Goal: Task Accomplishment & Management: Use online tool/utility

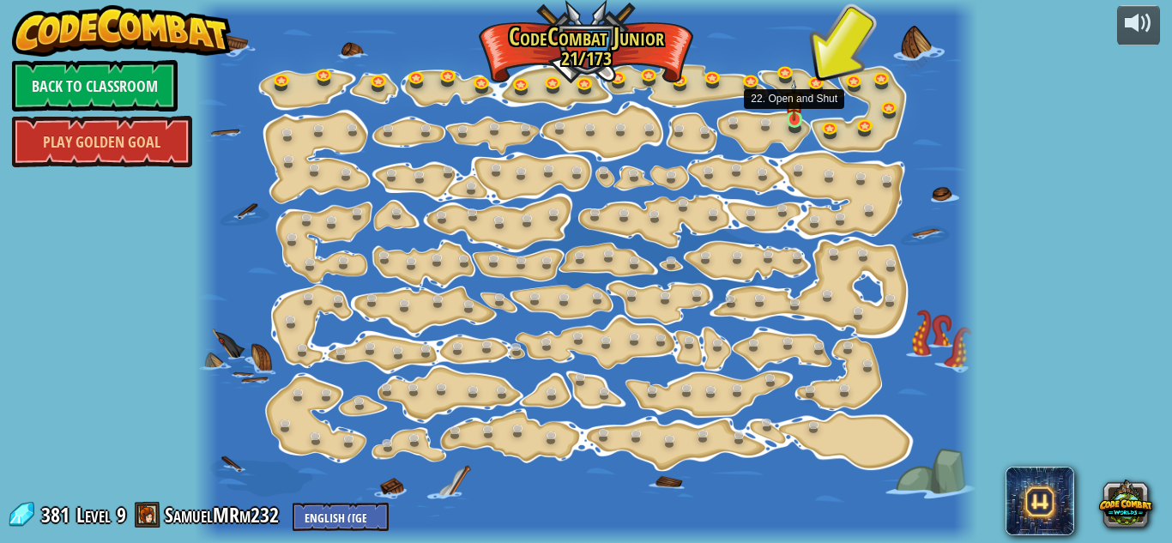
click at [795, 118] on img at bounding box center [794, 100] width 18 height 41
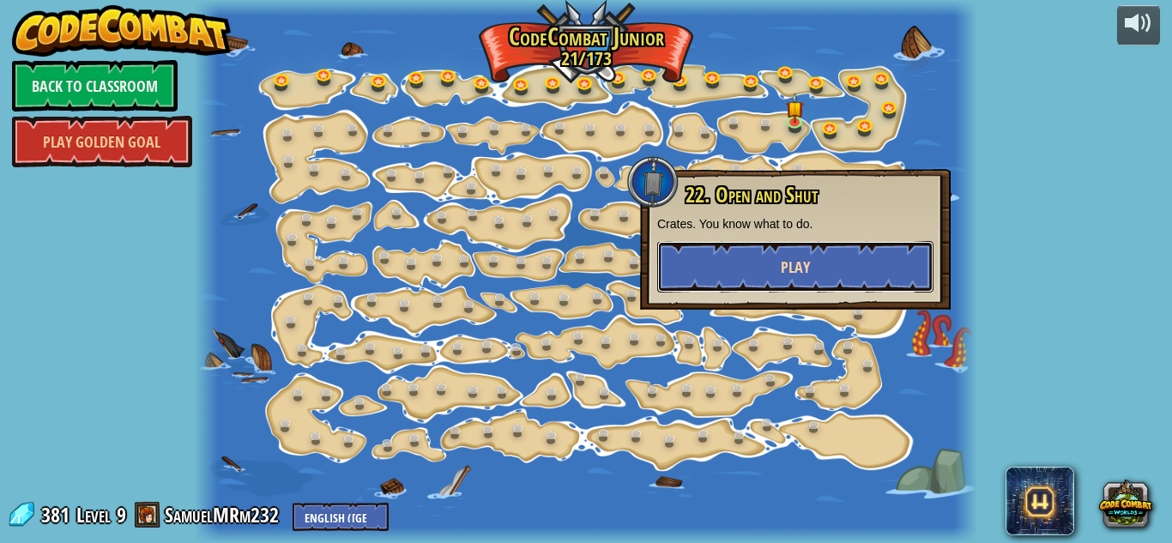
click at [847, 243] on button "Play" at bounding box center [795, 266] width 276 height 51
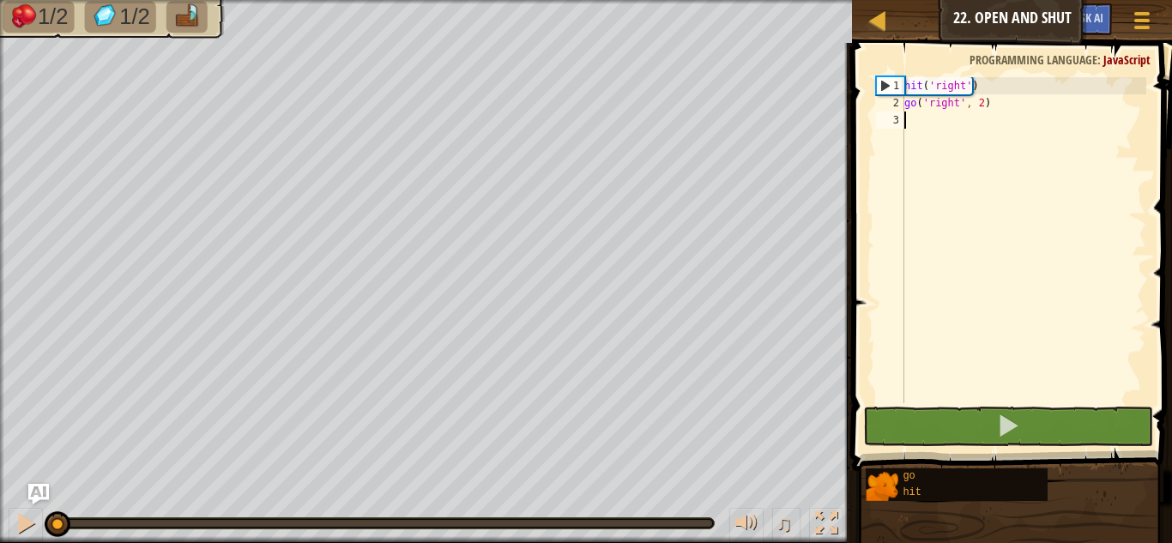
click at [971, 123] on div "hit ( 'right' ) go ( 'right' , 2 )" at bounding box center [1023, 257] width 245 height 360
type textarea "go"
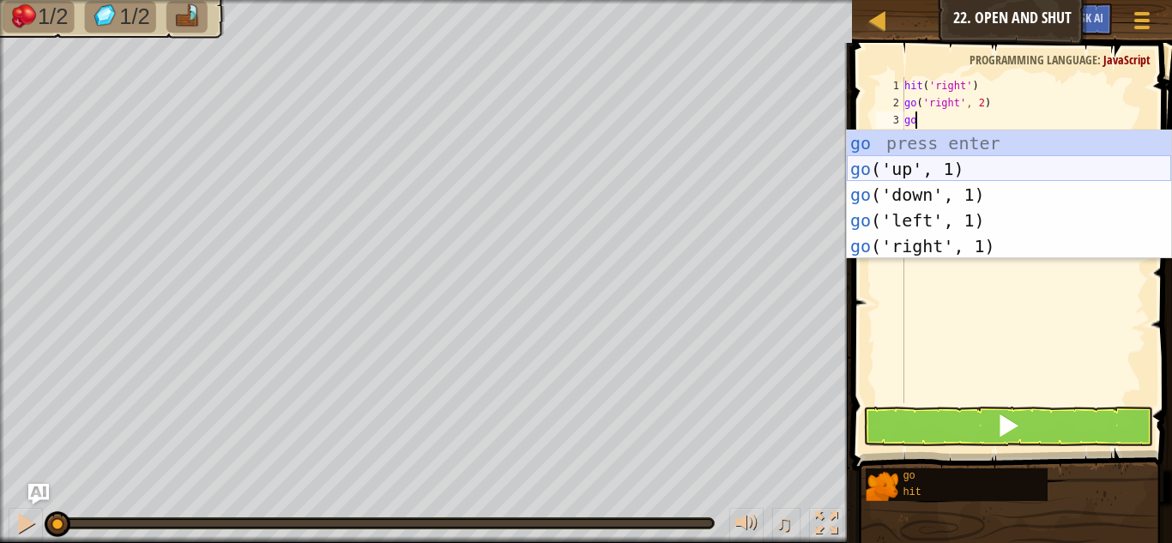
click at [977, 158] on div "go press enter go ('up', 1) press enter go ('down', 1) press enter go ('left', …" at bounding box center [1009, 220] width 324 height 180
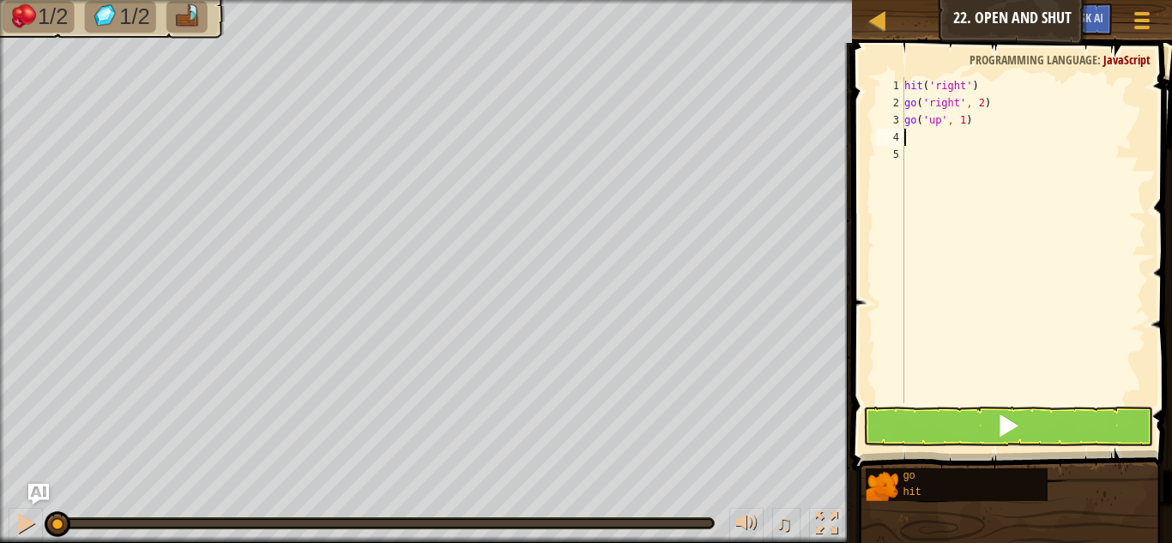
type textarea "g"
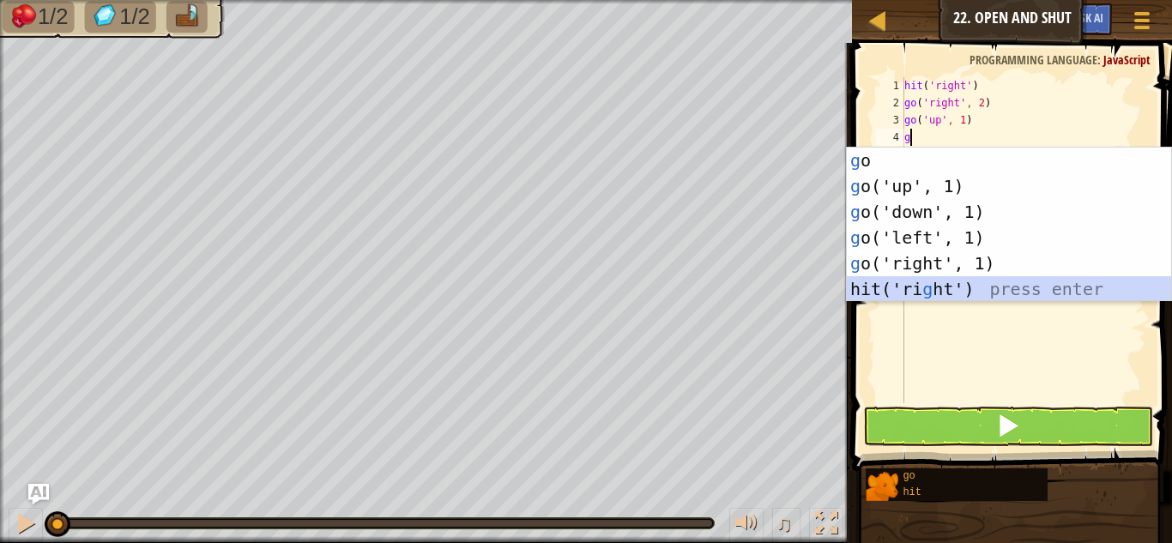
click at [921, 289] on div "g o press enter g o('up', 1) press enter g o('down', 1) press enter g o('left',…" at bounding box center [1009, 251] width 324 height 206
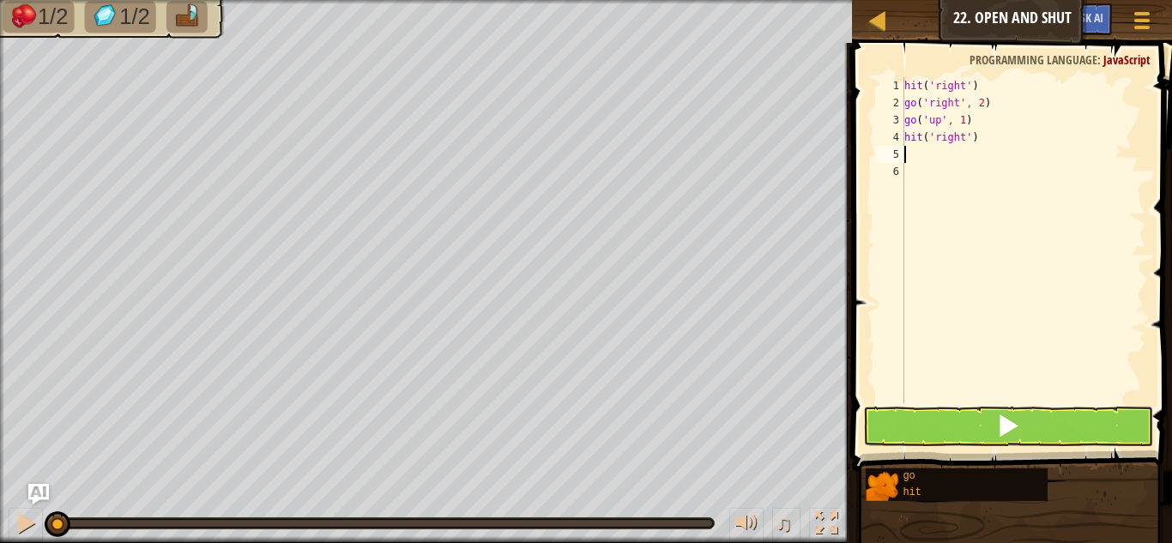
type textarea "go"
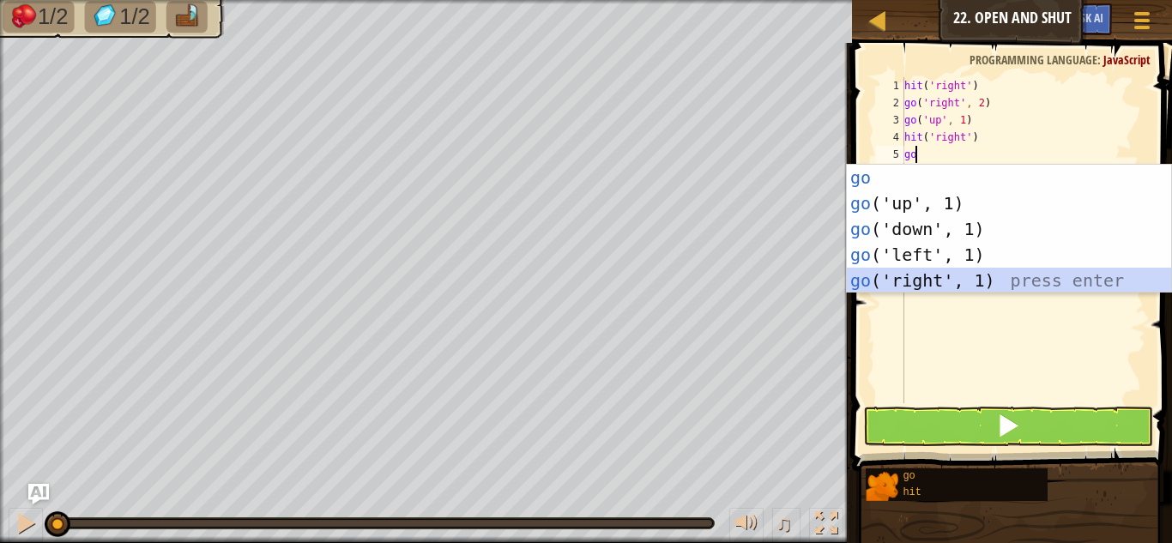
click at [926, 278] on div "go press enter go ('up', 1) press enter go ('down', 1) press enter go ('left', …" at bounding box center [1009, 255] width 324 height 180
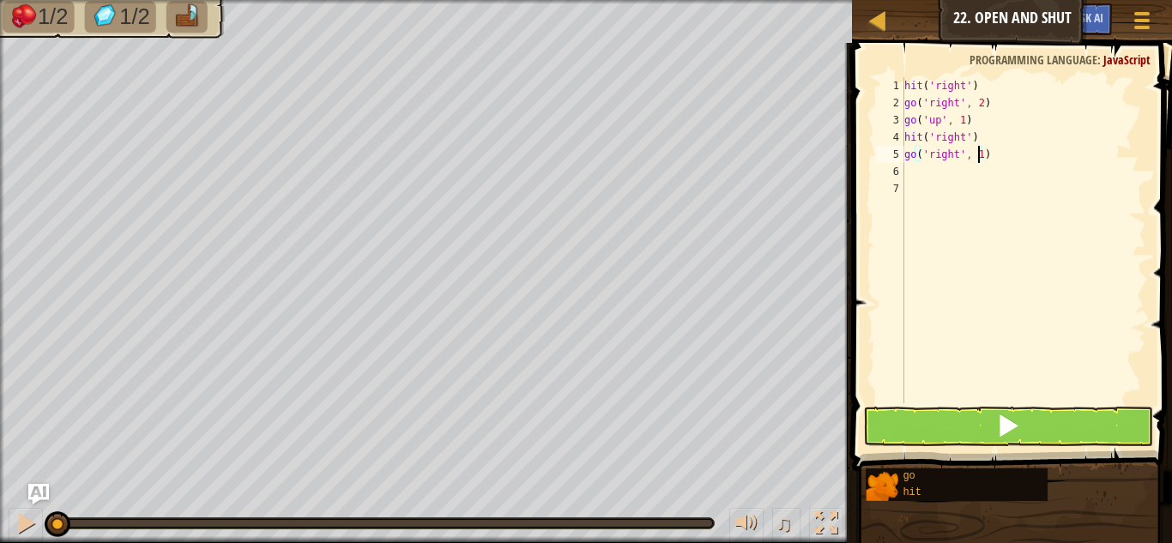
click at [977, 151] on div "hit ( 'right' ) go ( 'right' , 2 ) go ( 'up' , 1 ) hit ( 'right' ) go ( 'right'…" at bounding box center [1023, 257] width 245 height 360
type textarea "go('right', 2)"
click at [913, 419] on button at bounding box center [1008, 426] width 290 height 39
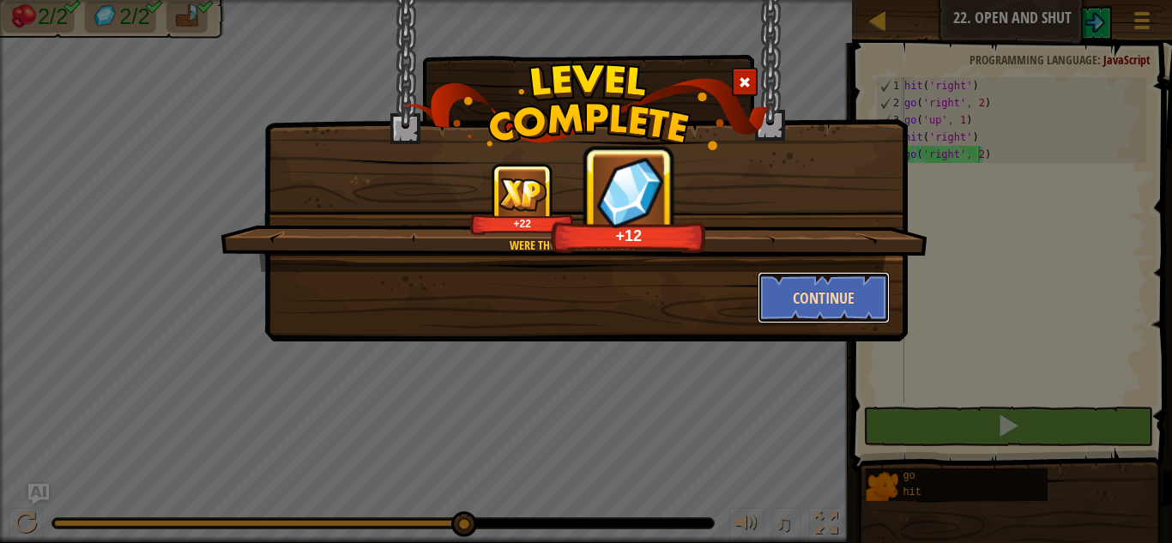
click at [795, 301] on button "Continue" at bounding box center [823, 297] width 133 height 51
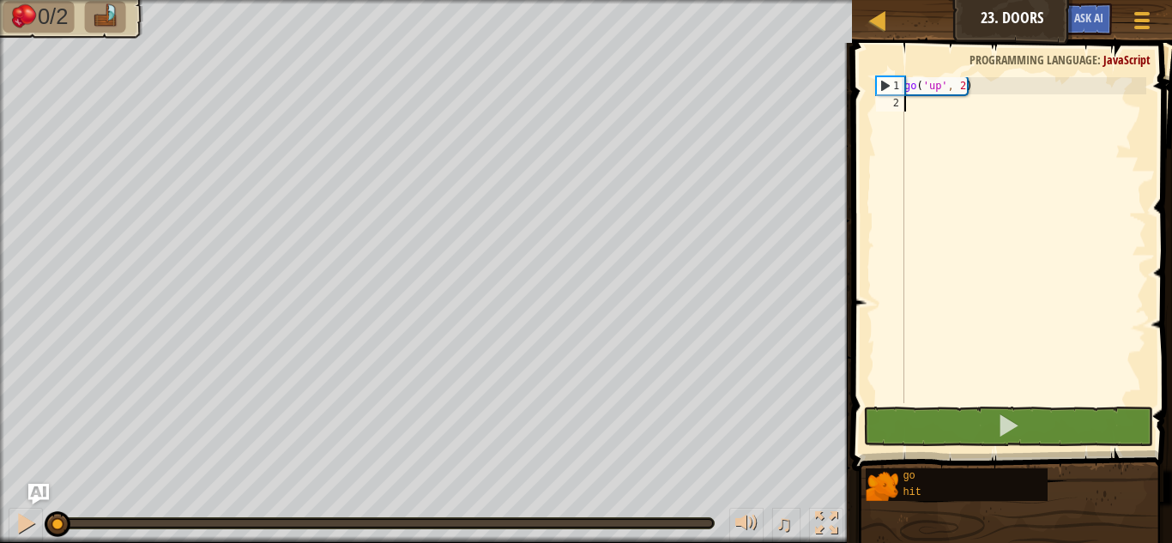
click at [913, 105] on div "go ( 'up' , 2 )" at bounding box center [1023, 257] width 245 height 360
type textarea "h"
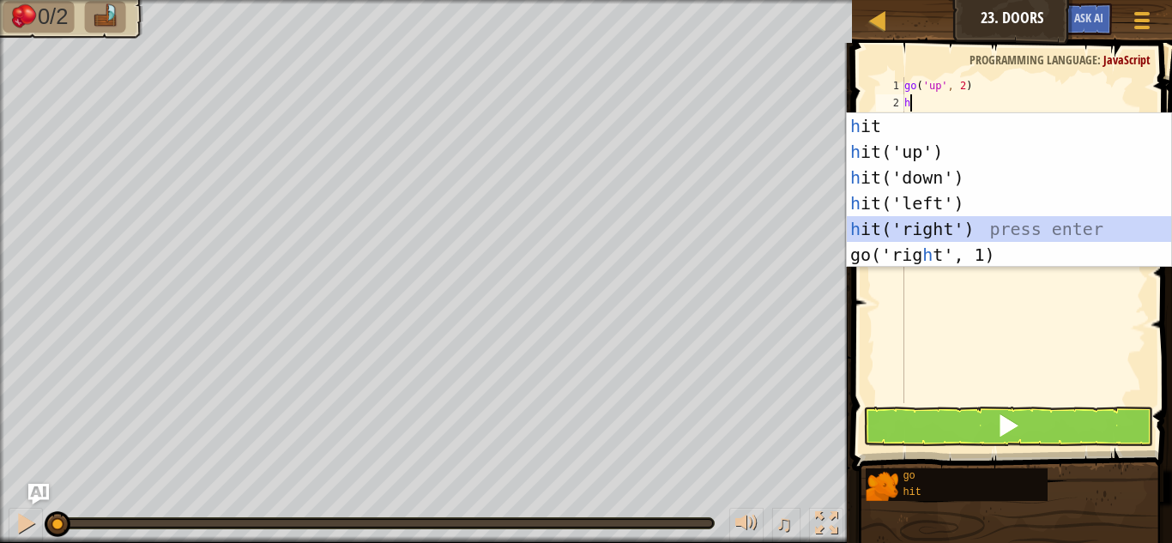
click at [955, 233] on div "h it press enter h it('up') press enter h it('down') press enter h it('left') p…" at bounding box center [1009, 216] width 324 height 206
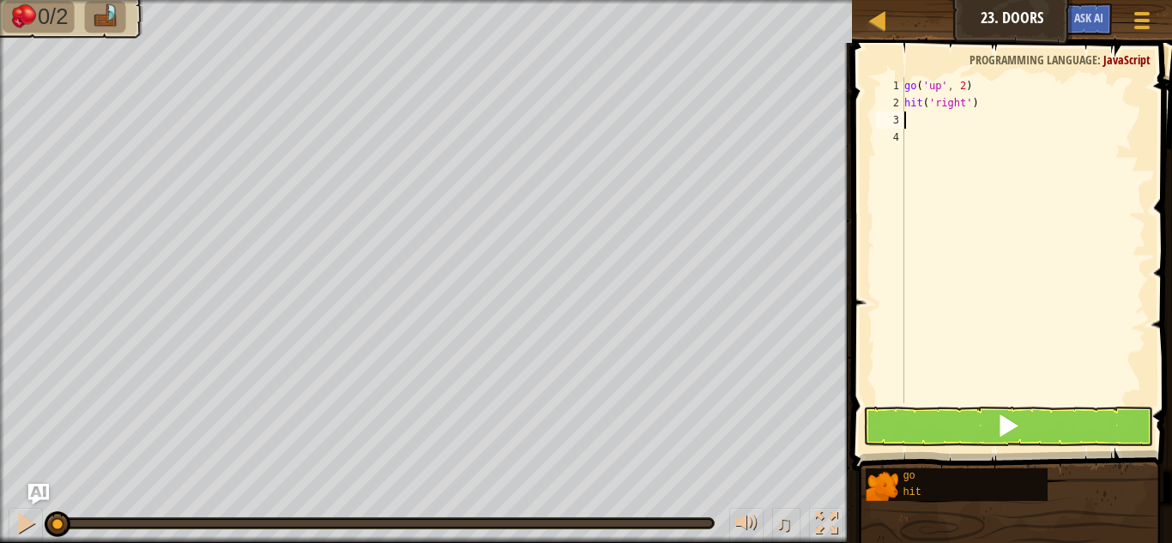
type textarea "do"
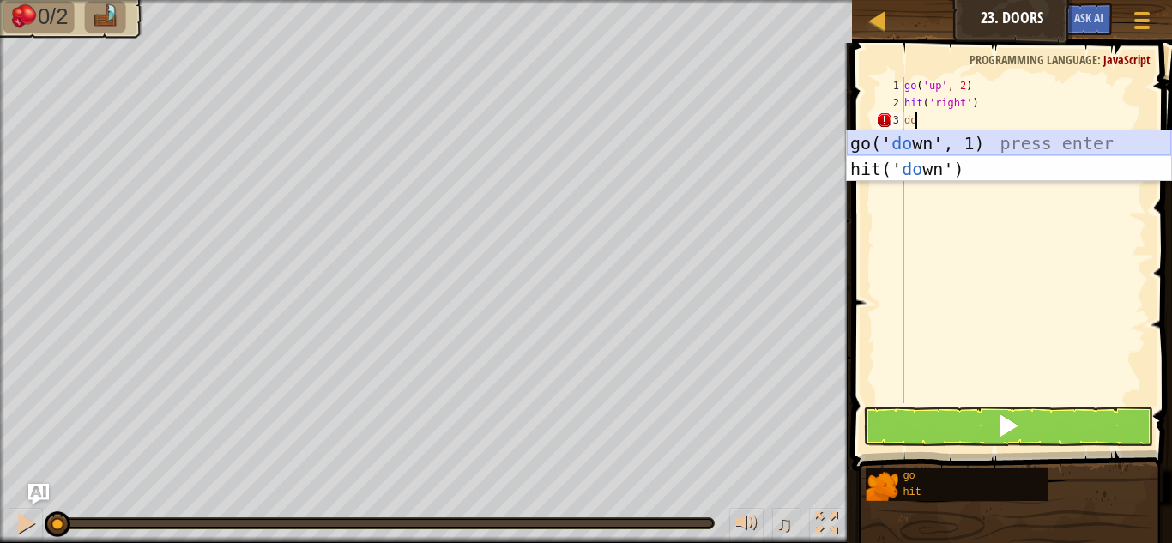
click at [969, 144] on div "go(' do wn', 1) press enter hit(' do wn') press enter" at bounding box center [1009, 181] width 324 height 103
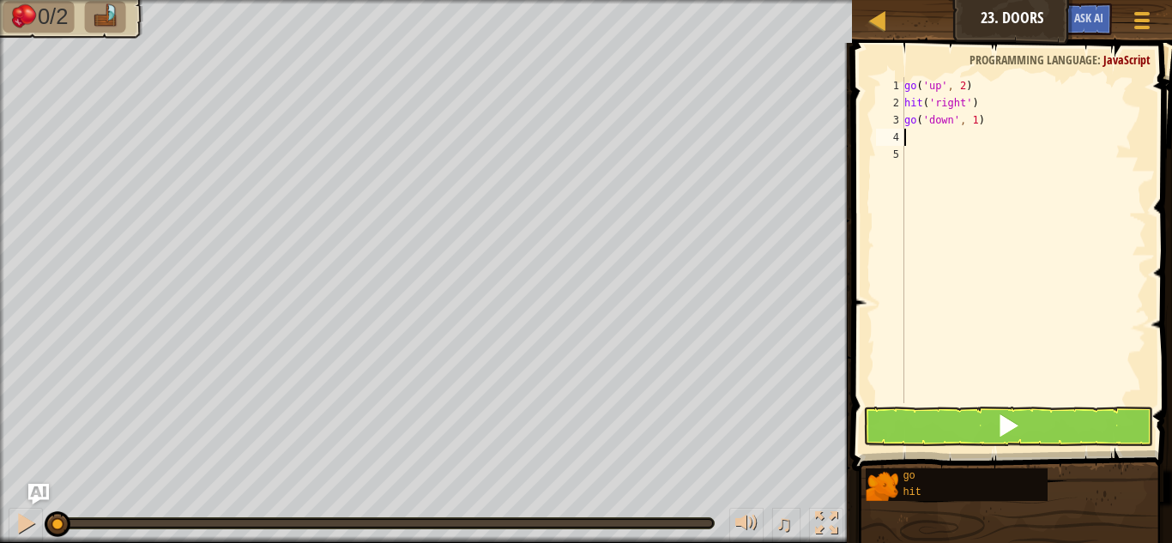
click at [968, 96] on div "go ( 'up' , 2 ) hit ( 'right' ) go ( 'down' , 1 )" at bounding box center [1023, 257] width 245 height 360
type textarea "hit('right')"
click at [985, 105] on div "go ( 'up' , 2 ) hit ( 'right' ) go ( 'down' , 1 )" at bounding box center [1023, 257] width 245 height 360
type textarea "g"
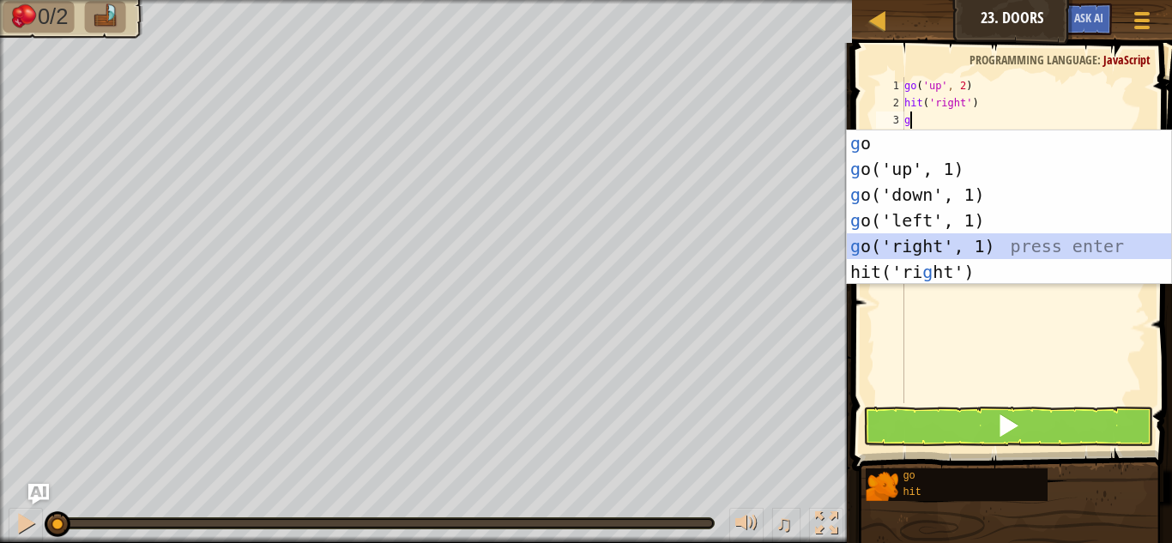
click at [955, 244] on div "g o press enter g o('up', 1) press enter g o('down', 1) press enter g o('left',…" at bounding box center [1009, 233] width 324 height 206
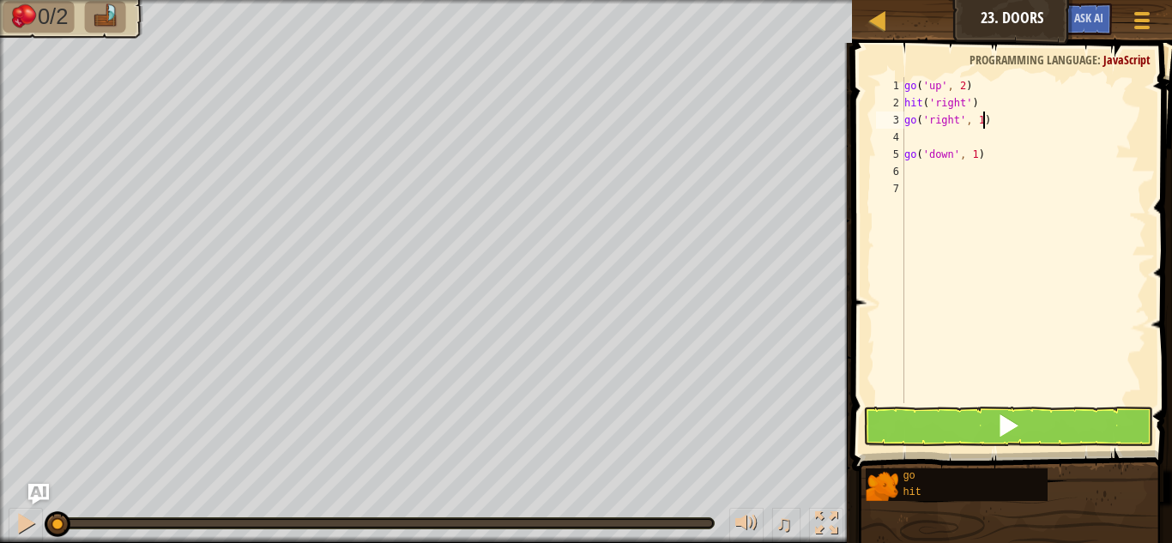
click at [981, 118] on div "go ( 'up' , 2 ) hit ( 'right' ) go ( 'right' , 1 ) go ( 'down' , 1 )" at bounding box center [1023, 257] width 245 height 360
click at [979, 118] on div "go ( 'up' , 2 ) hit ( 'right' ) go ( 'right' , 1 ) go ( 'down' , 1 )" at bounding box center [1023, 257] width 245 height 360
click at [905, 160] on div "go ( 'up' , 2 ) hit ( 'right' ) go ( 'right' , 2 ) go ( 'down' , 1 )" at bounding box center [1023, 257] width 245 height 360
type textarea "go('down', 1)"
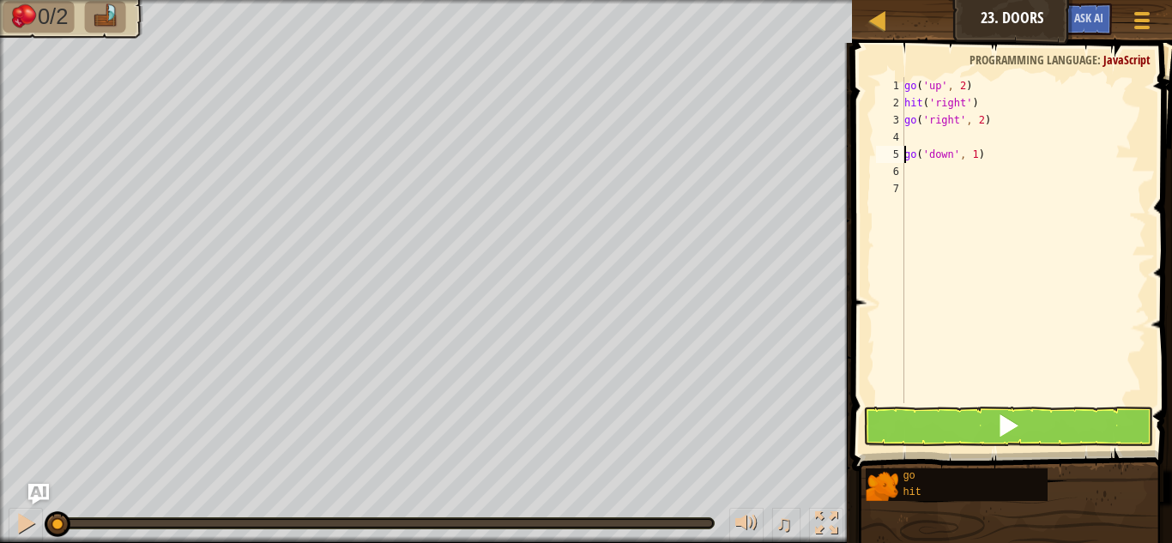
scroll to position [8, 5]
click at [932, 153] on div "go ( 'up' , 2 ) hit ( 'right' ) go ( 'right' , 2 ) go ( 'down' , 1 )" at bounding box center [1023, 257] width 245 height 360
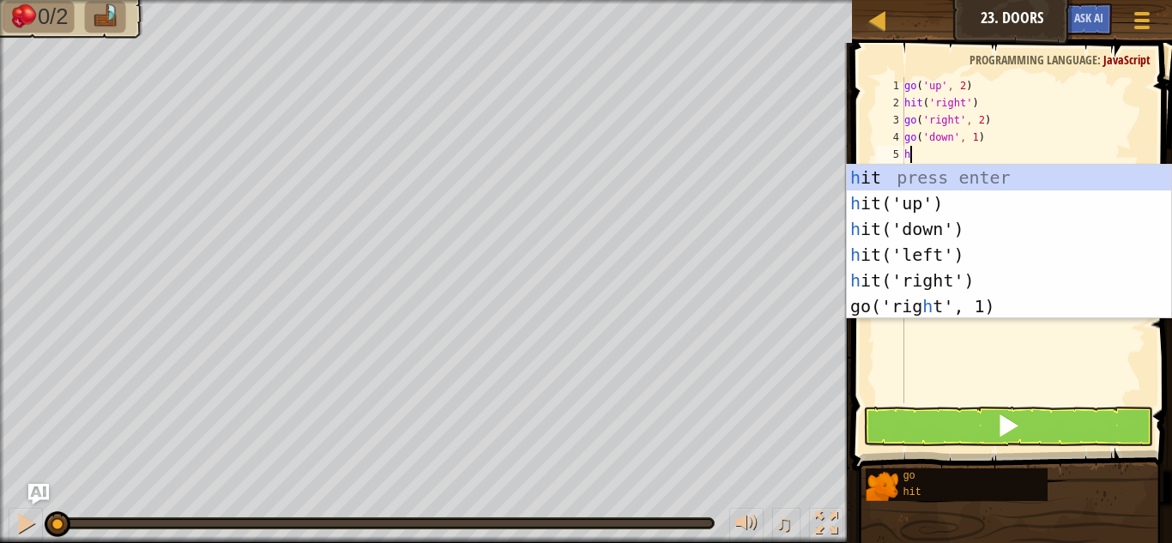
type textarea "h"
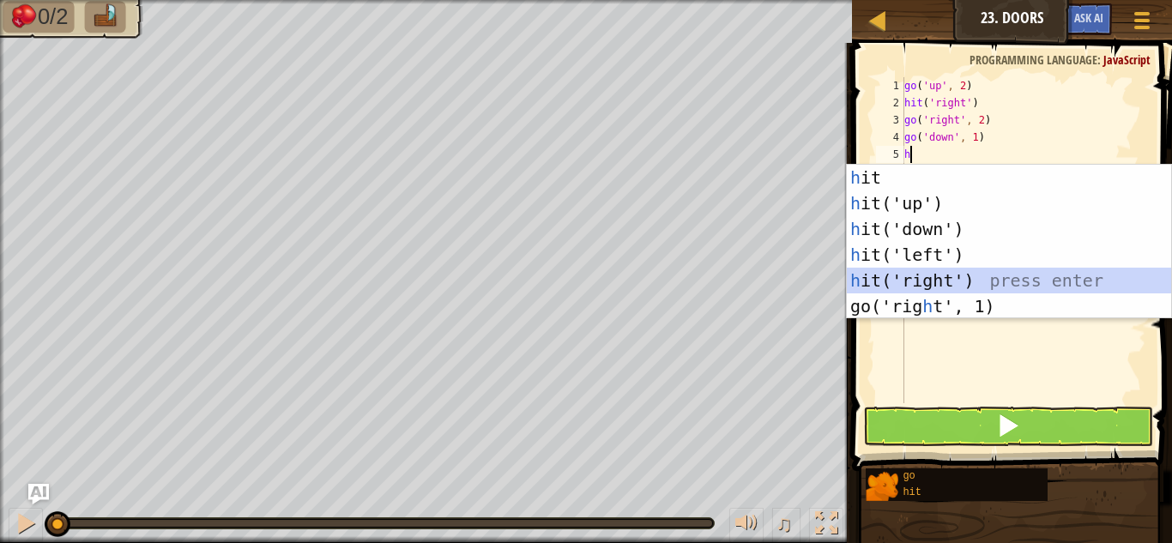
click at [955, 276] on div "h it press enter h it('up') press enter h it('down') press enter h it('left') p…" at bounding box center [1009, 268] width 324 height 206
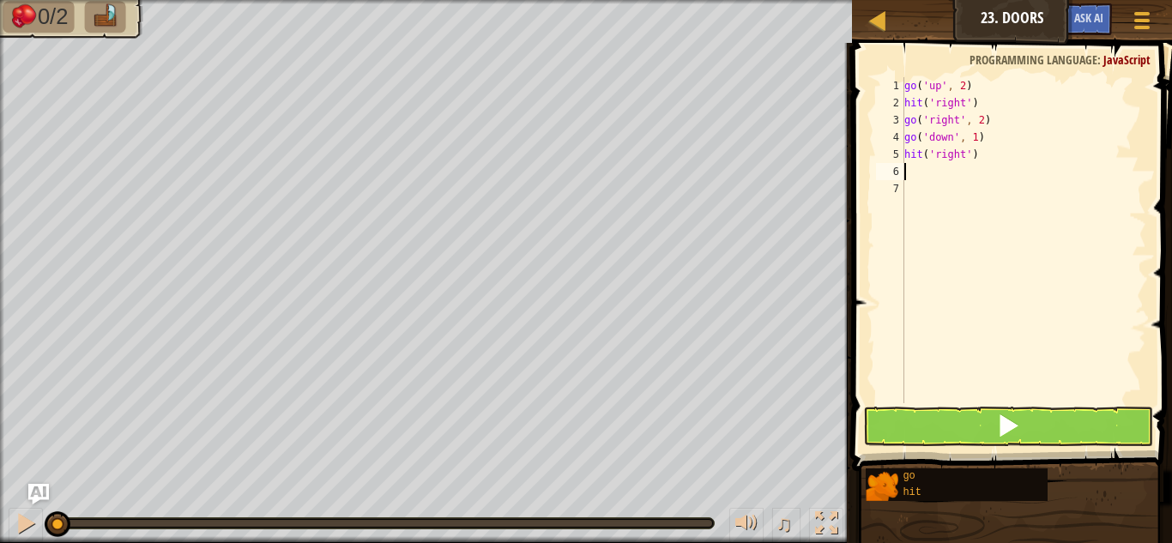
type textarea "g"
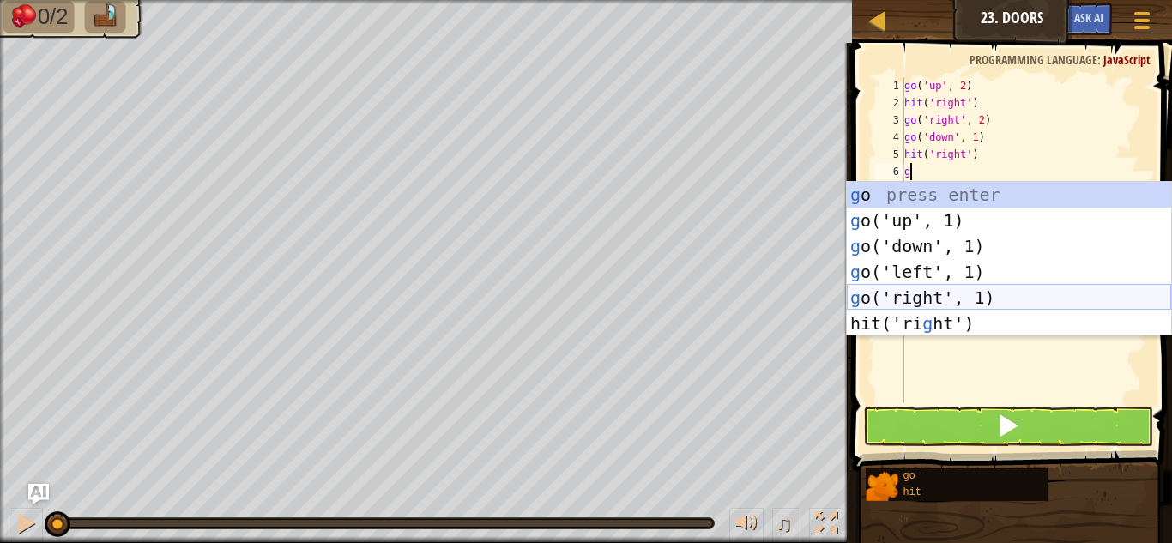
click at [949, 298] on div "g o press enter g o('up', 1) press enter g o('down', 1) press enter g o('left',…" at bounding box center [1009, 285] width 324 height 206
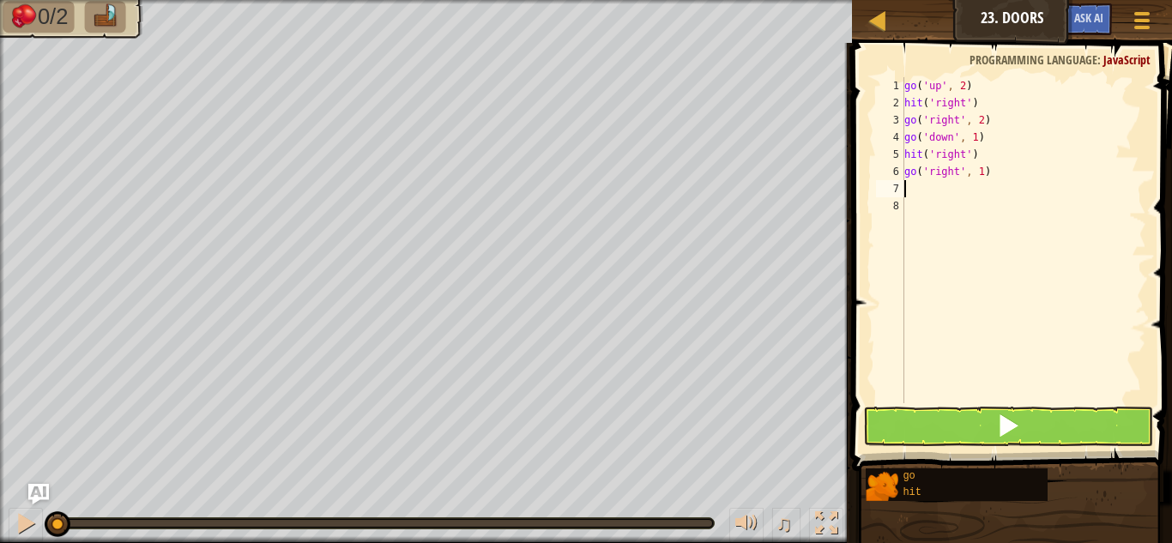
click at [979, 170] on div "go ( 'up' , 2 ) hit ( 'right' ) go ( 'right' , 2 ) go ( 'down' , 1 ) hit ( 'rig…" at bounding box center [1023, 257] width 245 height 360
type textarea "go('right', 2)"
click at [943, 193] on div "go ( 'up' , 2 ) hit ( 'right' ) go ( 'right' , 2 ) go ( 'down' , 1 ) hit ( 'rig…" at bounding box center [1023, 257] width 245 height 360
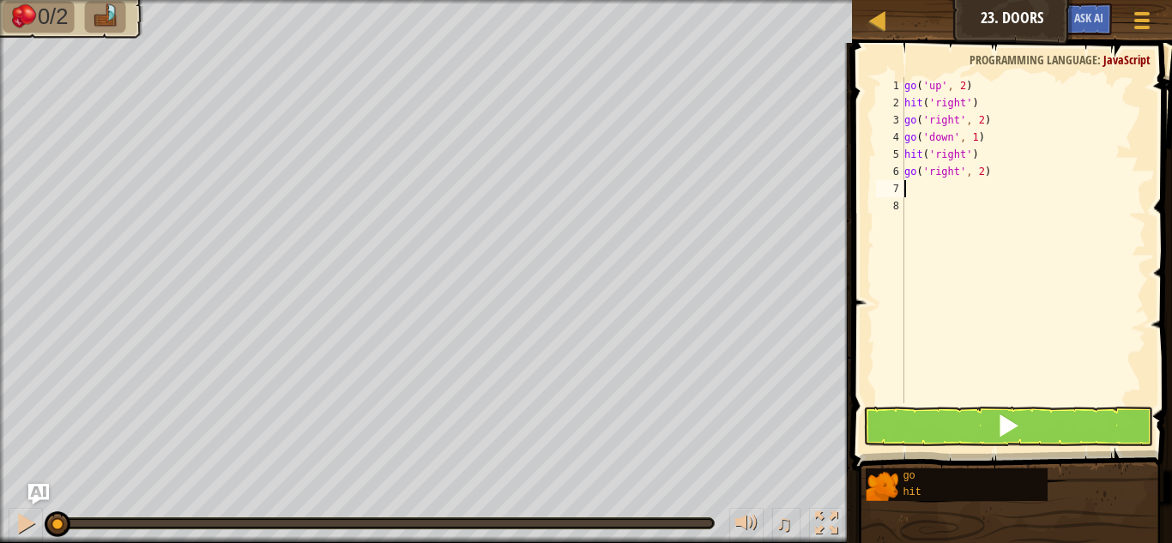
type textarea "g"
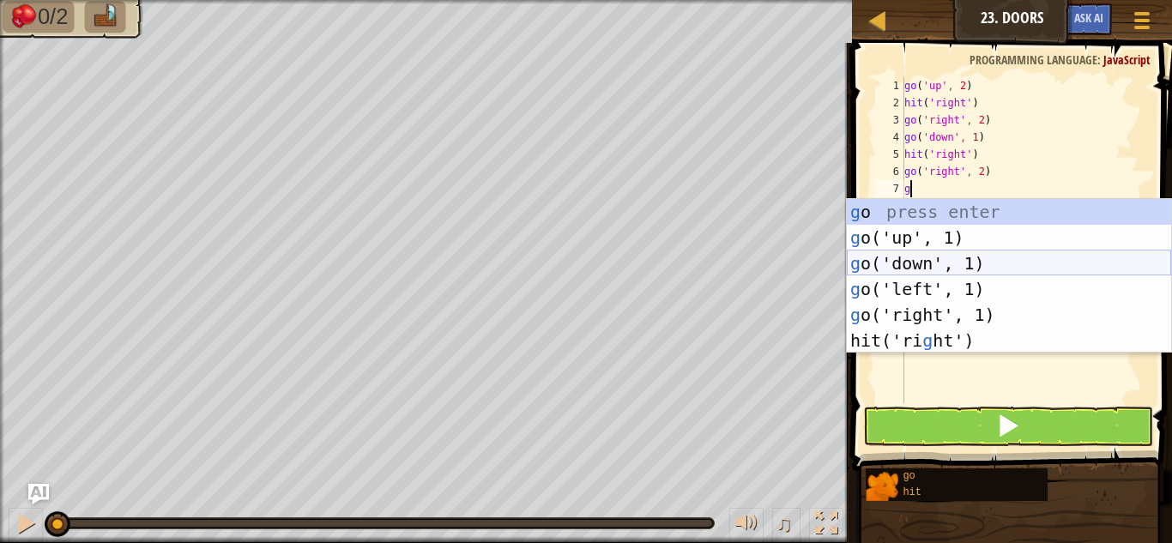
click at [974, 268] on div "g o press enter g o('up', 1) press enter g o('down', 1) press enter g o('left',…" at bounding box center [1009, 302] width 324 height 206
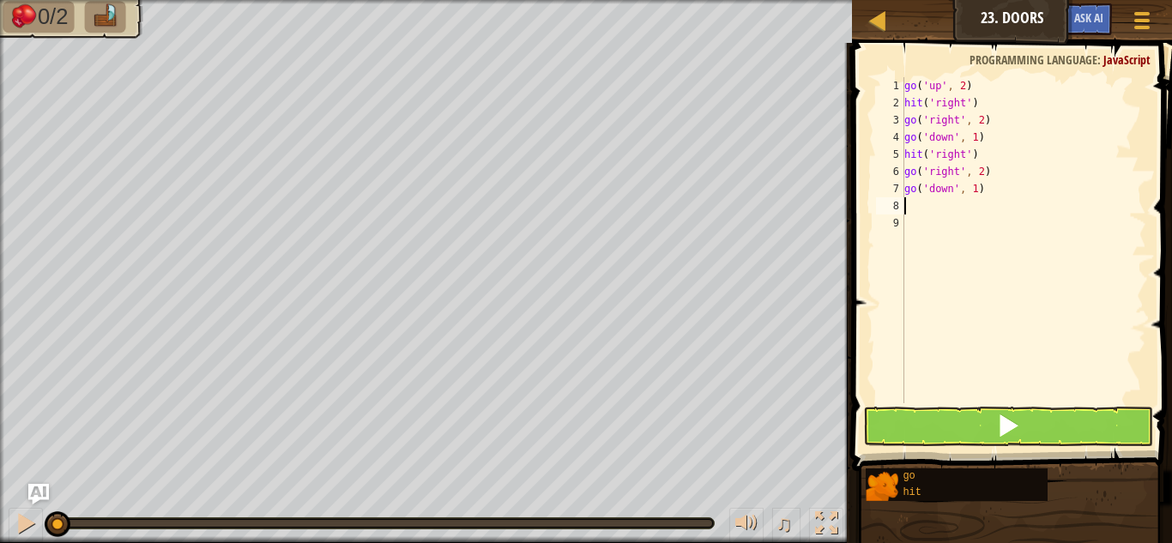
click at [953, 188] on div "go ( 'up' , 2 ) hit ( 'right' ) go ( 'right' , 2 ) go ( 'down' , 1 ) hit ( 'rig…" at bounding box center [1023, 257] width 245 height 360
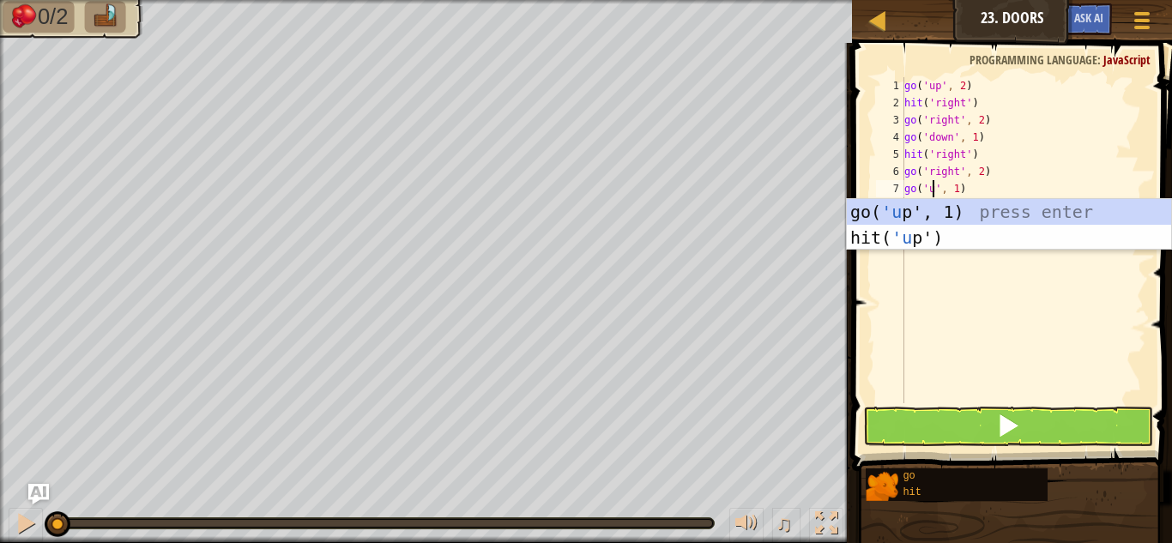
type textarea "go('up', 1)"
click at [1004, 335] on div "go ( 'up' , 2 ) hit ( 'right' ) go ( 'right' , 2 ) go ( 'down' , 1 ) hit ( 'rig…" at bounding box center [1023, 257] width 245 height 360
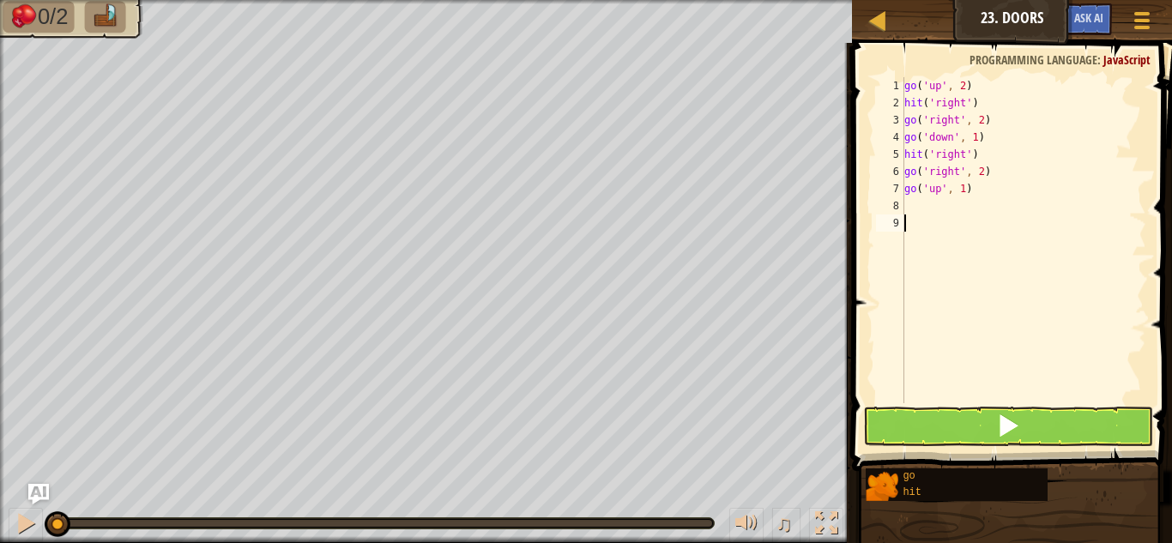
scroll to position [8, 0]
click at [1004, 417] on span at bounding box center [1008, 425] width 24 height 24
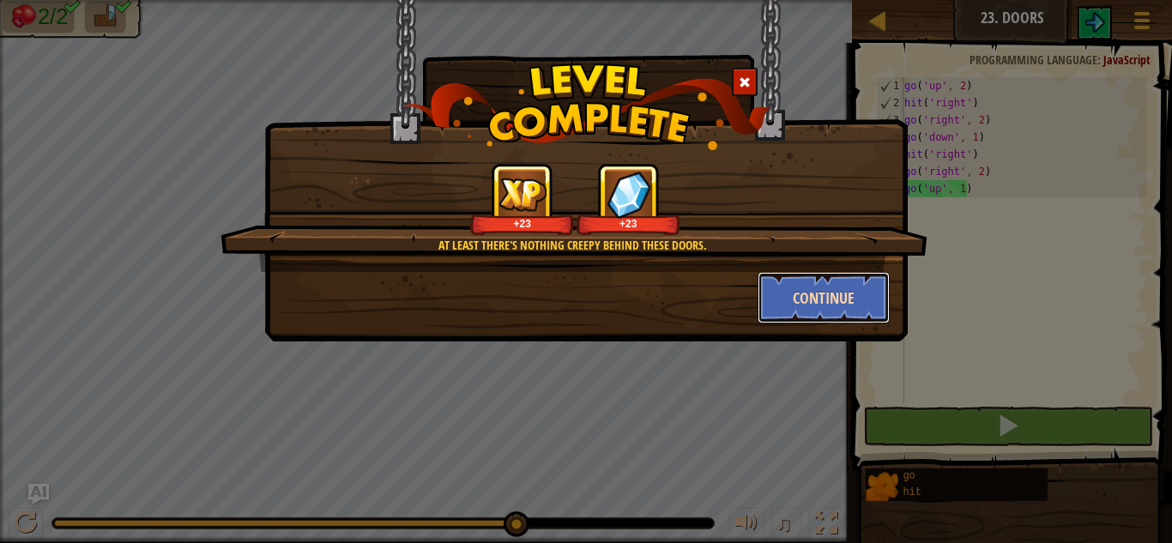
click at [860, 292] on button "Continue" at bounding box center [823, 297] width 133 height 51
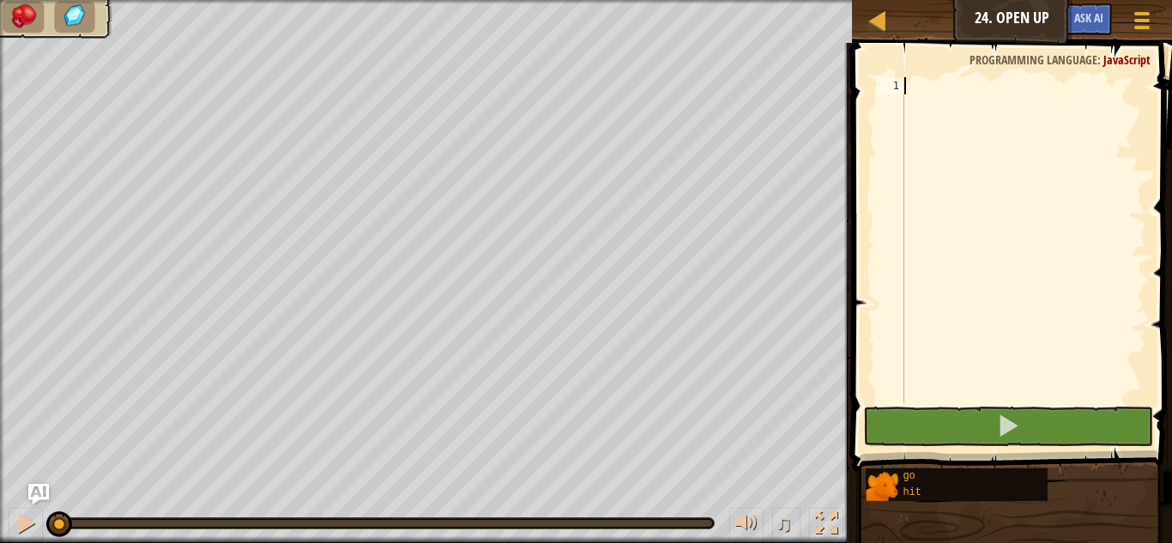
type textarea "g"
type textarea "h"
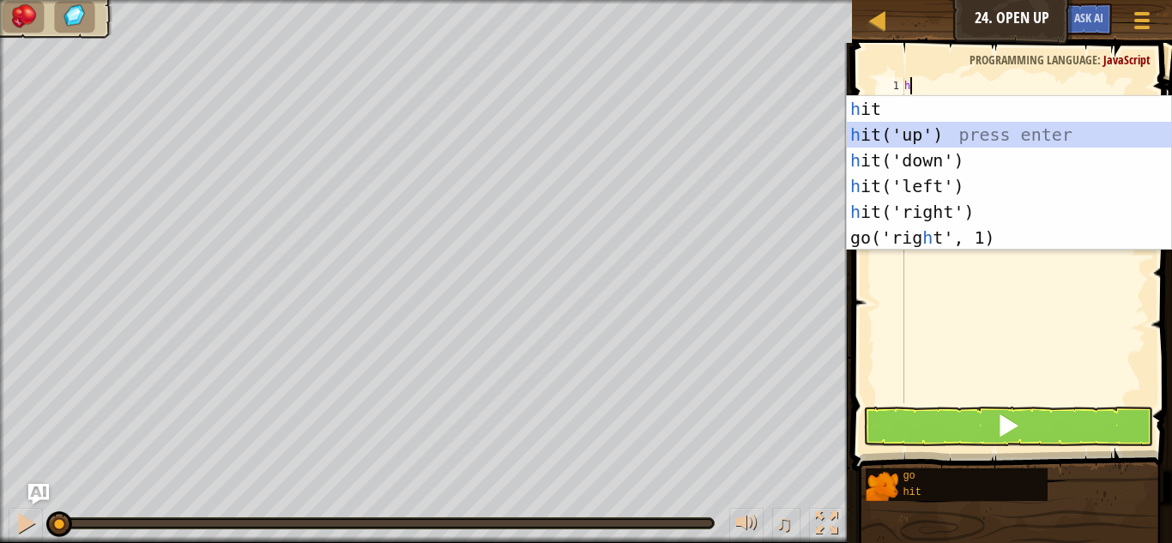
click at [937, 140] on div "h it press enter h it('up') press enter h it('down') press enter h it('left') p…" at bounding box center [1009, 199] width 324 height 206
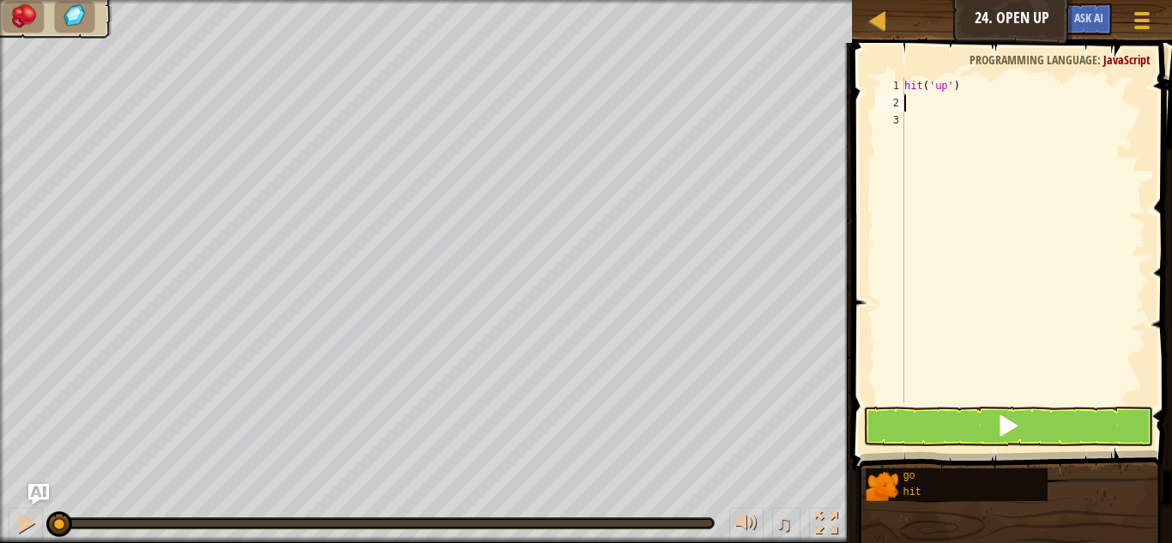
type textarea "g"
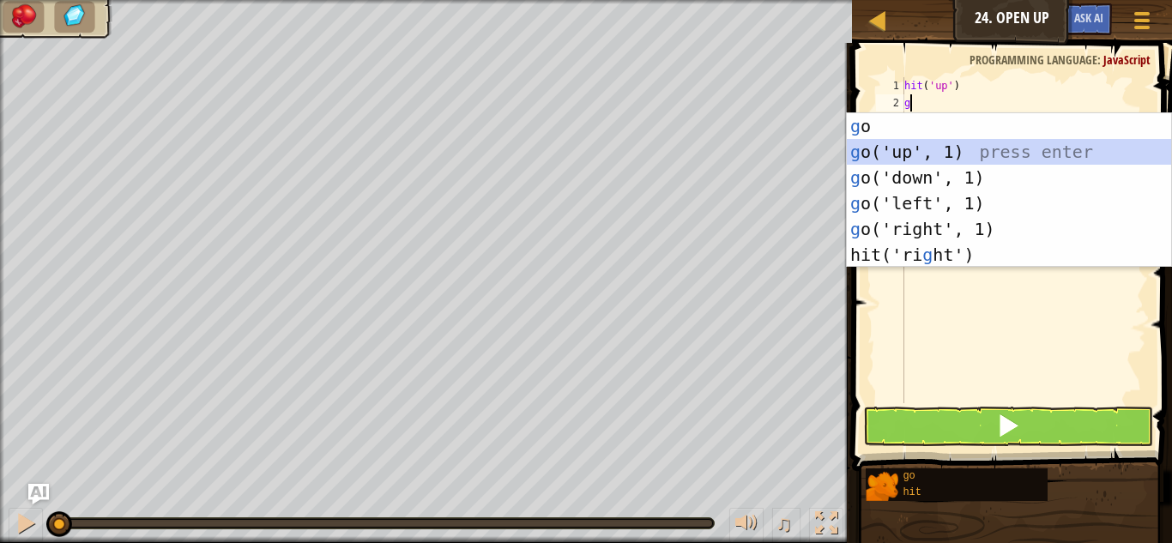
click at [911, 149] on div "g o press enter g o('up', 1) press enter g o('down', 1) press enter g o('left',…" at bounding box center [1009, 216] width 324 height 206
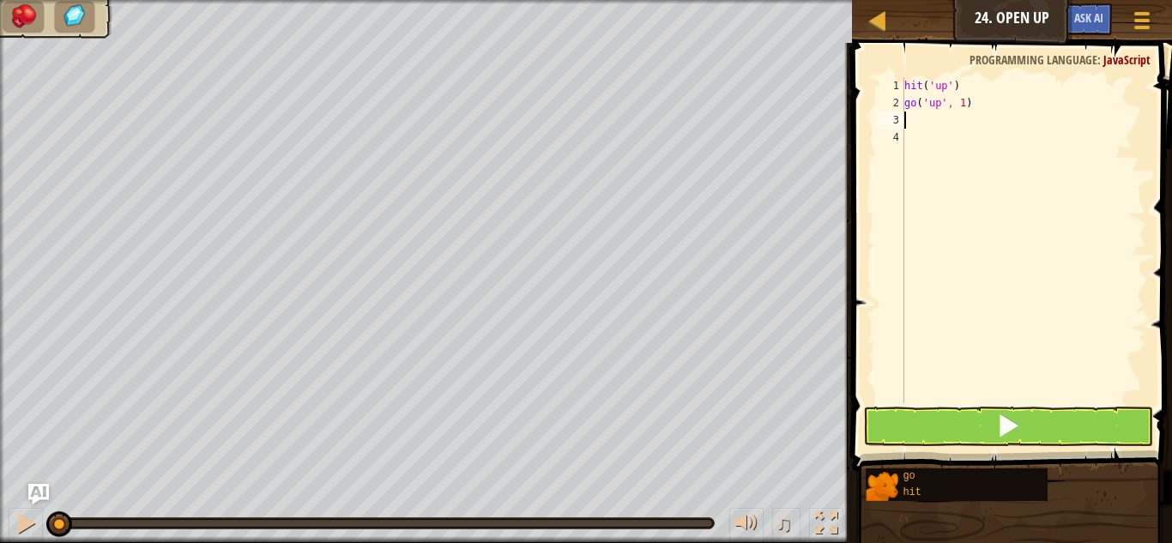
click at [960, 108] on div "hit ( 'up' ) go ( 'up' , 1 )" at bounding box center [1023, 257] width 245 height 360
type textarea "go('up', 2)"
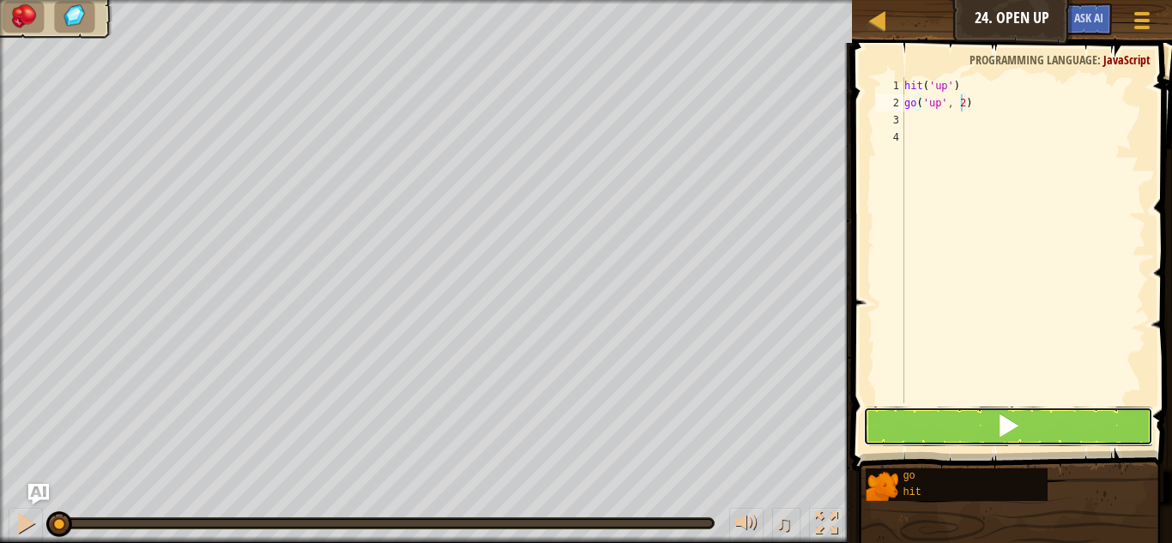
click at [997, 427] on span at bounding box center [1008, 425] width 24 height 24
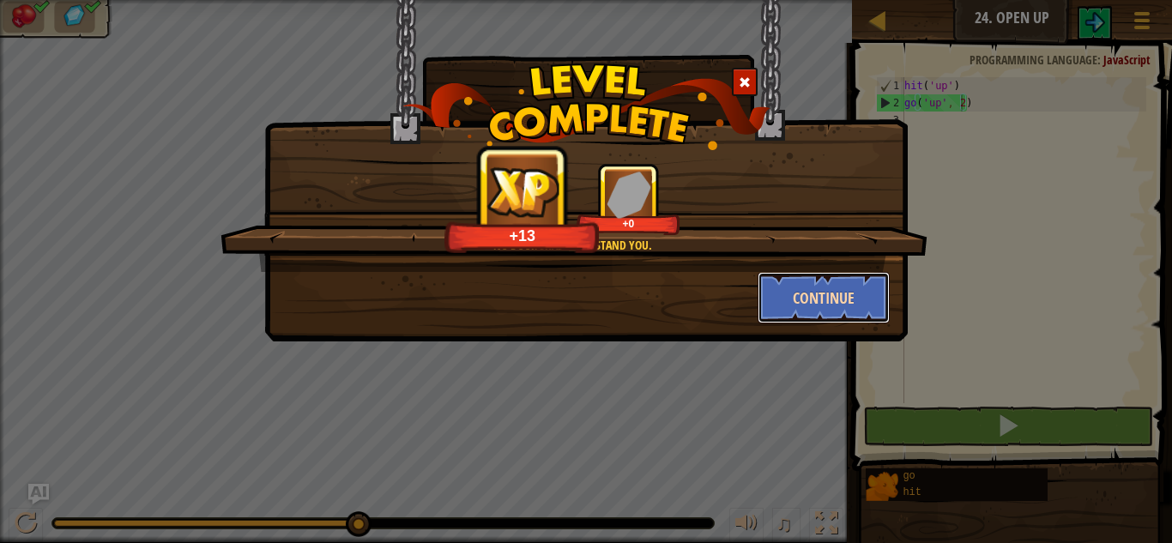
click at [841, 288] on button "Continue" at bounding box center [823, 297] width 133 height 51
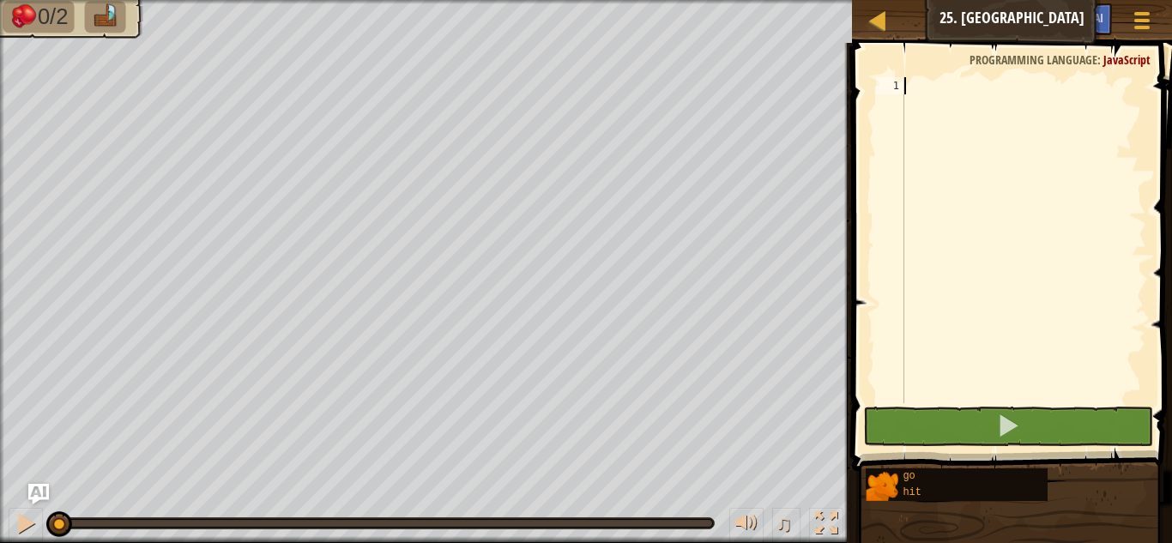
scroll to position [8, 0]
type textarea "hi"
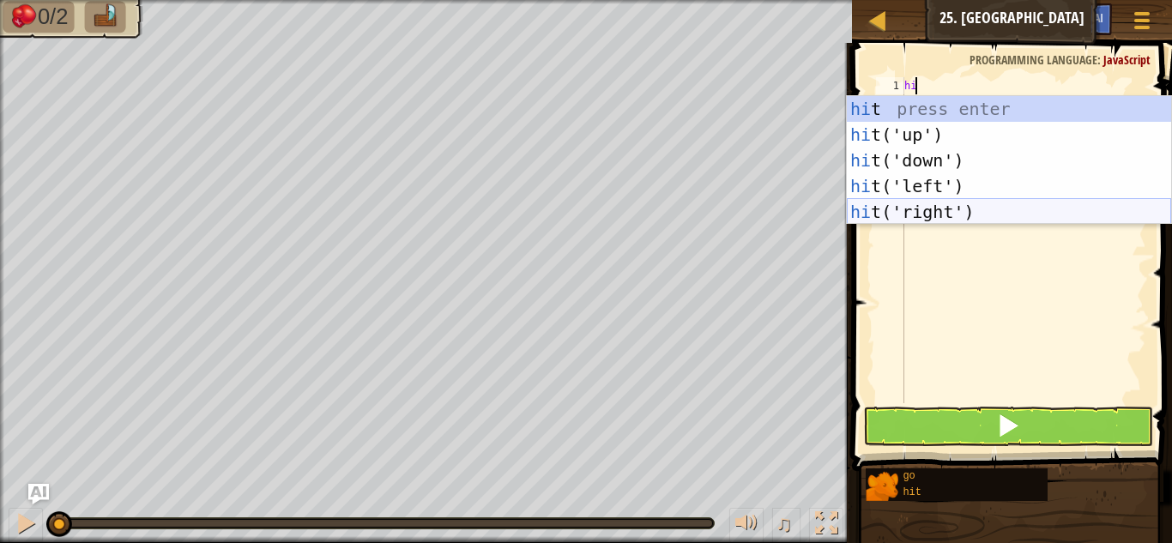
click at [937, 217] on div "hi t press enter hi t('up') press enter hi t('down') press enter hi t('left') p…" at bounding box center [1009, 186] width 324 height 180
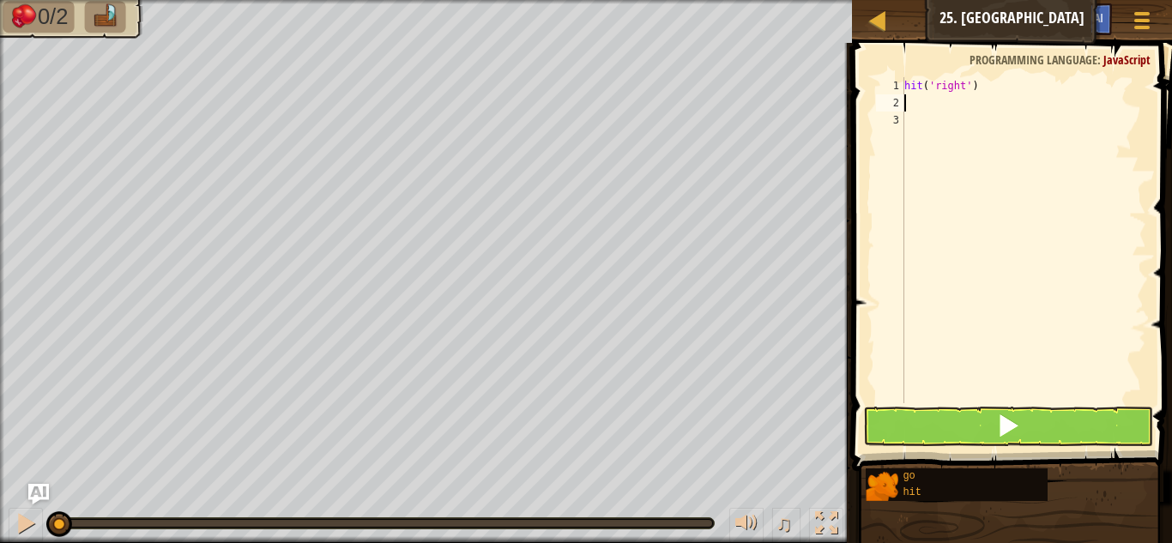
type textarea "g"
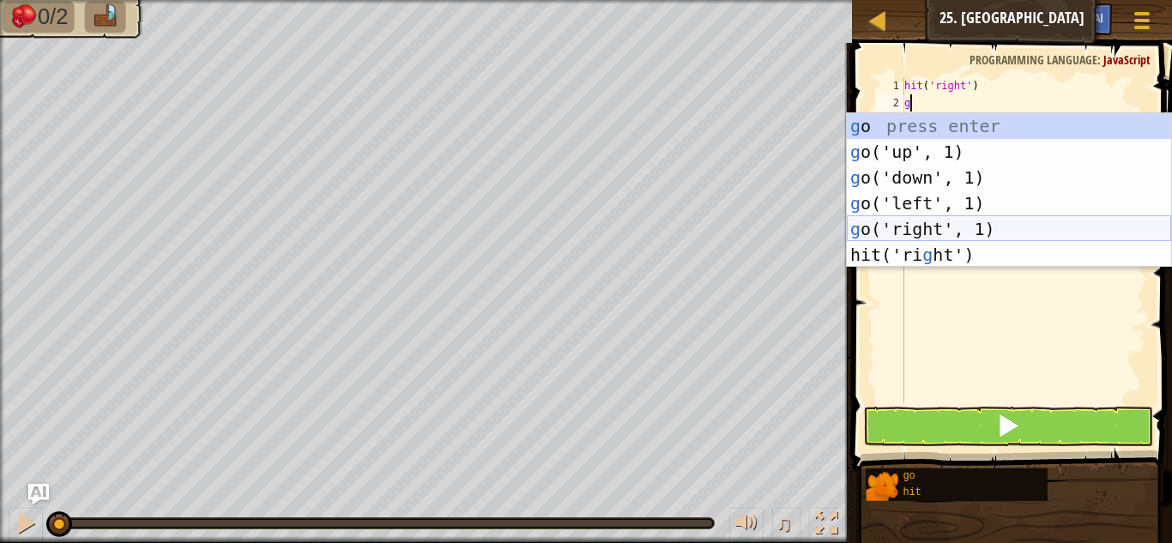
click at [953, 219] on div "g o press enter g o('up', 1) press enter g o('down', 1) press enter g o('left',…" at bounding box center [1009, 216] width 324 height 206
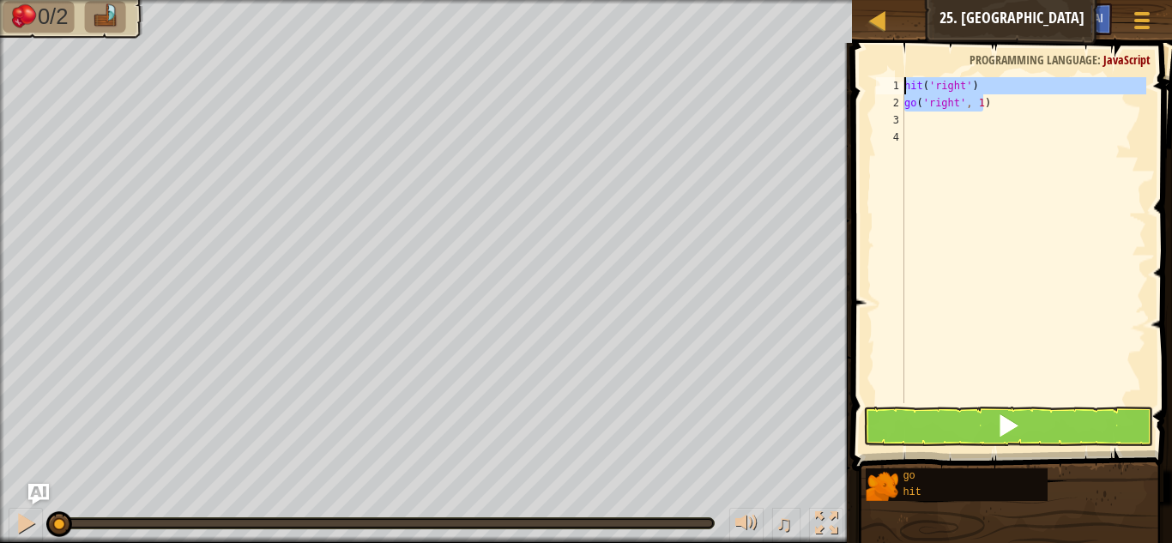
drag, startPoint x: 993, startPoint y: 104, endPoint x: 858, endPoint y: 89, distance: 136.3
click at [858, 89] on div "1 2 3 4 hit ( 'right' ) go ( 'right' , 1 ) הההההההההההההההההההההההההההההההההההה…" at bounding box center [1009, 290] width 325 height 479
type textarea "hit('right') go('right', 1)"
click at [921, 119] on div "hit ( 'right' ) go ( 'right' , 1 )" at bounding box center [1023, 257] width 245 height 360
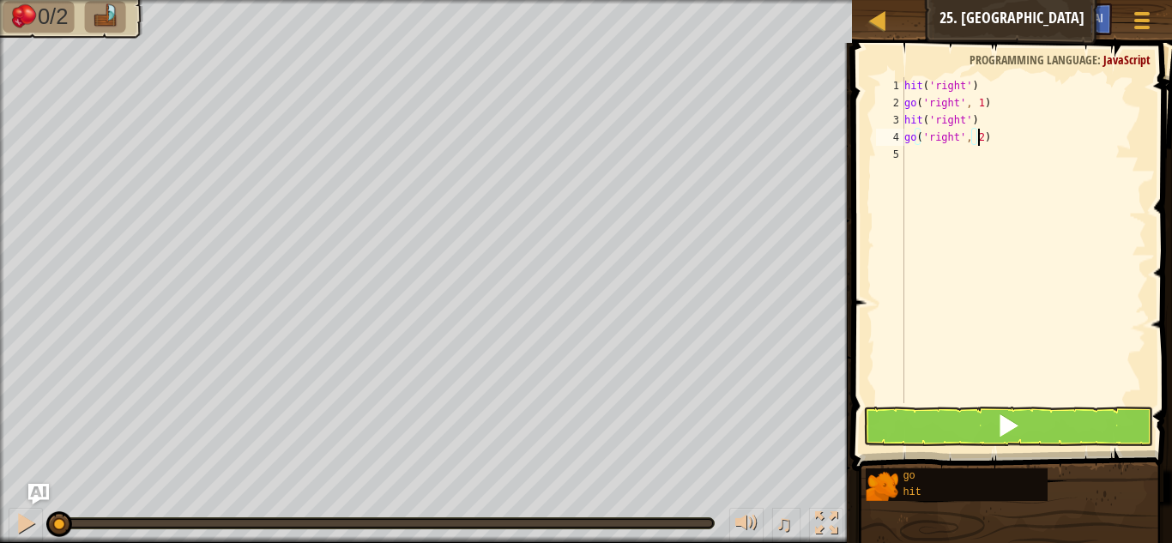
scroll to position [8, 6]
type textarea "go('right', 2)"
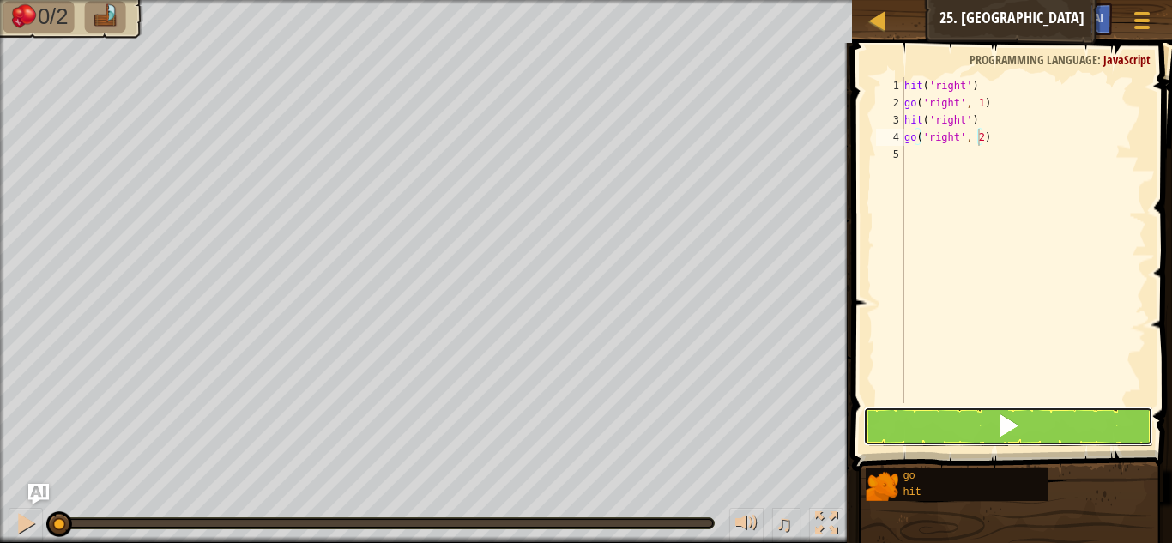
click at [967, 412] on button at bounding box center [1008, 426] width 290 height 39
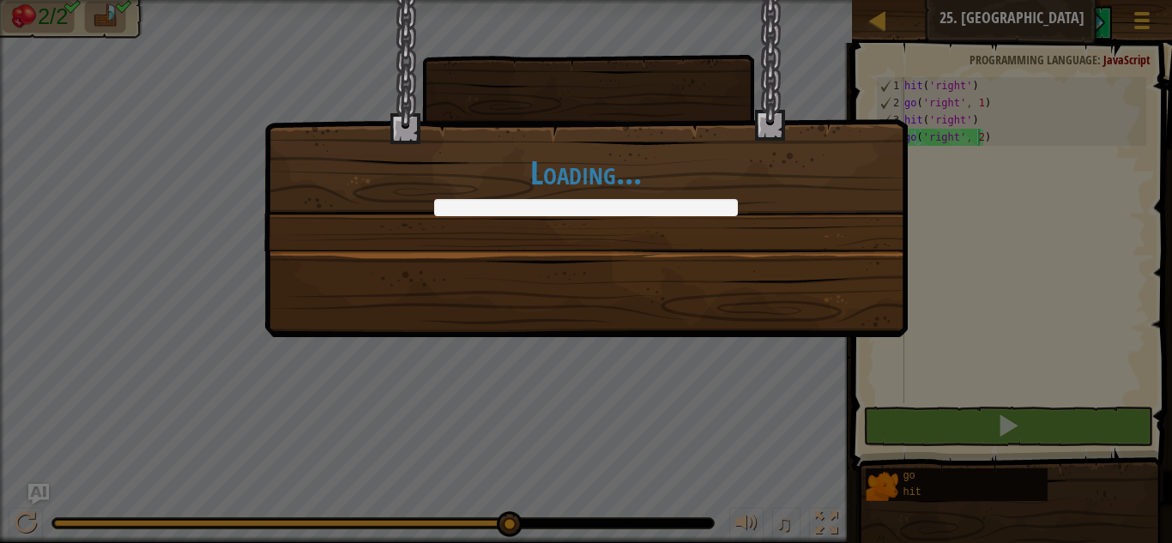
drag, startPoint x: 417, startPoint y: 521, endPoint x: 683, endPoint y: 550, distance: 267.5
click at [683, 2] on html "Map Junior 25. Airlock Game Menu Ask AI 1 ההההההההההההההההההההההההההההההההההההה…" at bounding box center [586, 1] width 1172 height 2
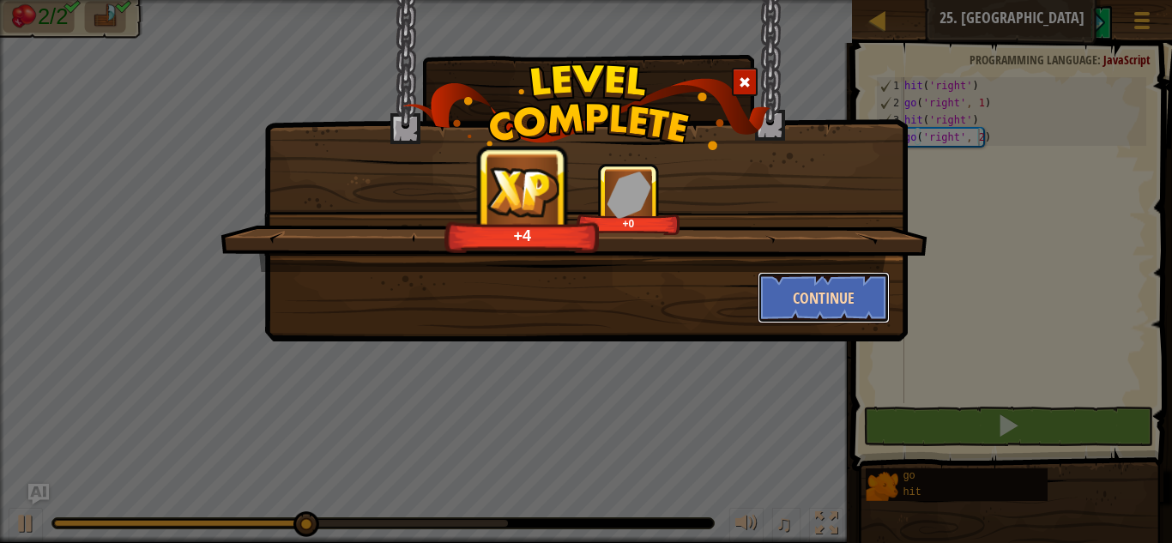
click at [833, 302] on button "Continue" at bounding box center [823, 297] width 133 height 51
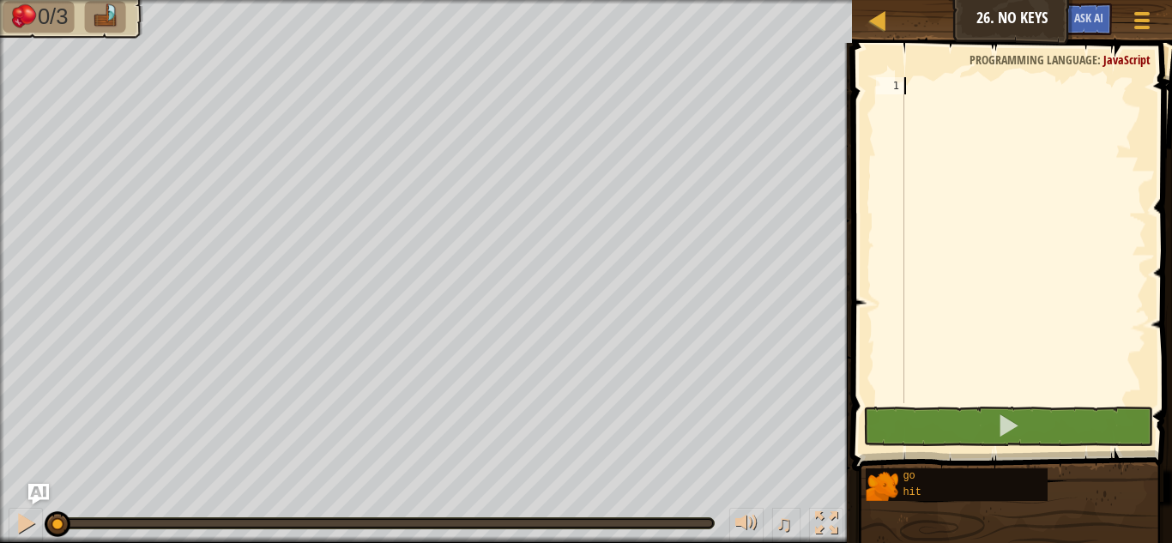
drag, startPoint x: 1087, startPoint y: 165, endPoint x: 1076, endPoint y: 177, distance: 15.8
click at [1076, 177] on div at bounding box center [1023, 257] width 245 height 360
type textarea "g"
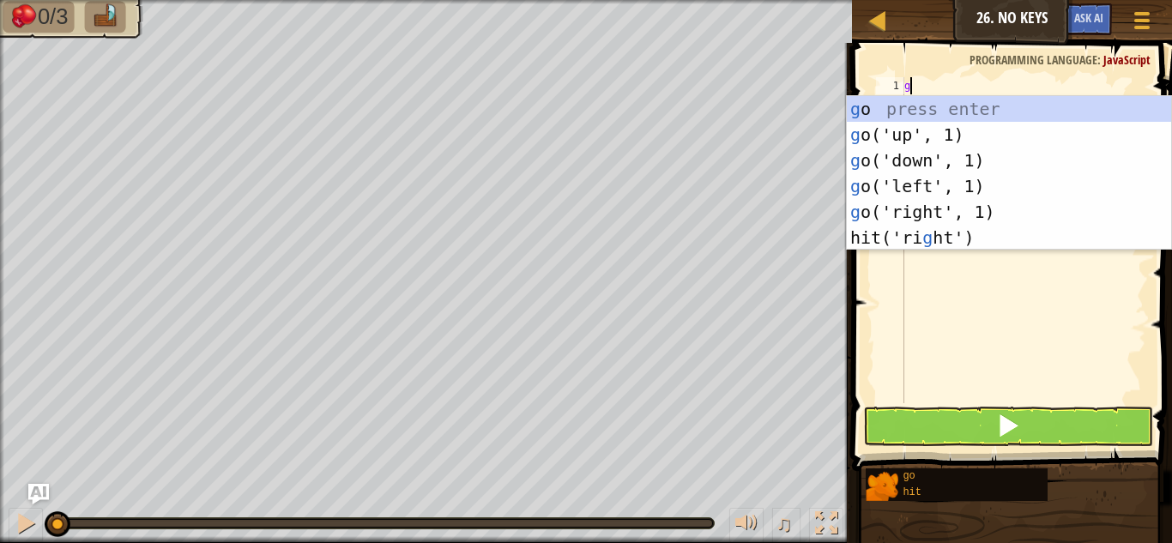
scroll to position [8, 0]
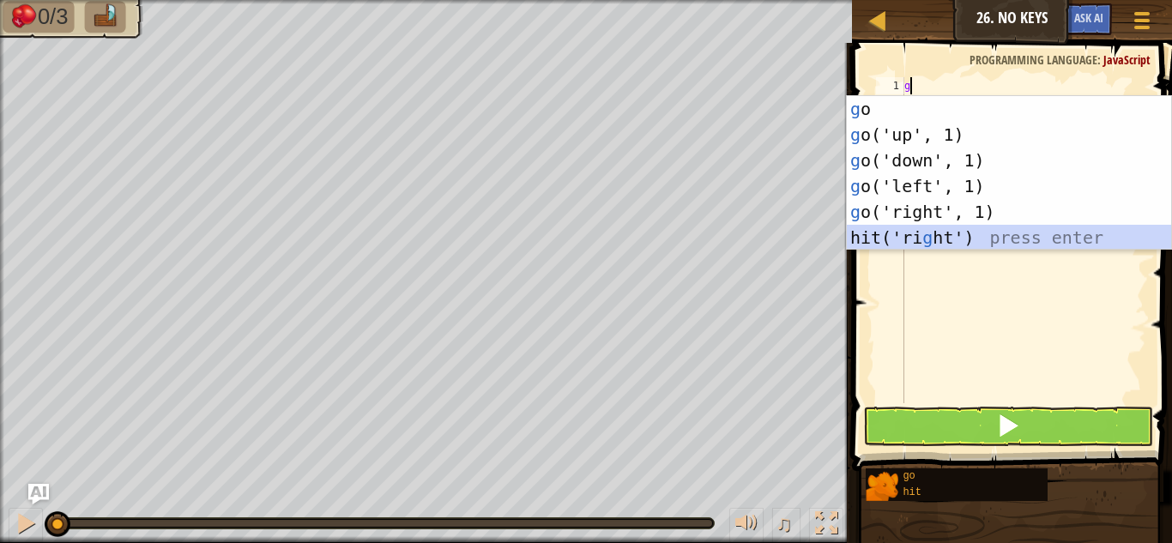
click at [901, 237] on div "g o press enter g o('up', 1) press enter g o('down', 1) press enter g o('left',…" at bounding box center [1009, 199] width 324 height 206
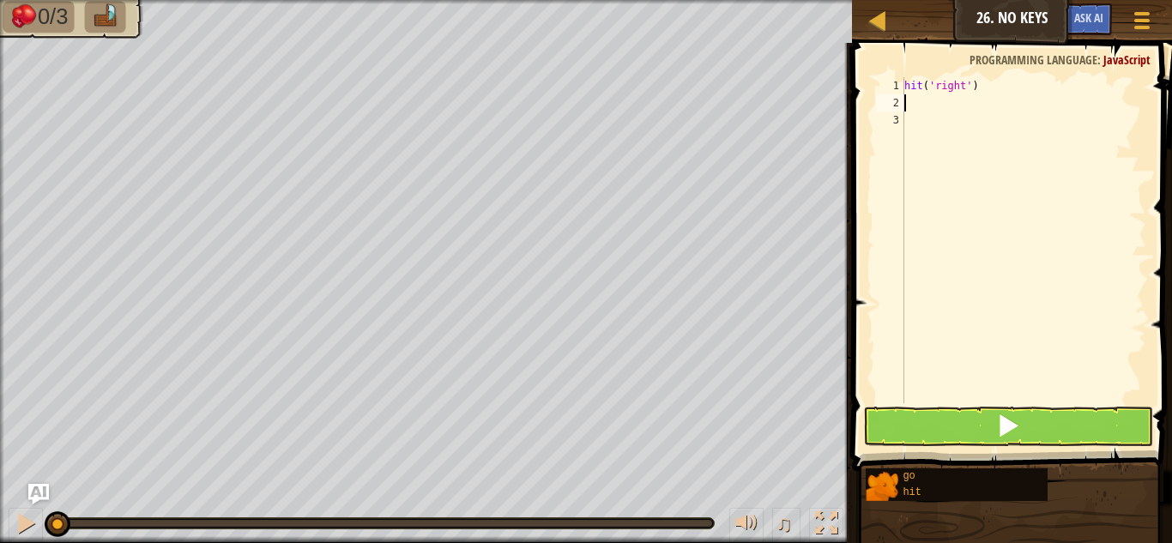
type textarea "g"
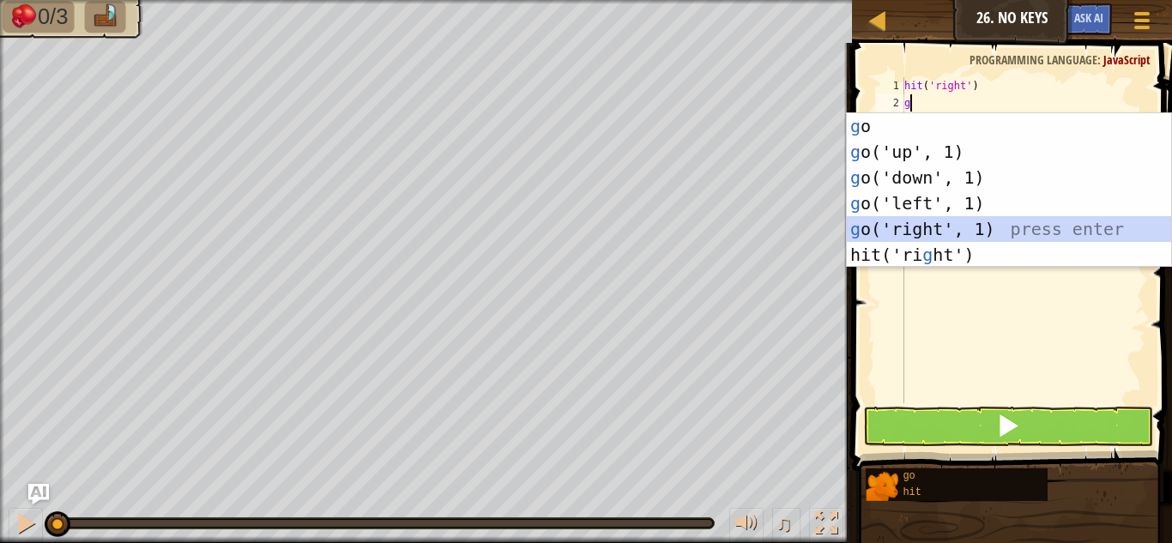
click at [955, 224] on div "g o press enter g o('up', 1) press enter g o('down', 1) press enter g o('left',…" at bounding box center [1009, 216] width 324 height 206
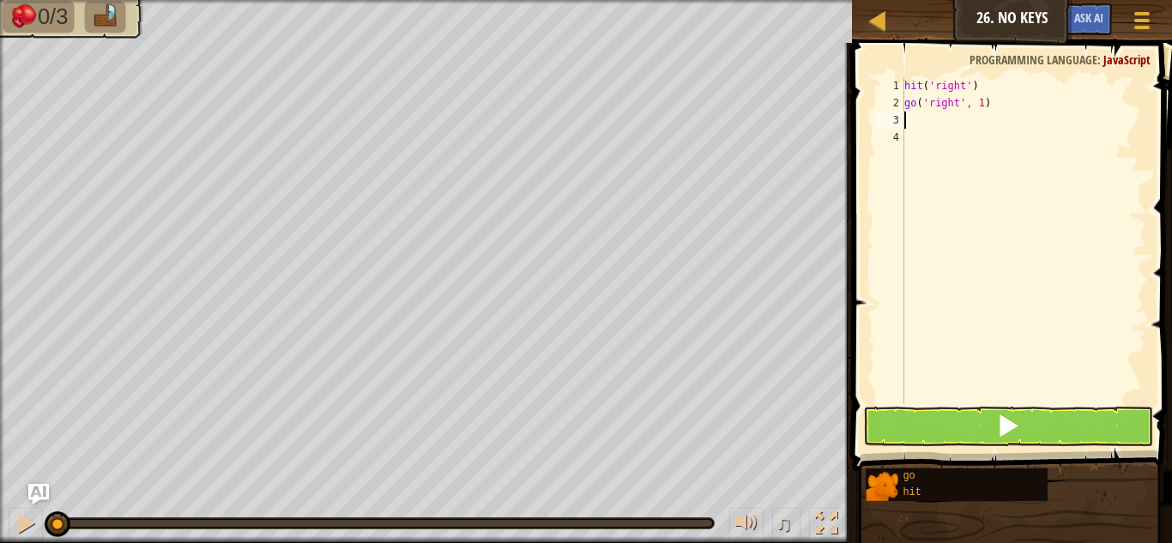
click at [983, 101] on div "hit ( 'right' ) go ( 'right' , 1 )" at bounding box center [1023, 257] width 245 height 360
click at [978, 102] on div "hit ( 'right' ) go ( 'right' , 1 )" at bounding box center [1023, 257] width 245 height 360
type textarea "go('right', 2)"
click at [922, 118] on div "hit ( 'right' ) go ( 'right' , 2 )" at bounding box center [1023, 257] width 245 height 360
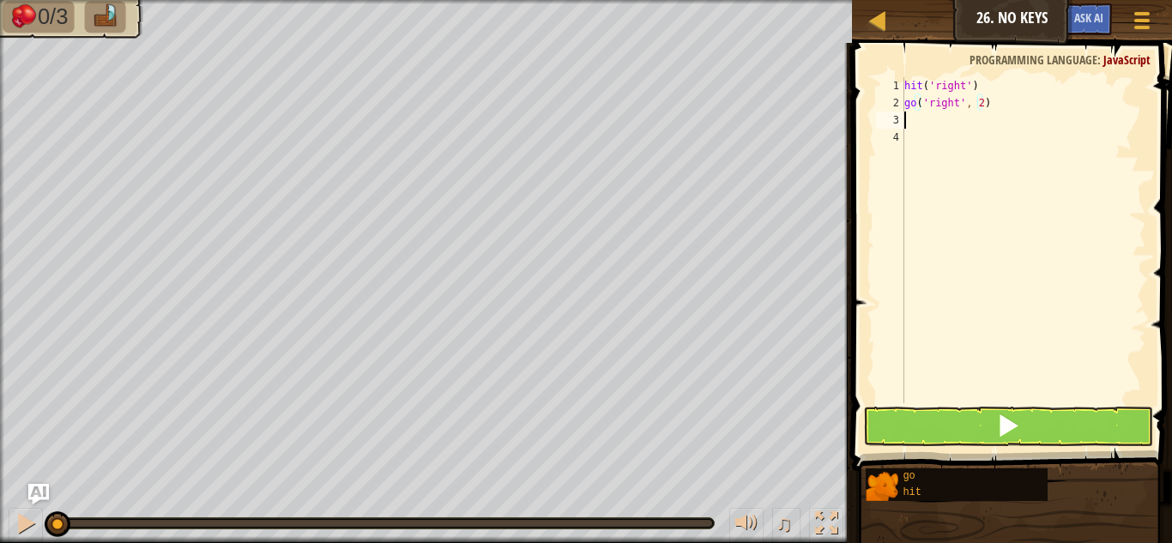
scroll to position [8, 0]
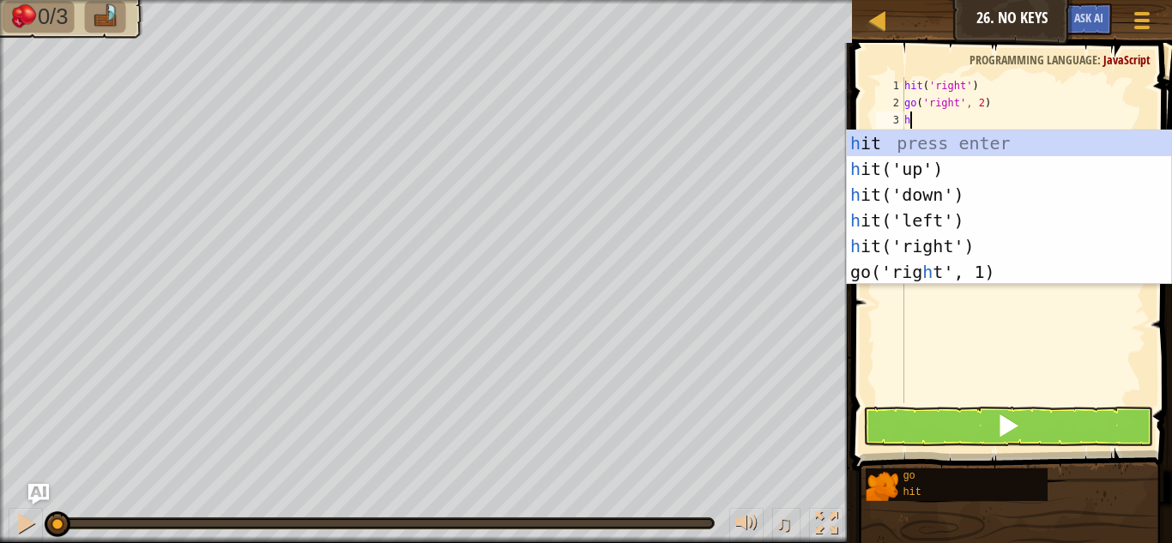
type textarea "h"
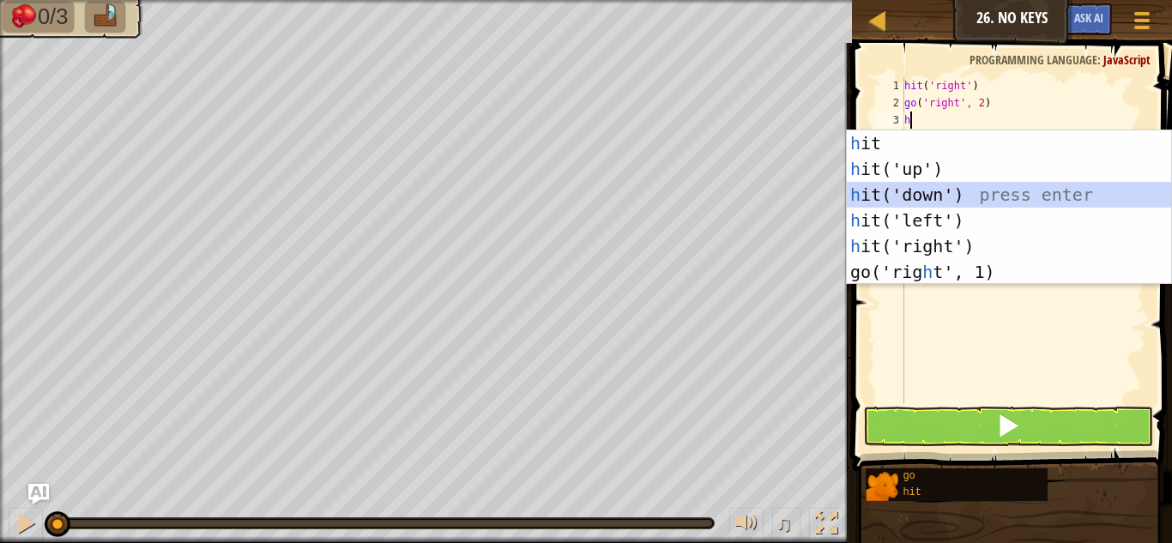
click at [950, 197] on div "h it press enter h it('up') press enter h it('down') press enter h it('left') p…" at bounding box center [1009, 233] width 324 height 206
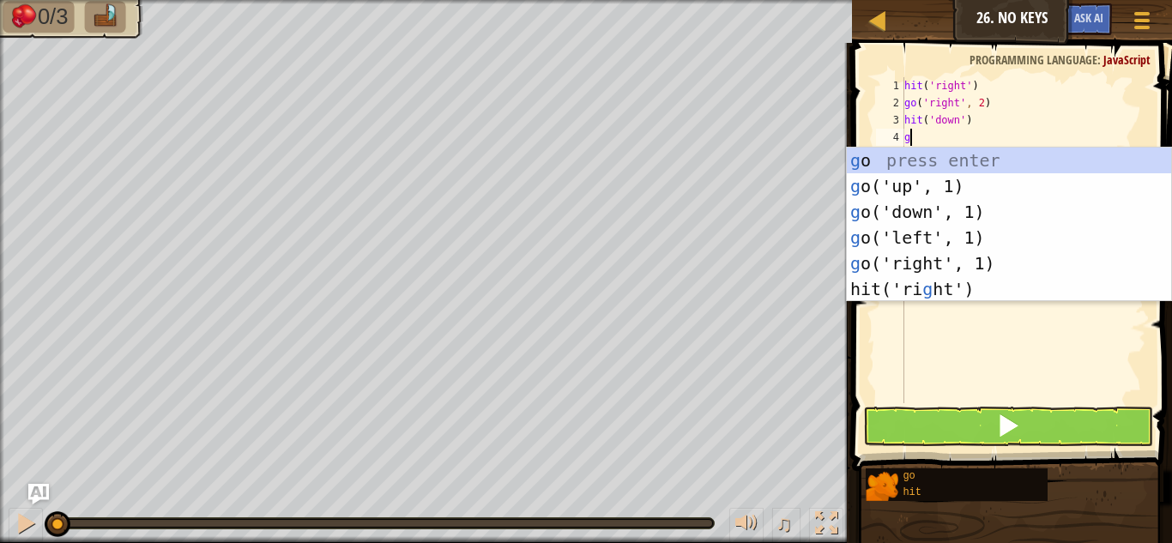
type textarea "go"
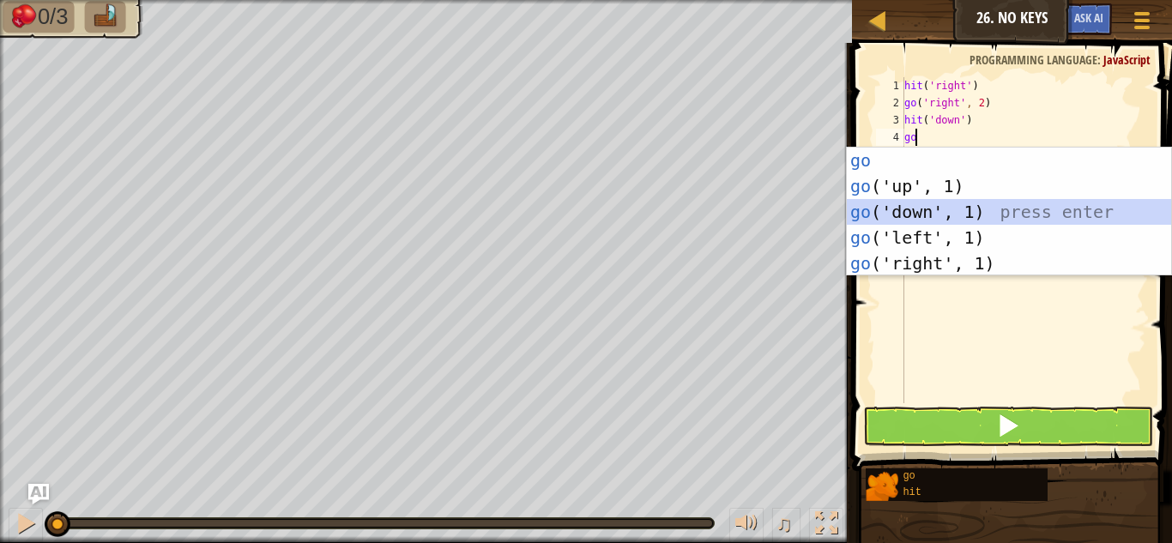
click at [930, 205] on div "go press enter go ('up', 1) press enter go ('down', 1) press enter go ('left', …" at bounding box center [1009, 238] width 324 height 180
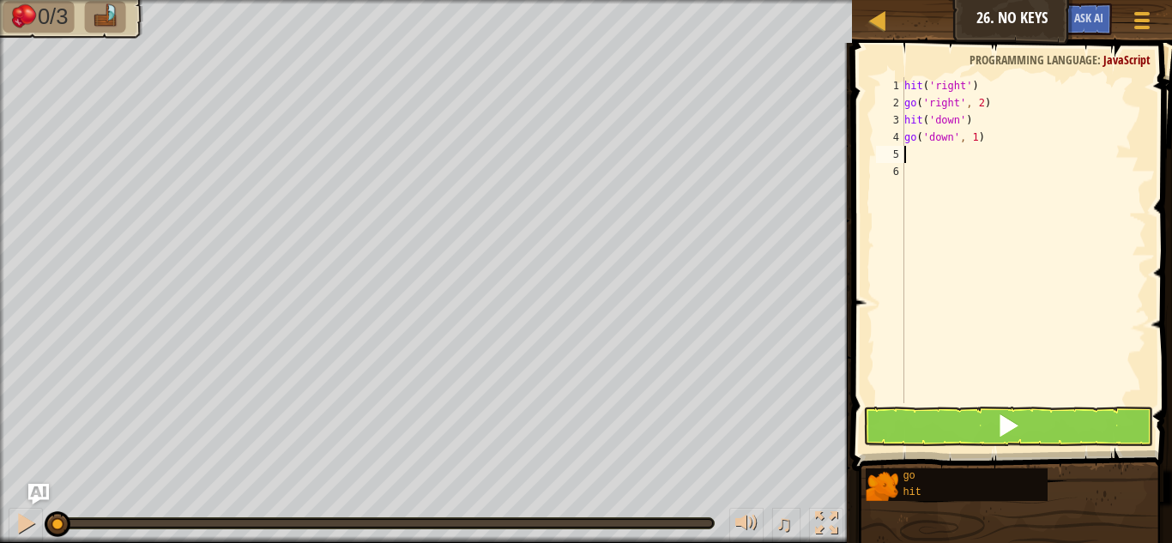
click at [971, 142] on div "hit ( 'right' ) go ( 'right' , 2 ) hit ( 'down' ) go ( 'down' , 1 )" at bounding box center [1023, 257] width 245 height 360
type textarea "go('down', 2)"
click at [968, 183] on div "hit ( 'right' ) go ( 'right' , 2 ) hit ( 'down' ) go ( 'down' , 2 )" at bounding box center [1023, 257] width 245 height 360
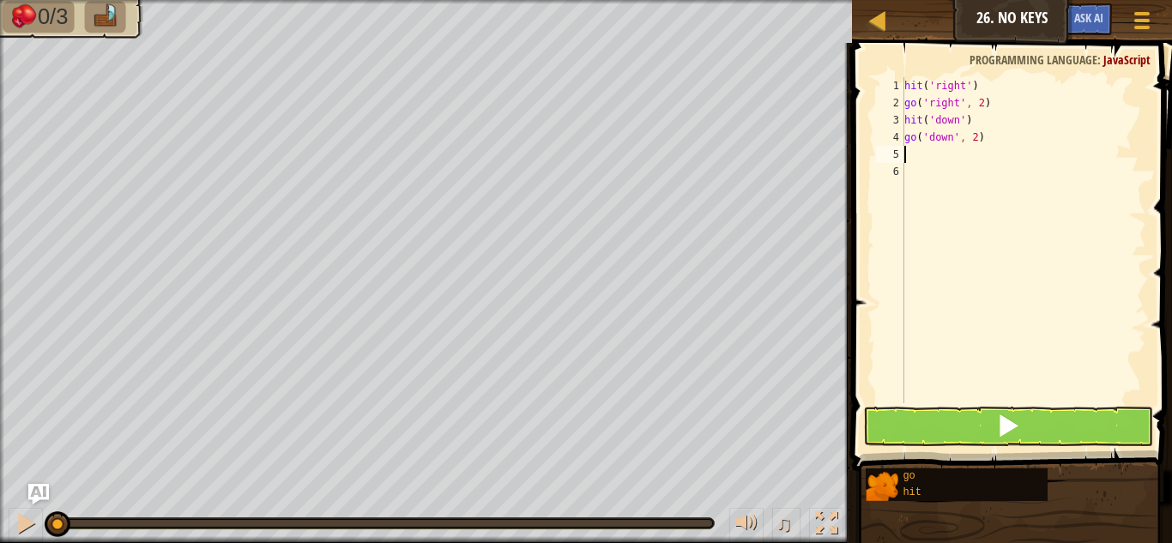
click at [961, 158] on div "hit ( 'right' ) go ( 'right' , 2 ) hit ( 'down' ) go ( 'down' , 2 )" at bounding box center [1023, 257] width 245 height 360
type textarea "g"
type textarea "h"
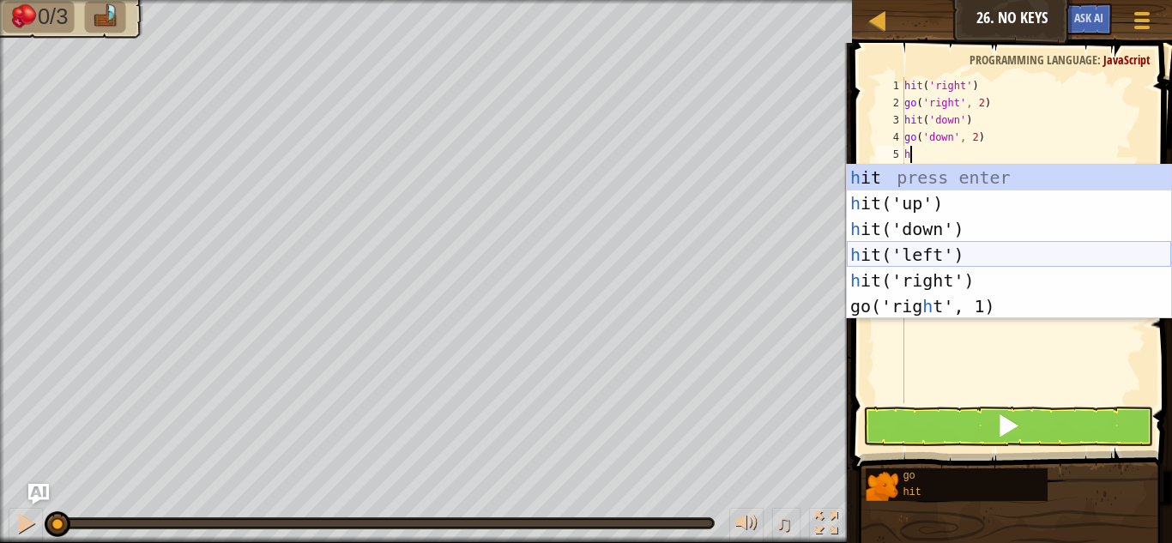
click at [959, 236] on div "h it press enter h it('up') press enter h it('down') press enter h it('left') p…" at bounding box center [1009, 268] width 324 height 206
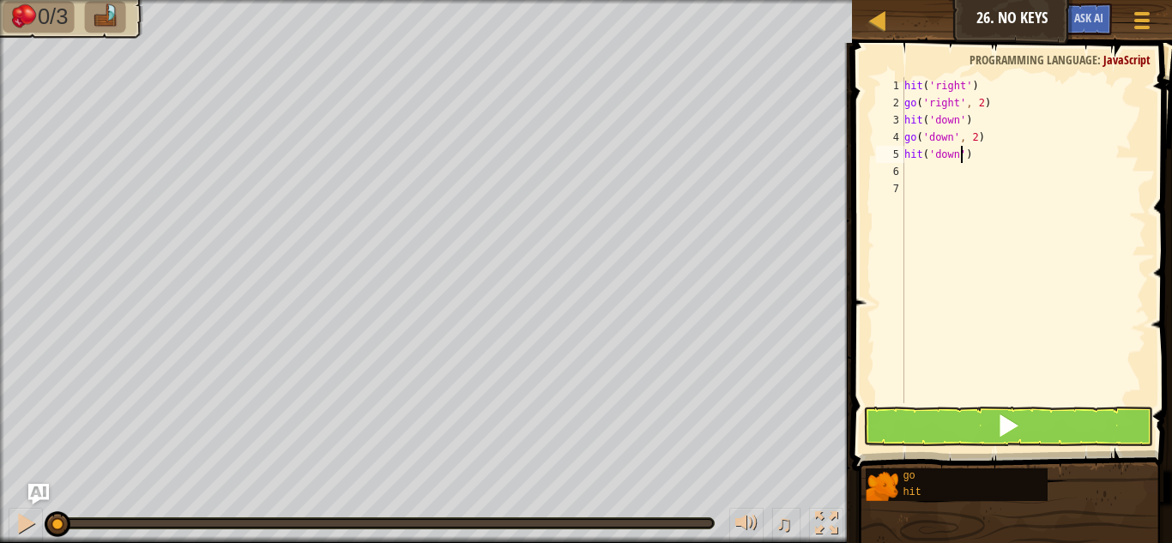
click at [958, 158] on div "hit ( 'right' ) go ( 'right' , 2 ) hit ( 'down' ) go ( 'down' , 2 ) hit ( 'down…" at bounding box center [1023, 257] width 245 height 360
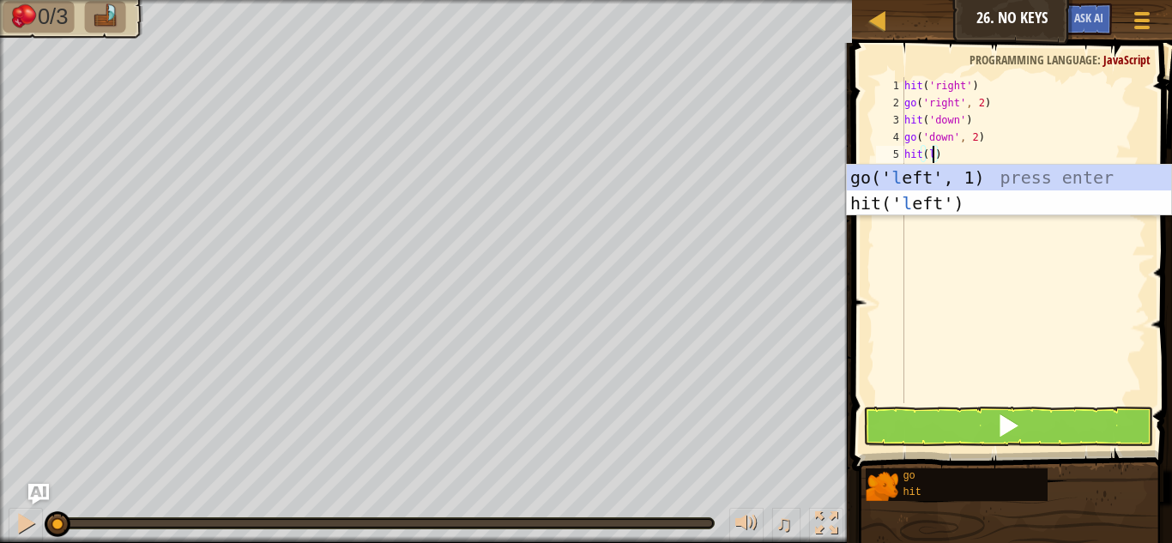
scroll to position [8, 3]
click at [955, 197] on div "go(' le ft', 1) press enter hit(' le ft') press enter" at bounding box center [1009, 216] width 324 height 103
type textarea "hit('left')"
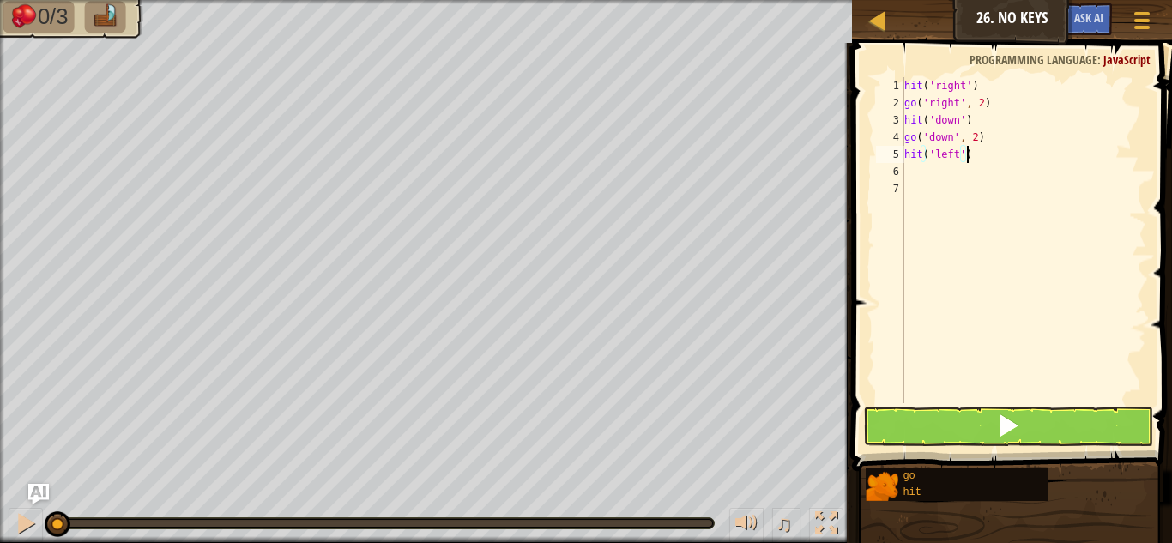
scroll to position [8, 0]
type textarea "g"
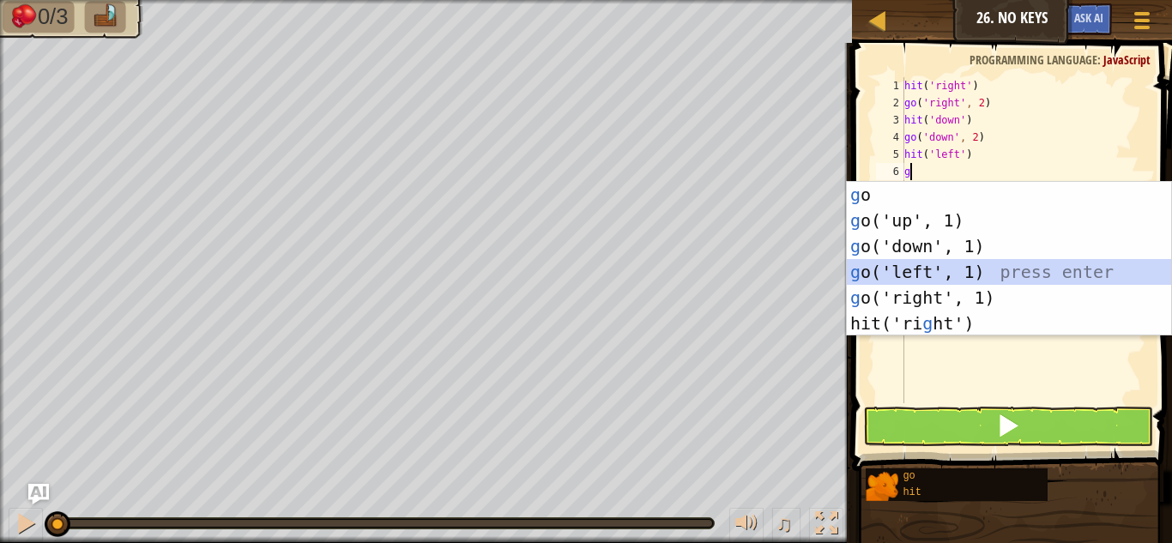
click at [945, 272] on div "g o press enter g o('up', 1) press enter g o('down', 1) press enter g o('left',…" at bounding box center [1009, 285] width 324 height 206
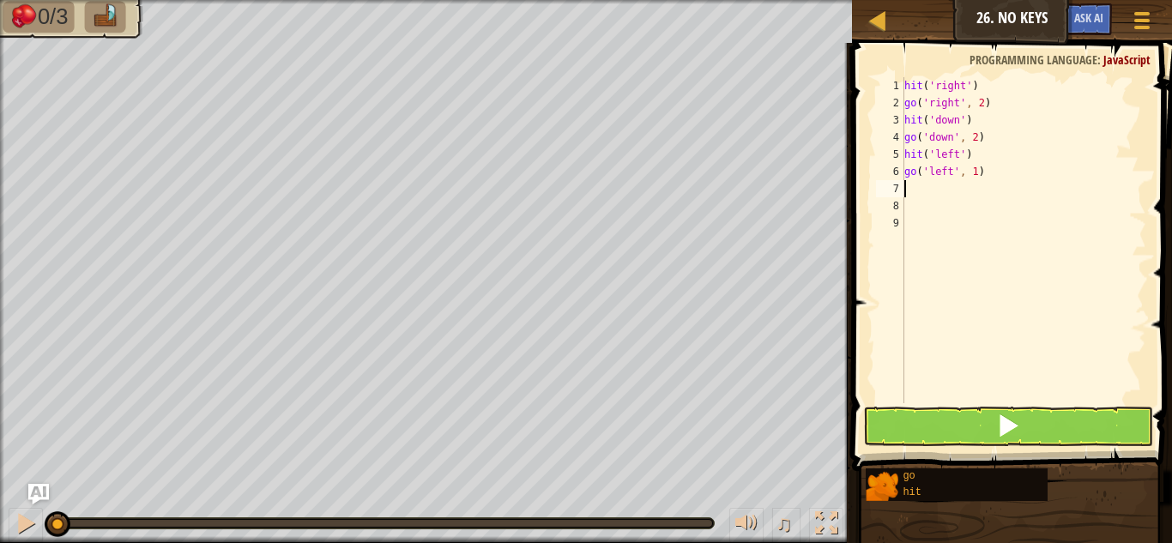
click at [971, 175] on div "hit ( 'right' ) go ( 'right' , 2 ) hit ( 'down' ) go ( 'down' , 2 ) hit ( 'left…" at bounding box center [1023, 257] width 245 height 360
type textarea "go('left', 2)"
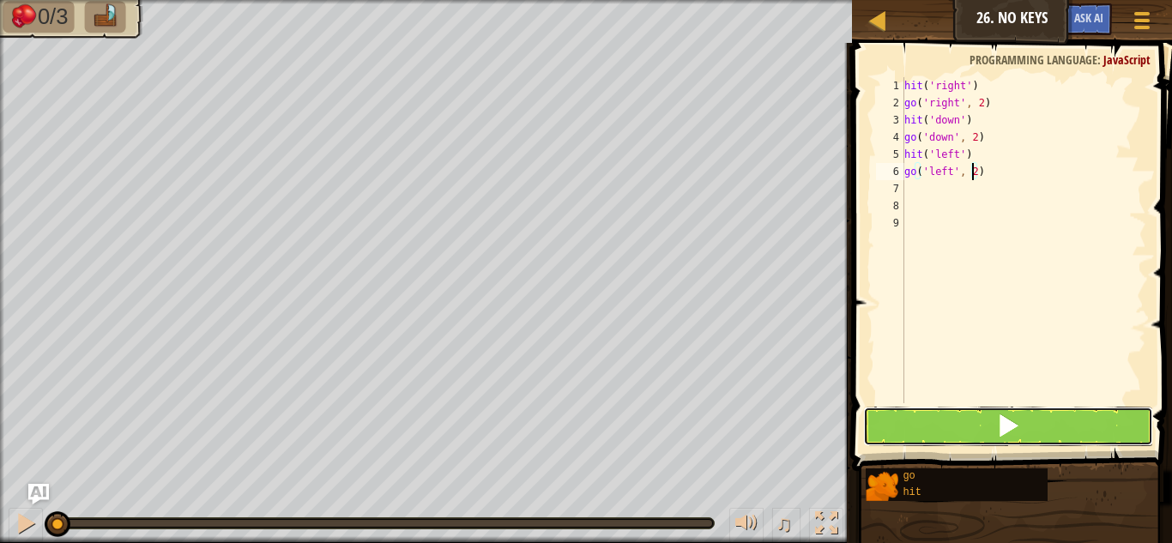
click at [943, 428] on button at bounding box center [1008, 426] width 290 height 39
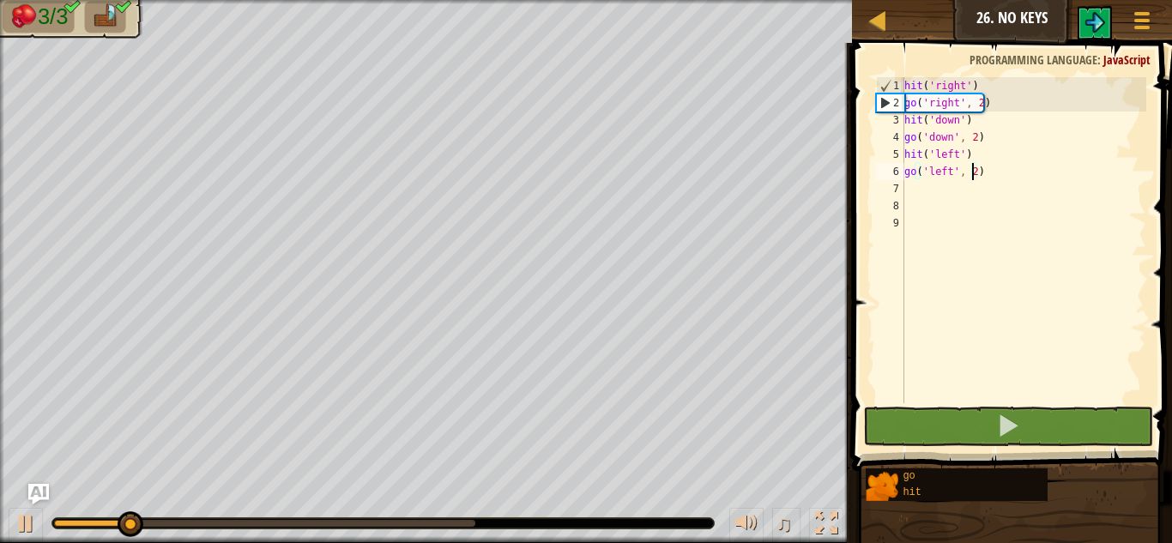
click at [578, 522] on div at bounding box center [382, 523] width 661 height 10
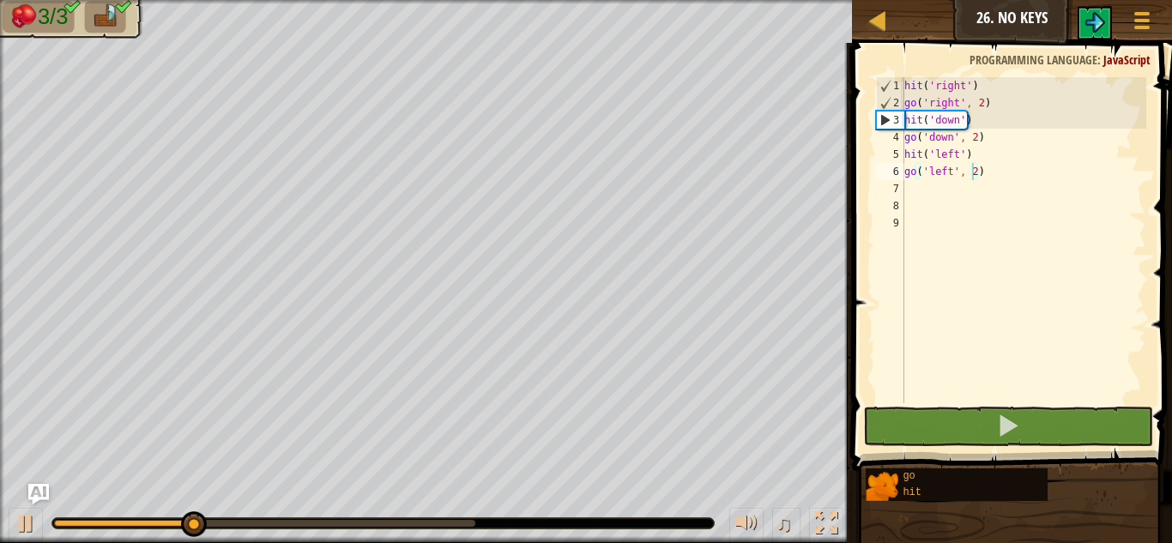
click at [465, 528] on div at bounding box center [382, 523] width 663 height 12
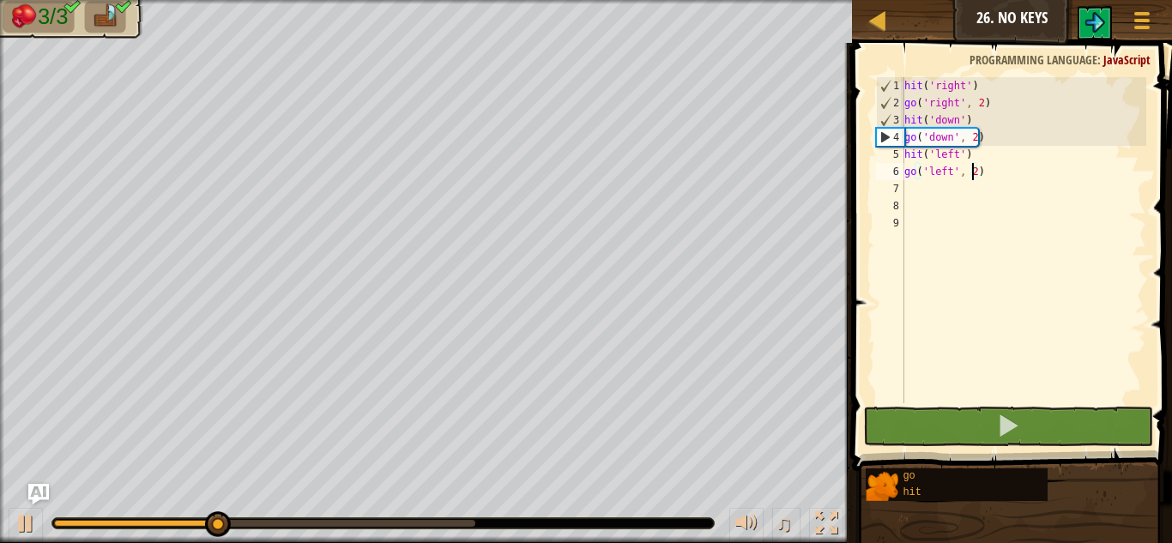
click at [456, 524] on div at bounding box center [264, 523] width 421 height 7
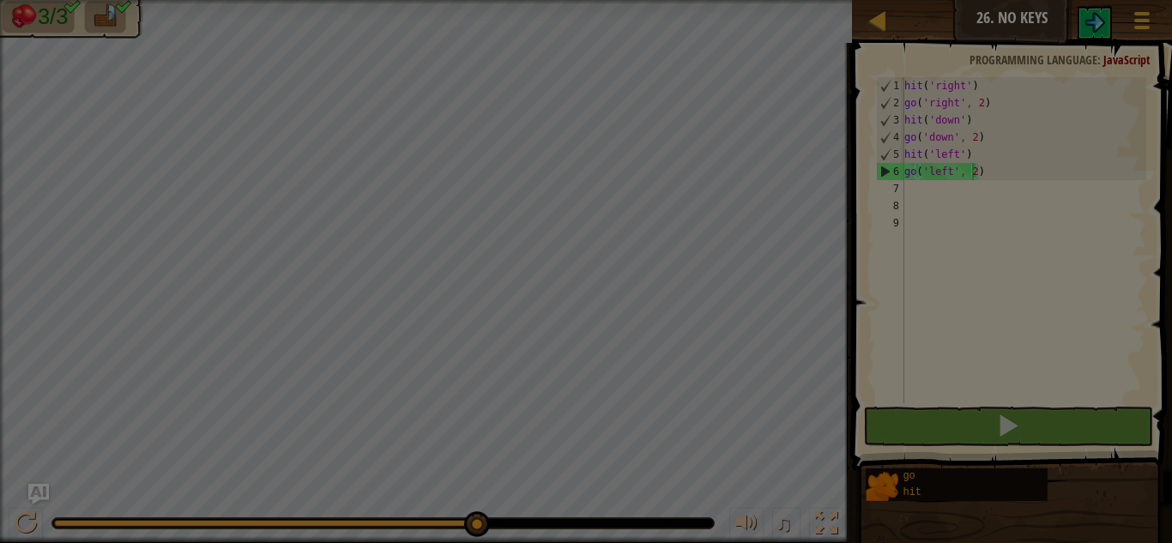
drag, startPoint x: 457, startPoint y: 516, endPoint x: 481, endPoint y: 524, distance: 25.2
click at [494, 2] on body "Map Junior 26. No Keys Game Menu Ask AI 1 ההההההההההההההההההההההההההההההההההההה…" at bounding box center [586, 1] width 1172 height 2
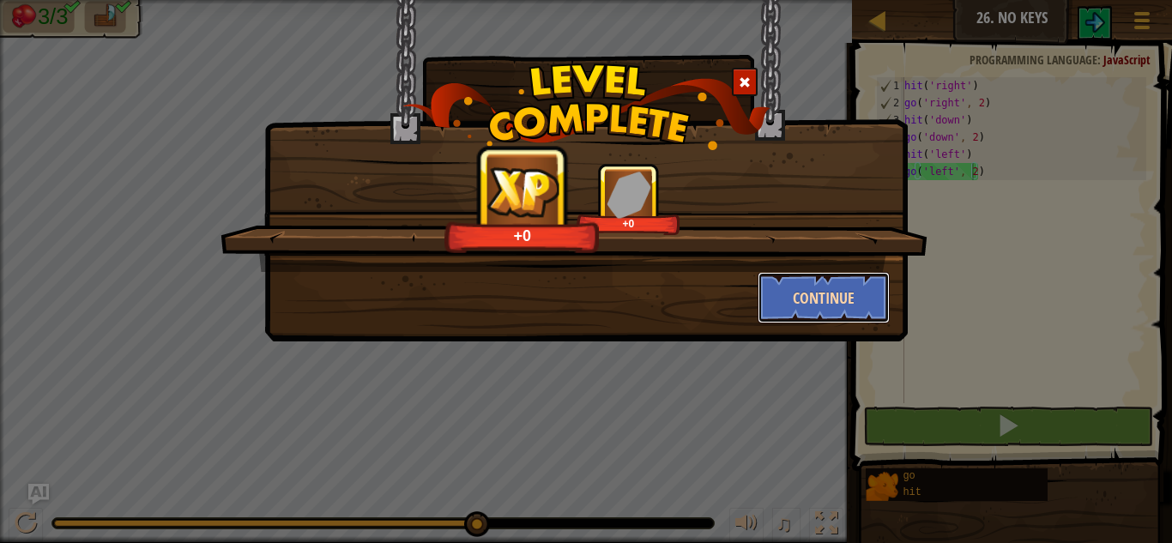
click at [773, 292] on button "Continue" at bounding box center [823, 297] width 133 height 51
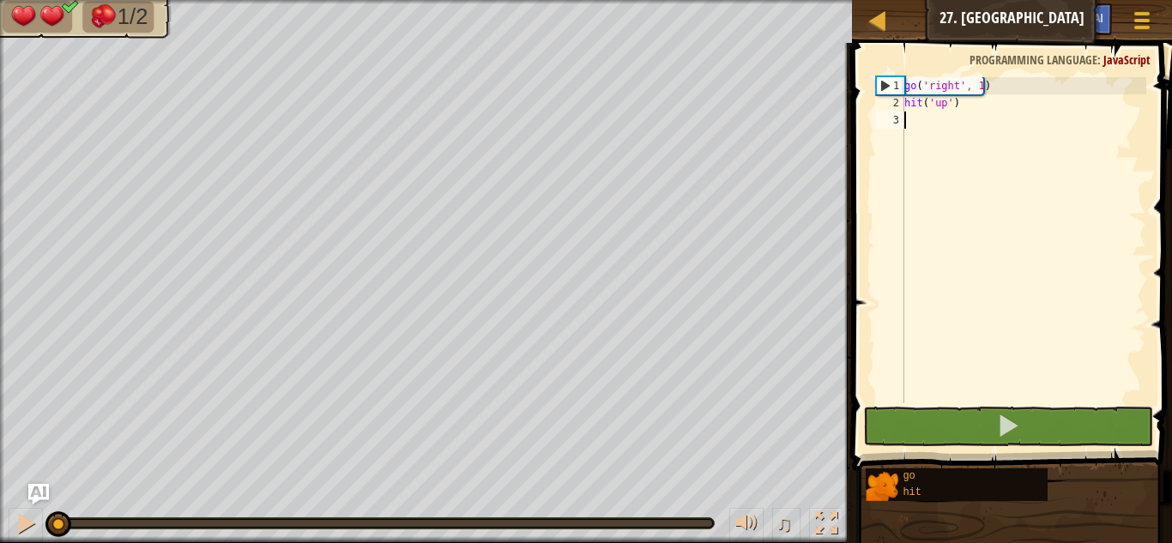
type textarea "g"
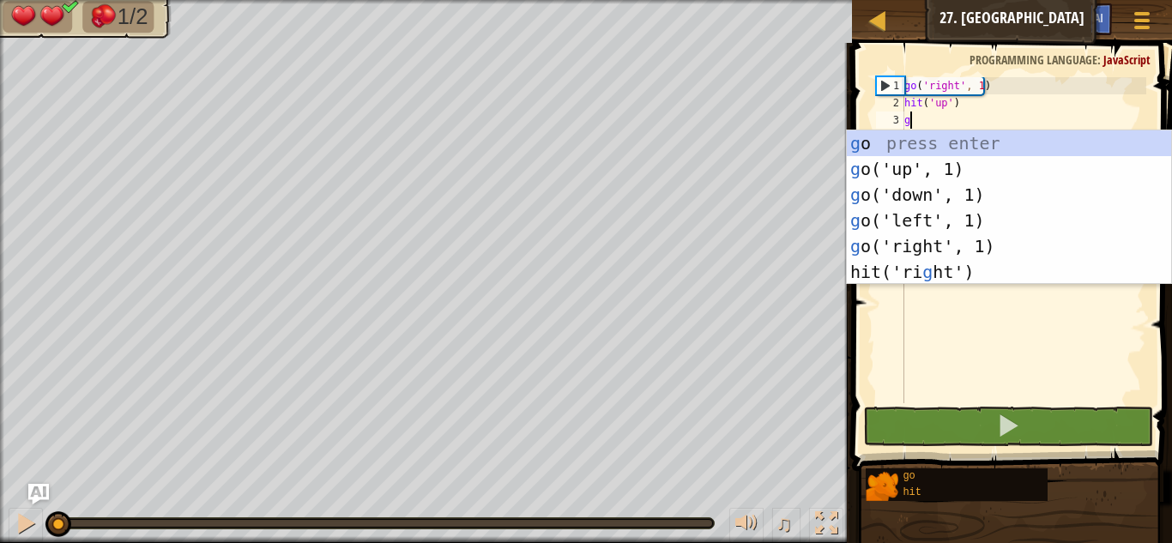
scroll to position [8, 0]
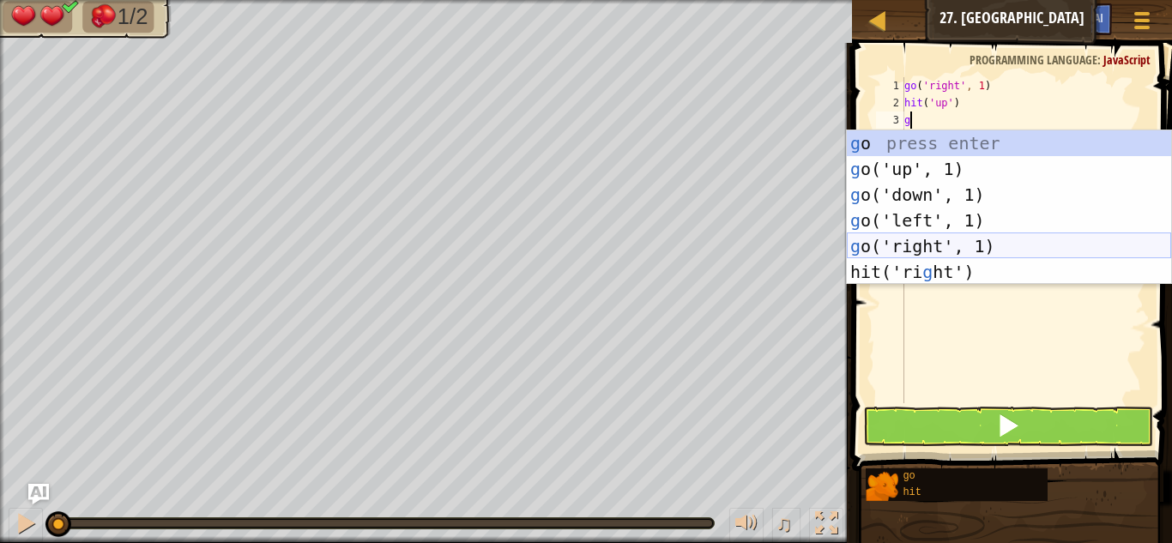
click at [889, 255] on div "g o press enter g o('up', 1) press enter g o('down', 1) press enter g o('left',…" at bounding box center [1009, 233] width 324 height 206
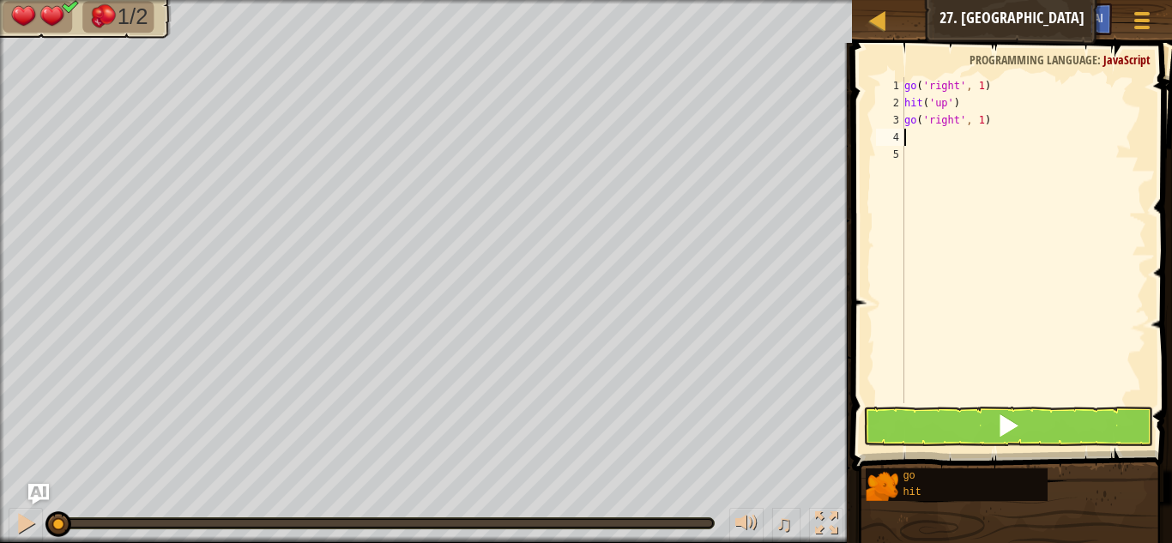
click at [977, 118] on div "go ( 'right' , 1 ) hit ( 'up' ) go ( 'right' , 1 )" at bounding box center [1023, 257] width 245 height 360
type textarea "go('right', 2)"
click at [947, 130] on div "go ( 'right' , 1 ) hit ( 'up' ) go ( 'right' , 2 )" at bounding box center [1023, 257] width 245 height 360
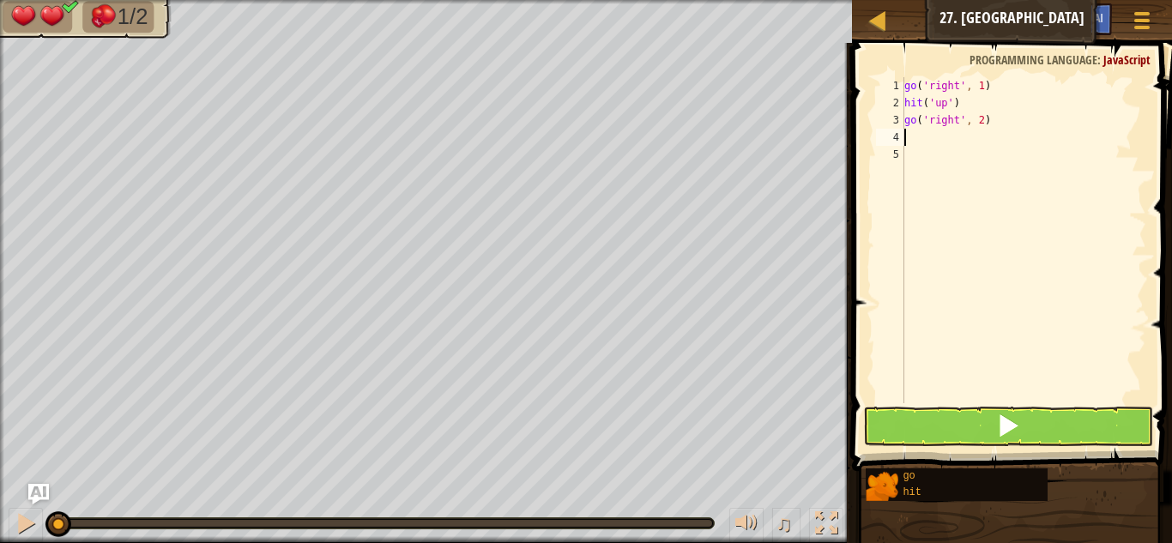
type textarea "h"
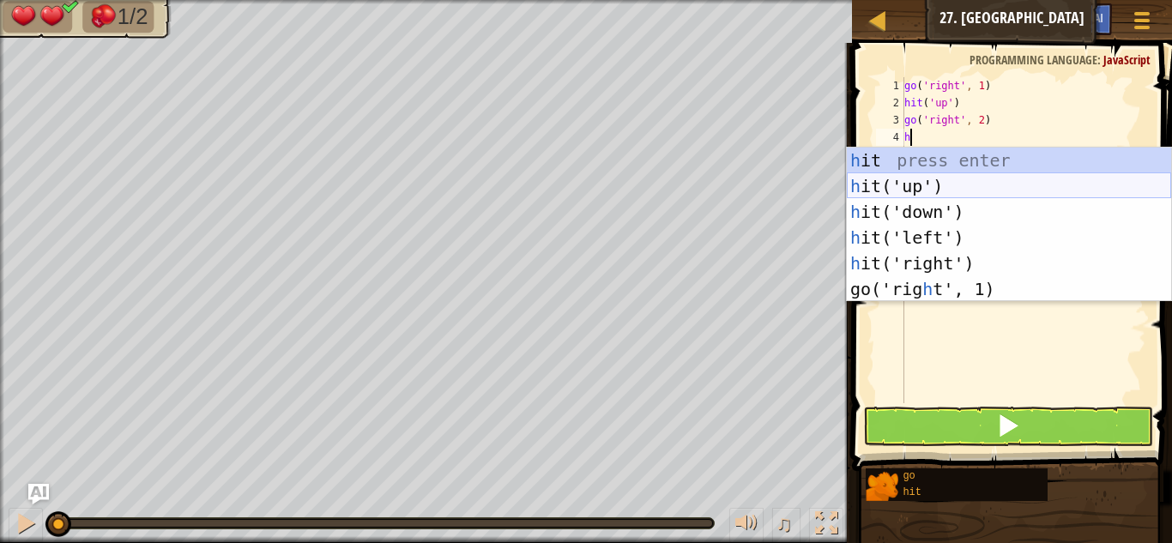
click at [946, 187] on div "h it press enter h it('up') press enter h it('down') press enter h it('left') p…" at bounding box center [1009, 251] width 324 height 206
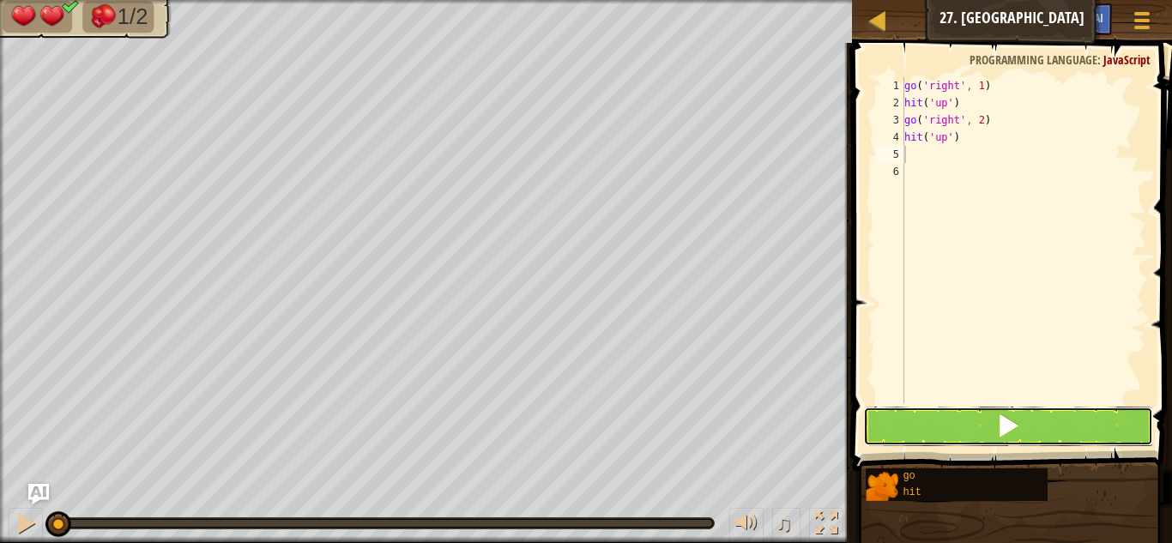
click at [968, 419] on button at bounding box center [1008, 426] width 290 height 39
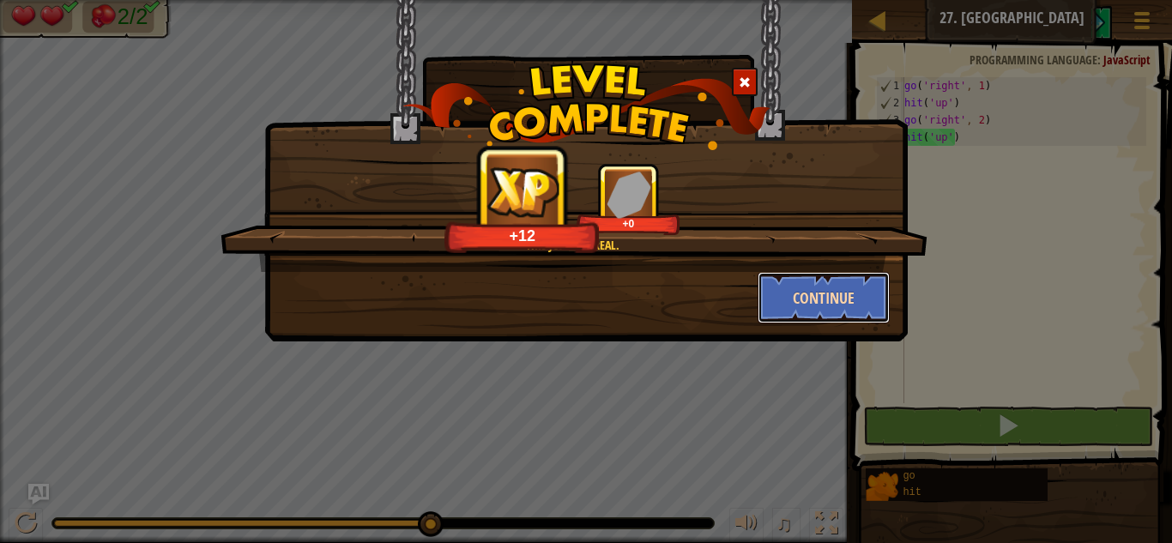
click at [823, 289] on button "Continue" at bounding box center [823, 297] width 133 height 51
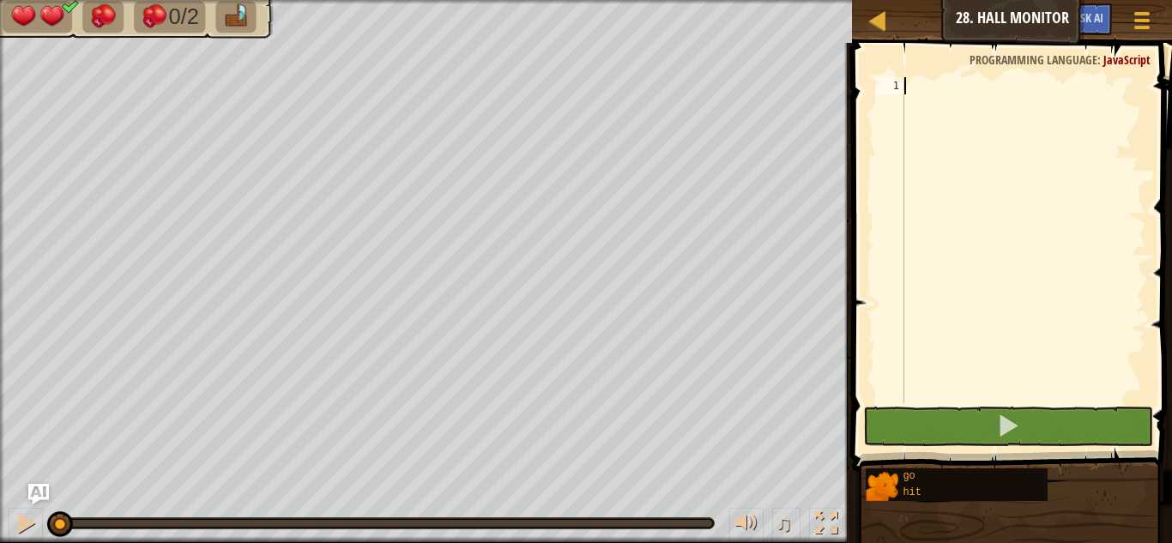
type textarea "h"
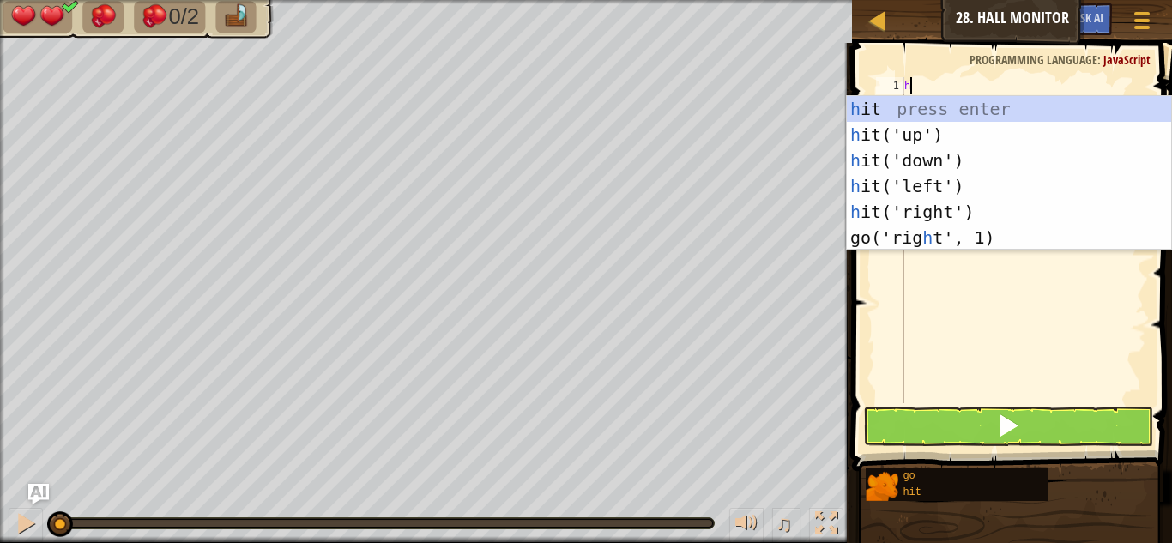
scroll to position [8, 0]
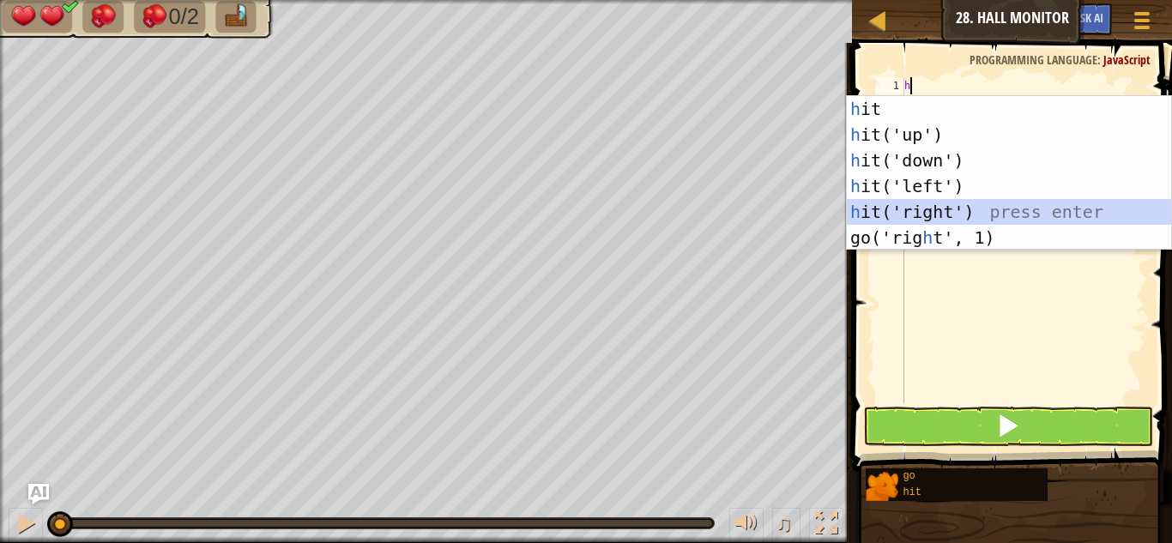
click at [945, 214] on div "h it press enter h it('up') press enter h it('down') press enter h it('left') p…" at bounding box center [1009, 199] width 324 height 206
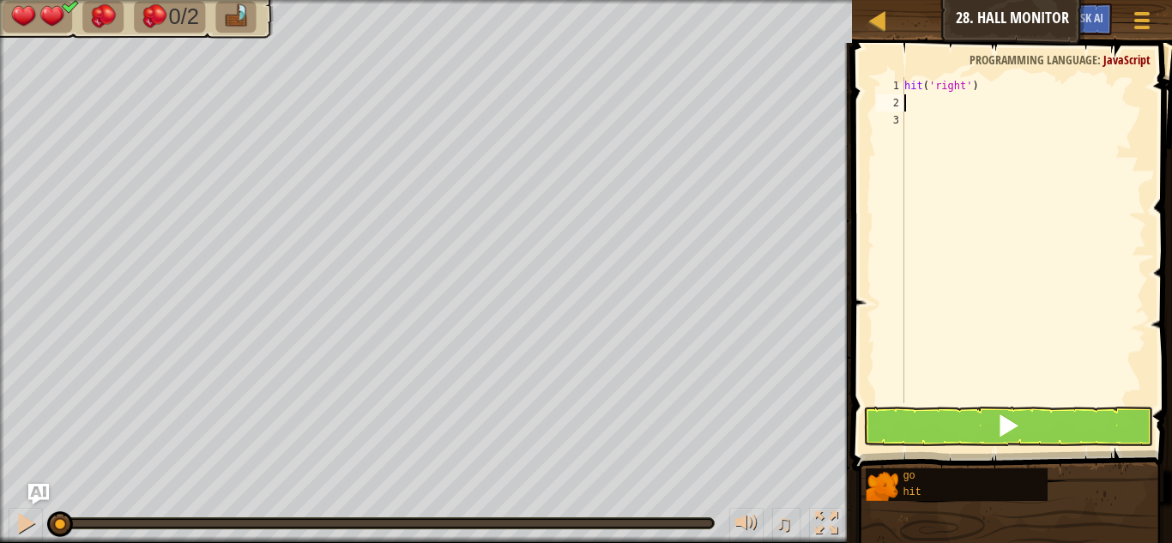
click at [965, 85] on div "hit ( 'right' )" at bounding box center [1023, 257] width 245 height 360
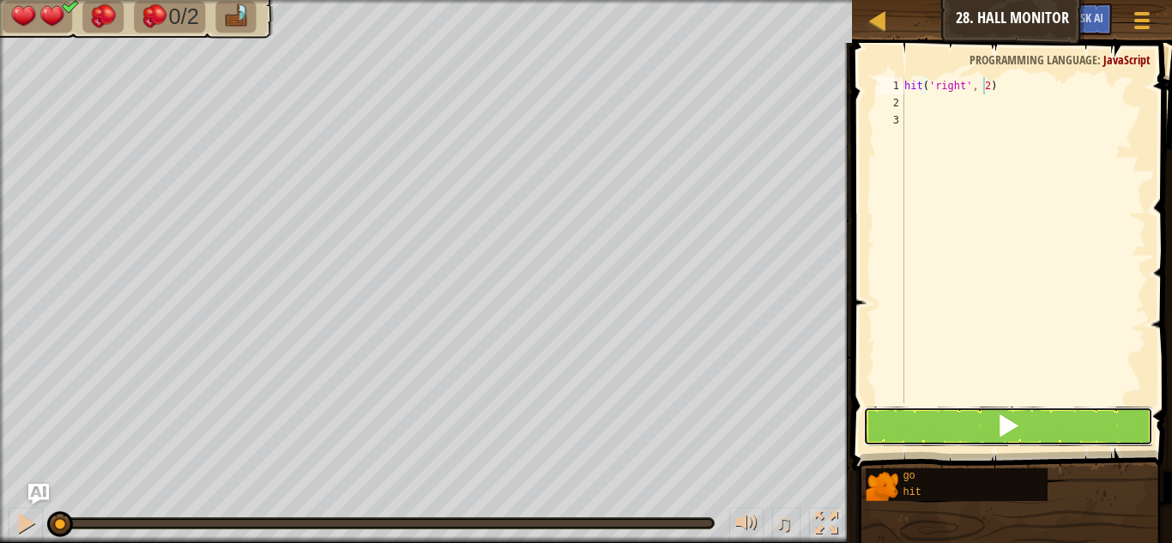
click at [997, 424] on span at bounding box center [1008, 425] width 24 height 24
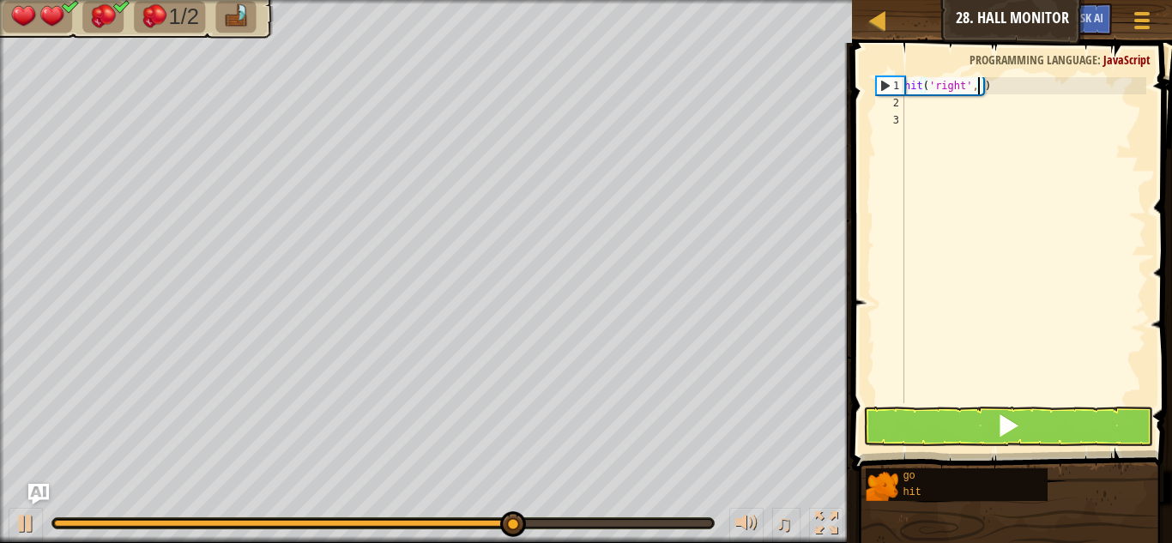
type textarea "hit('right',)"
click at [994, 93] on div "hit ( 'right' , )" at bounding box center [1023, 257] width 245 height 360
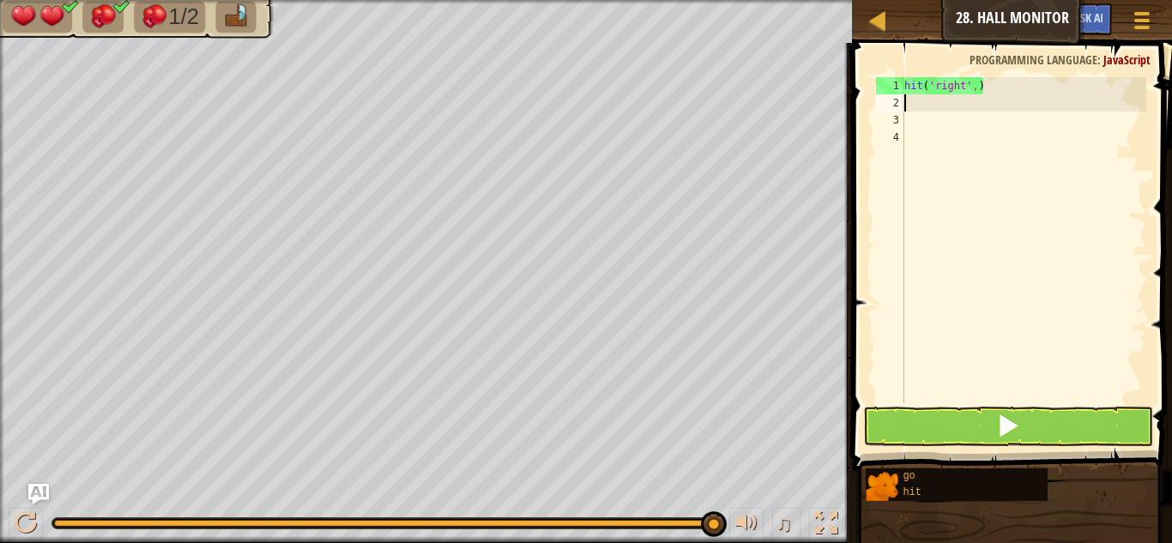
scroll to position [8, 0]
type textarea "g"
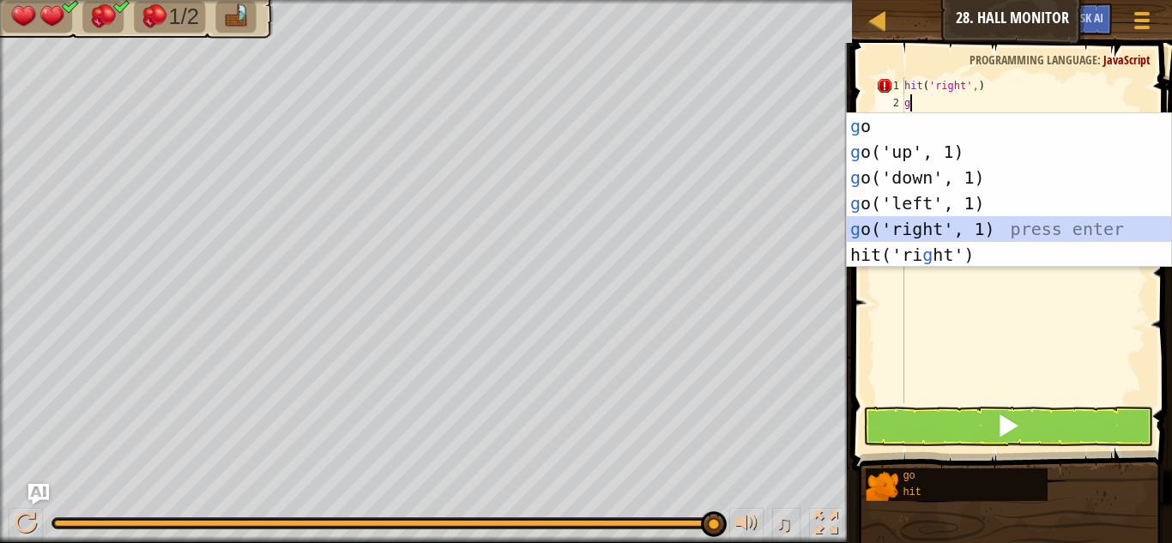
click at [965, 223] on div "g o press enter g o('up', 1) press enter g o('down', 1) press enter g o('left',…" at bounding box center [1009, 216] width 324 height 206
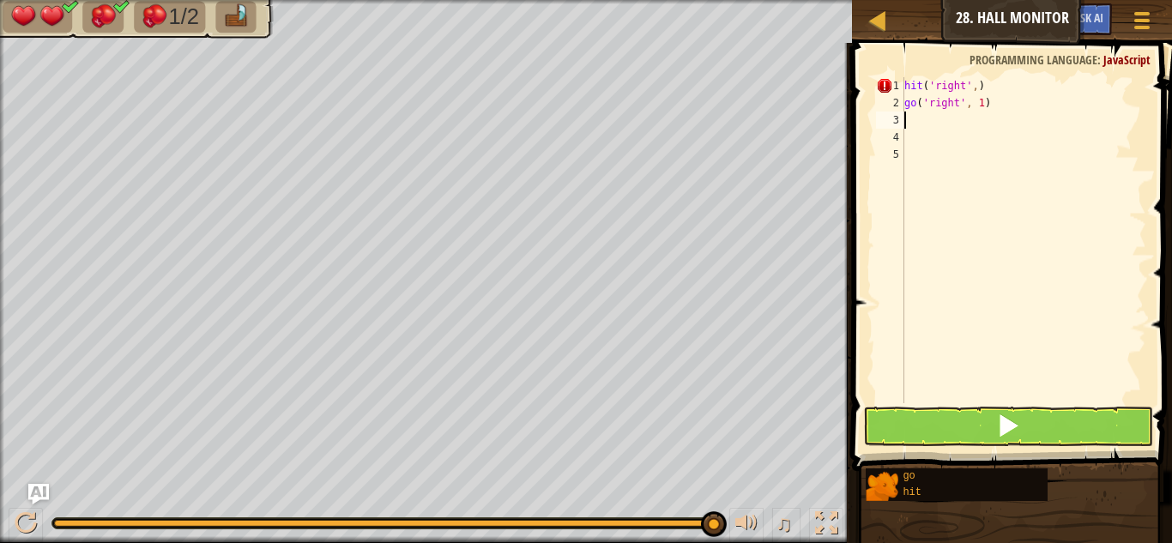
type textarea "h"
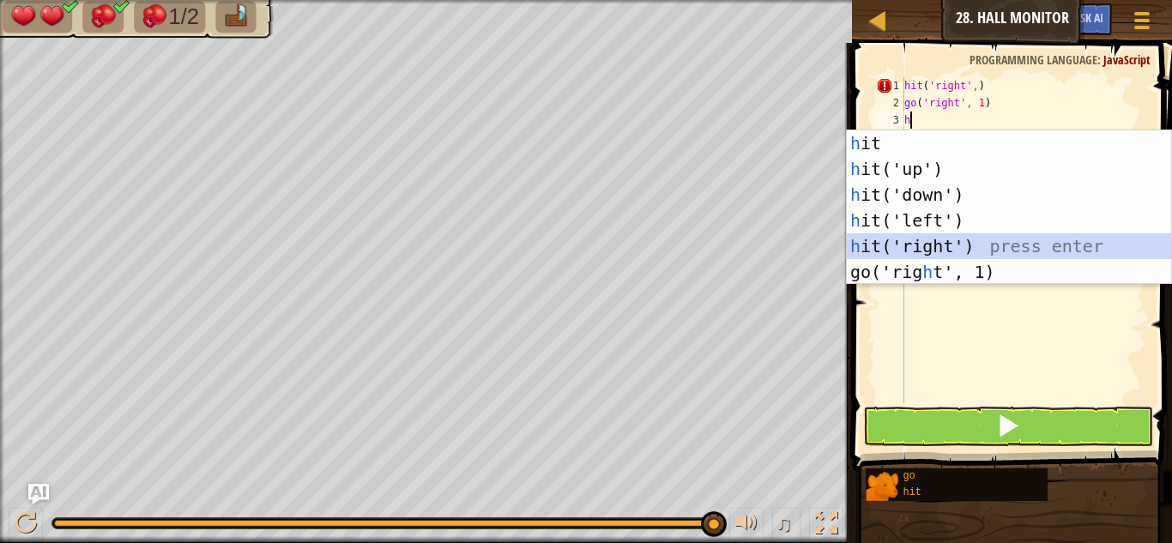
click at [937, 241] on div "h it press enter h it('up') press enter h it('down') press enter h it('left') p…" at bounding box center [1009, 233] width 324 height 206
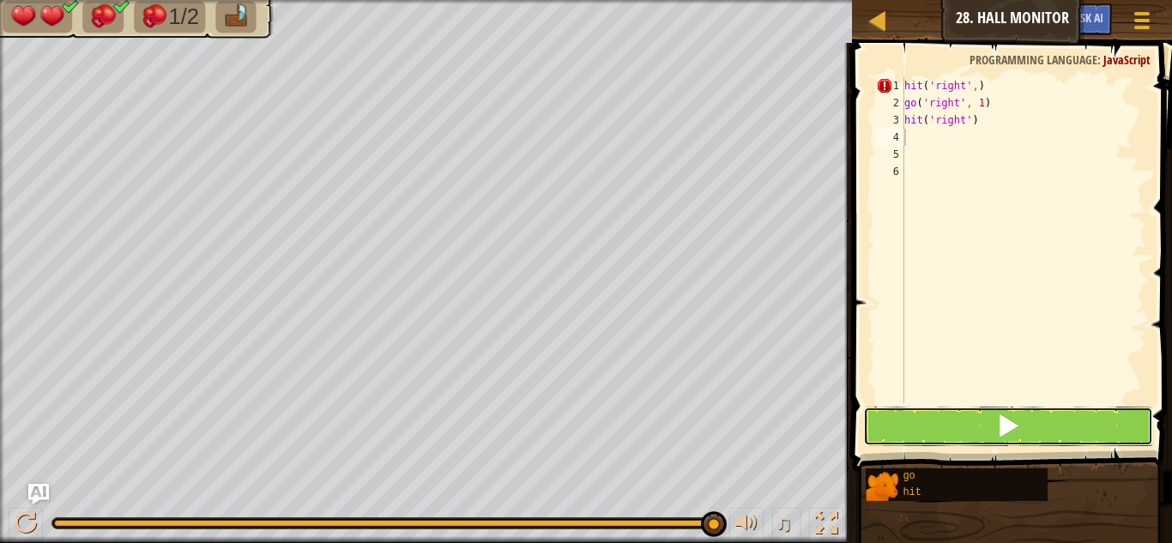
click at [971, 420] on button at bounding box center [1008, 426] width 290 height 39
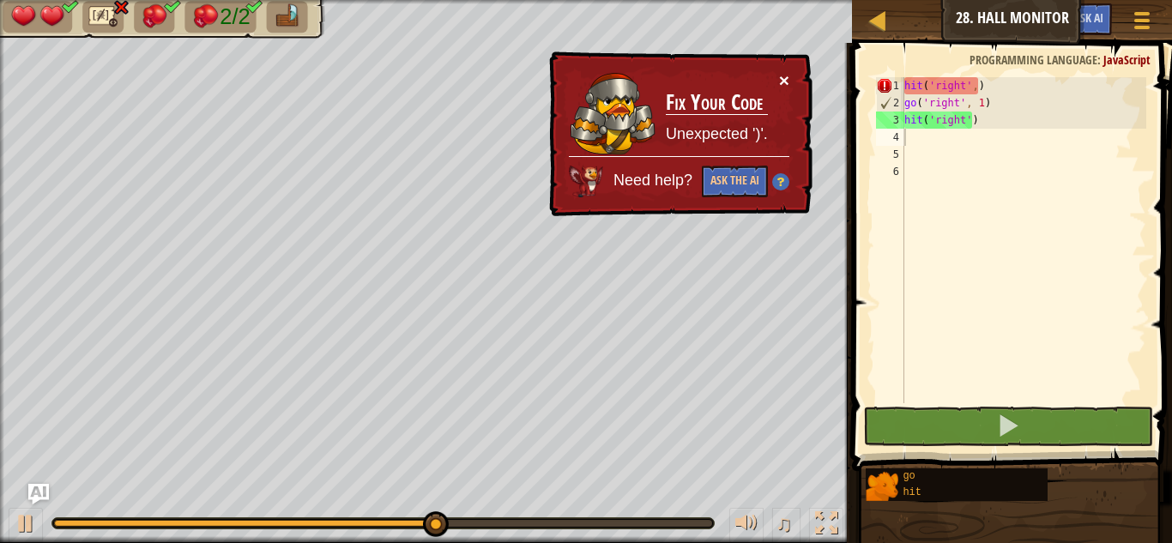
click at [784, 72] on button "×" at bounding box center [784, 80] width 10 height 18
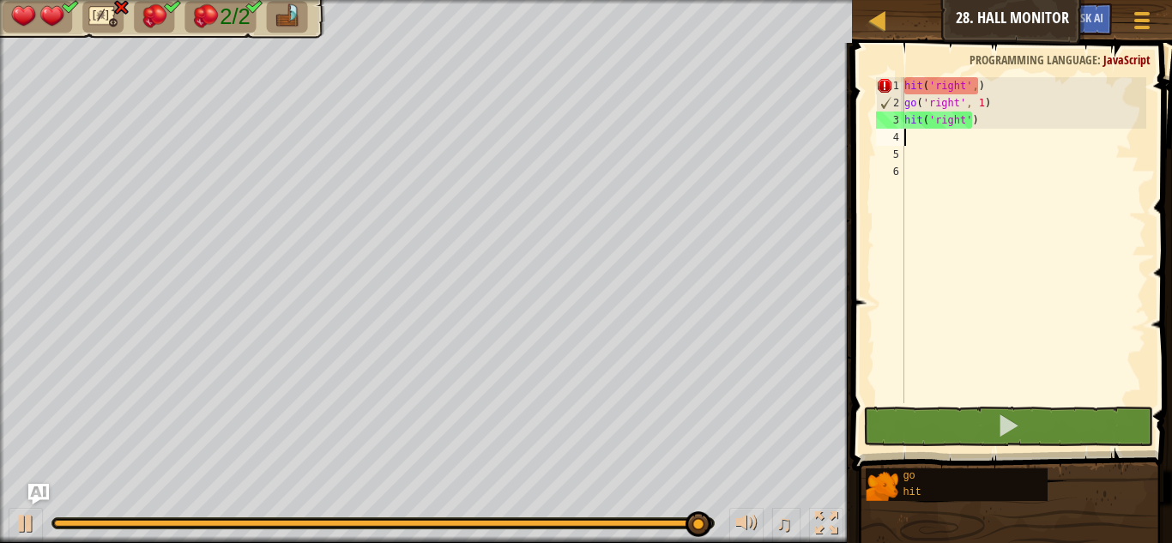
click at [975, 87] on div "hit ( 'right' , ) go ( 'right' , 1 ) hit ( 'right' )" at bounding box center [1023, 257] width 245 height 360
click at [975, 88] on div "hit ( 'right' , ) go ( 'right' , 1 ) hit ( 'right' )" at bounding box center [1023, 257] width 245 height 360
type textarea "hit('right')"
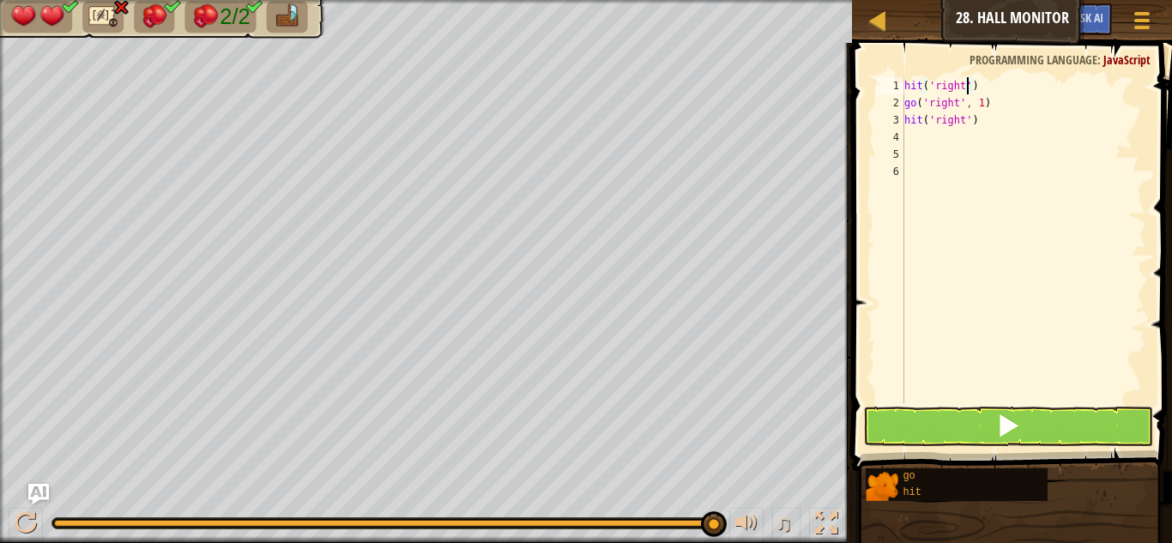
click at [957, 136] on div "hit ( 'right' ) go ( 'right' , 1 ) hit ( 'right' )" at bounding box center [1023, 257] width 245 height 360
type textarea "g"
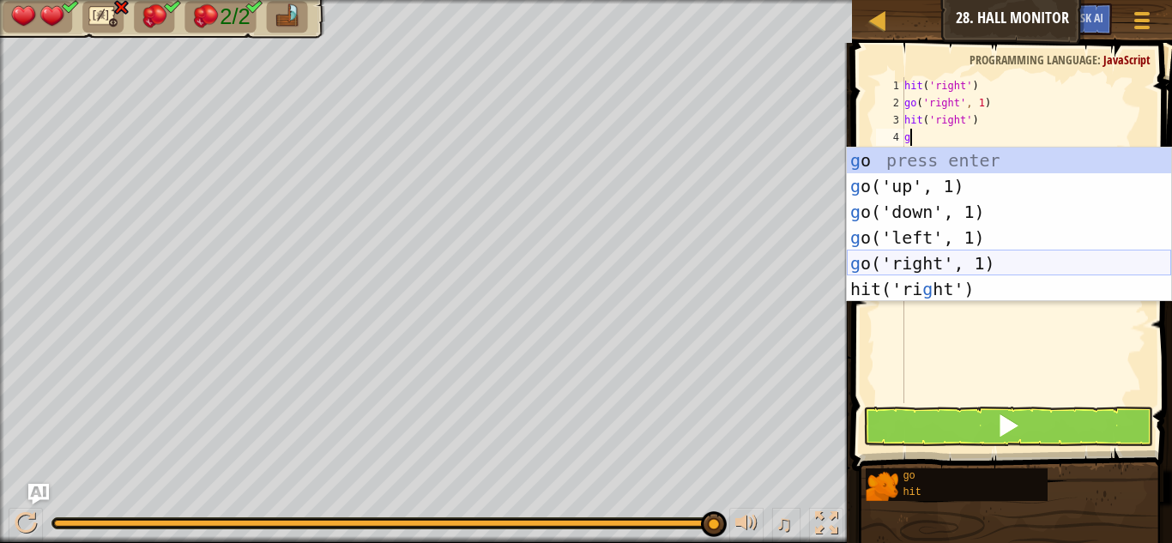
click at [964, 265] on div "g o press enter g o('up', 1) press enter g o('down', 1) press enter g o('left',…" at bounding box center [1009, 251] width 324 height 206
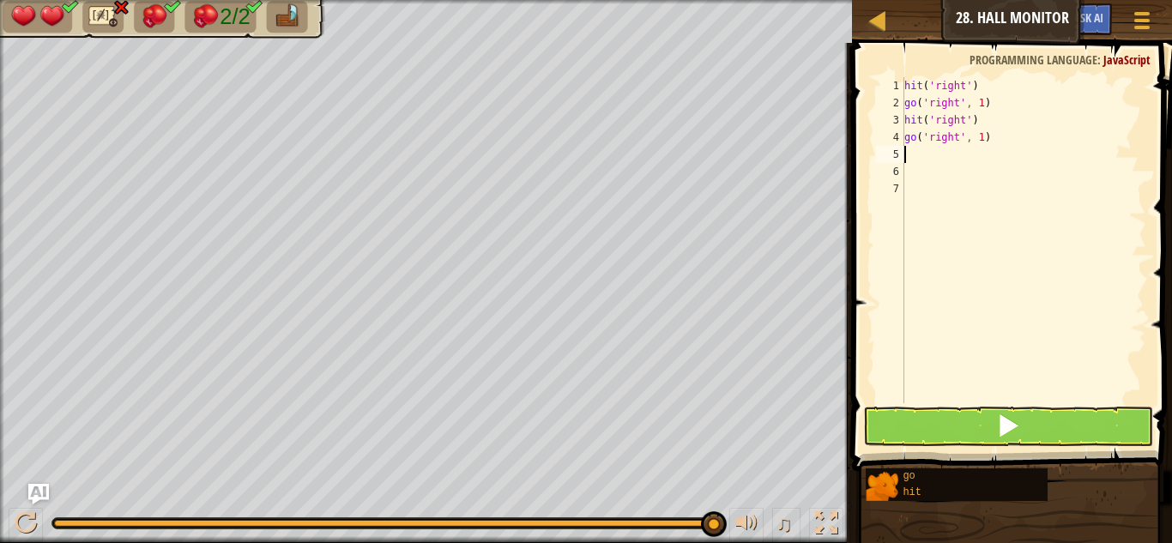
click at [979, 135] on div "hit ( 'right' ) go ( 'right' , 1 ) hit ( 'right' ) go ( 'right' , 1 )" at bounding box center [1023, 257] width 245 height 360
type textarea "go('right', 2)"
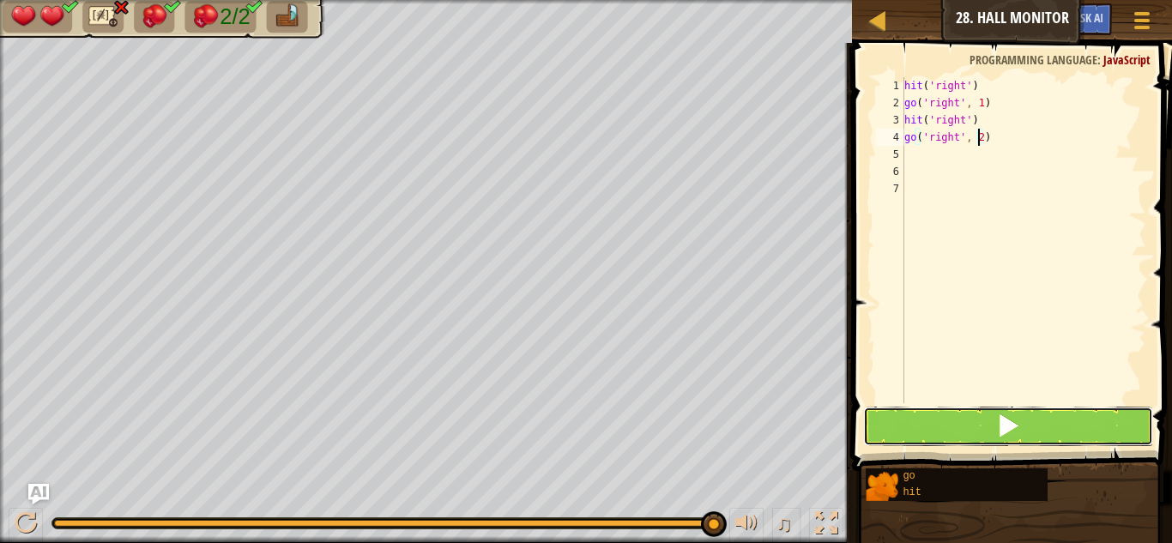
click at [1040, 421] on button at bounding box center [1008, 426] width 290 height 39
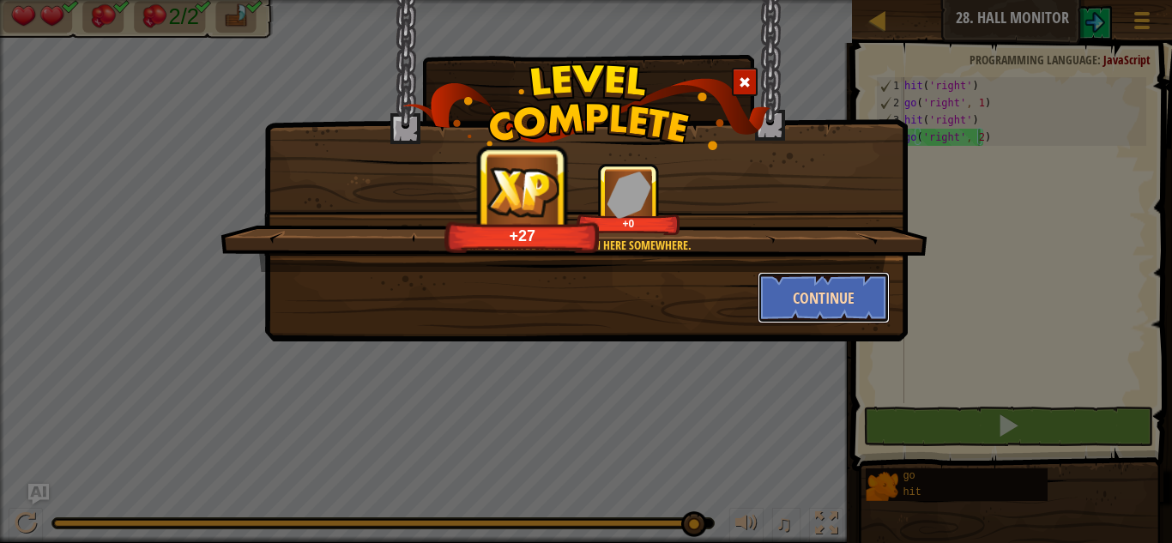
click at [834, 305] on button "Continue" at bounding box center [823, 297] width 133 height 51
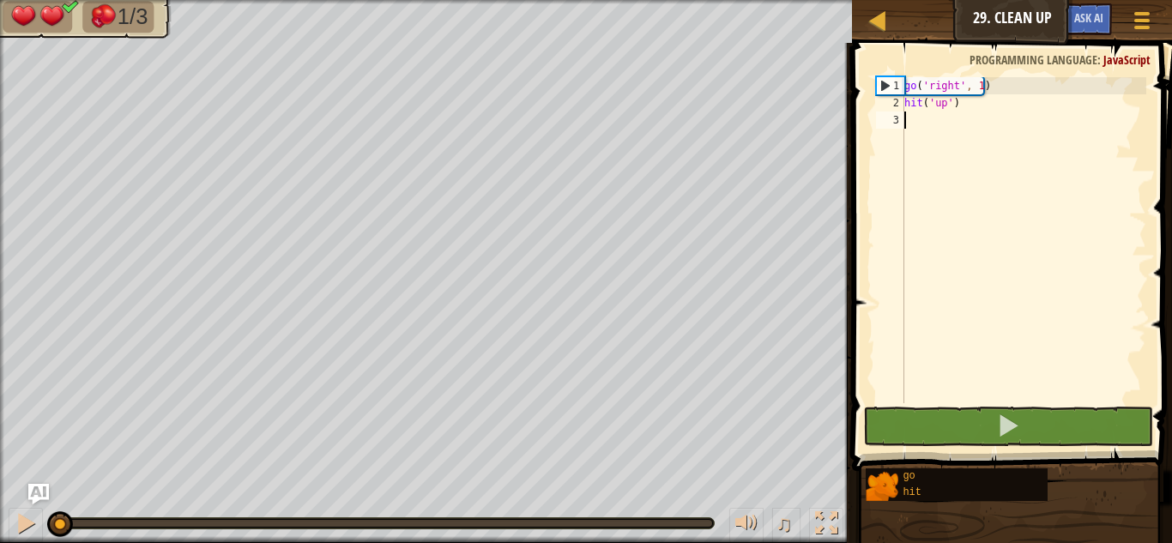
type textarea "go"
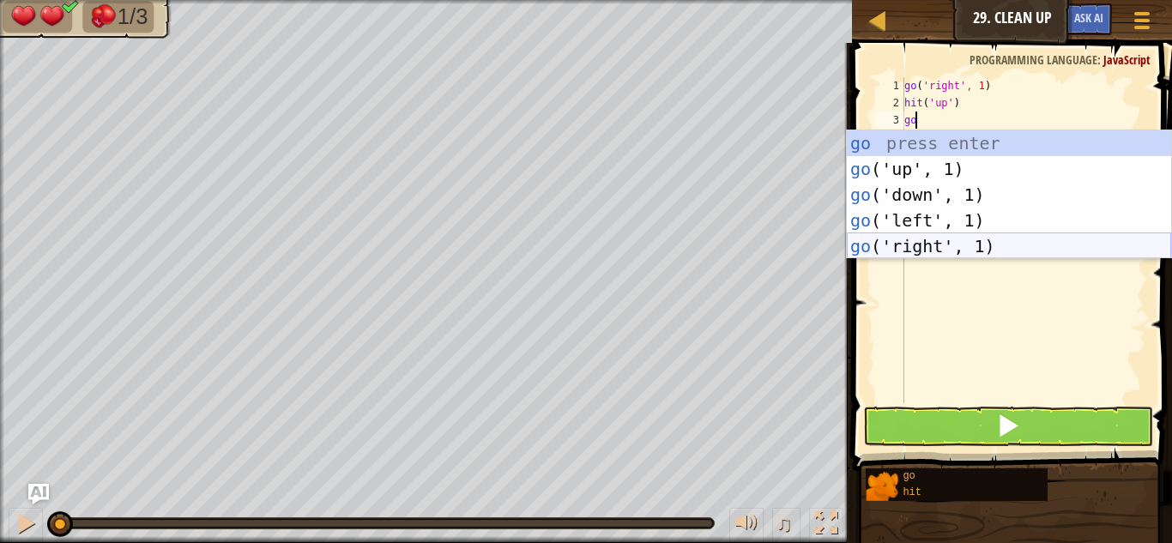
click at [948, 244] on div "go press enter go ('up', 1) press enter go ('down', 1) press enter go ('left', …" at bounding box center [1009, 220] width 324 height 180
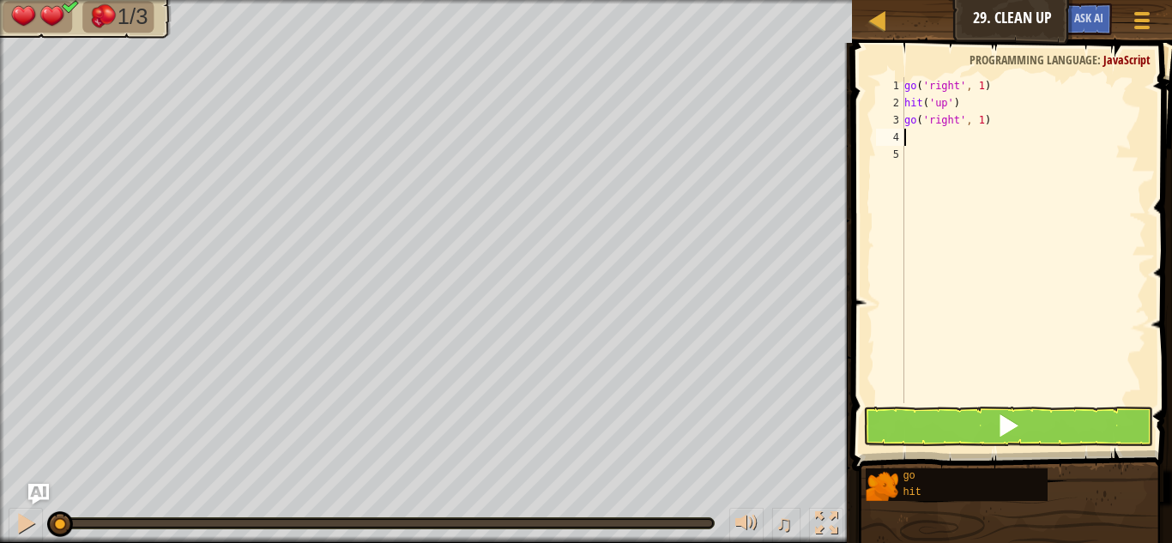
click at [914, 133] on div "go ( 'right' , 1 ) hit ( 'up' ) go ( 'right' , 1 )" at bounding box center [1023, 257] width 245 height 360
type textarea "g"
type textarea "h"
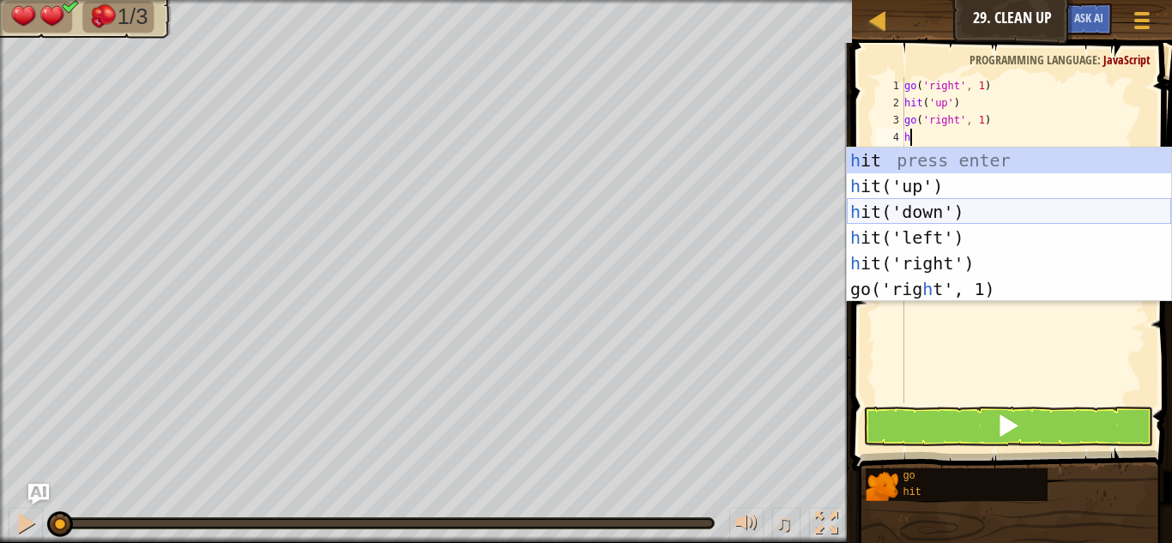
click at [928, 220] on div "h it press enter h it('up') press enter h it('down') press enter h it('left') p…" at bounding box center [1009, 251] width 324 height 206
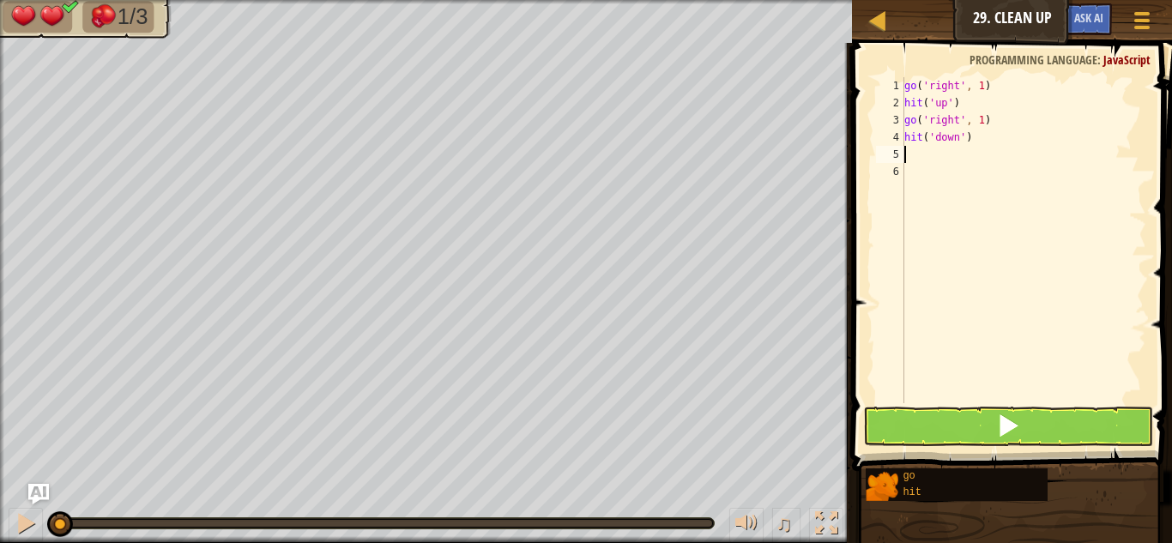
type textarea "g"
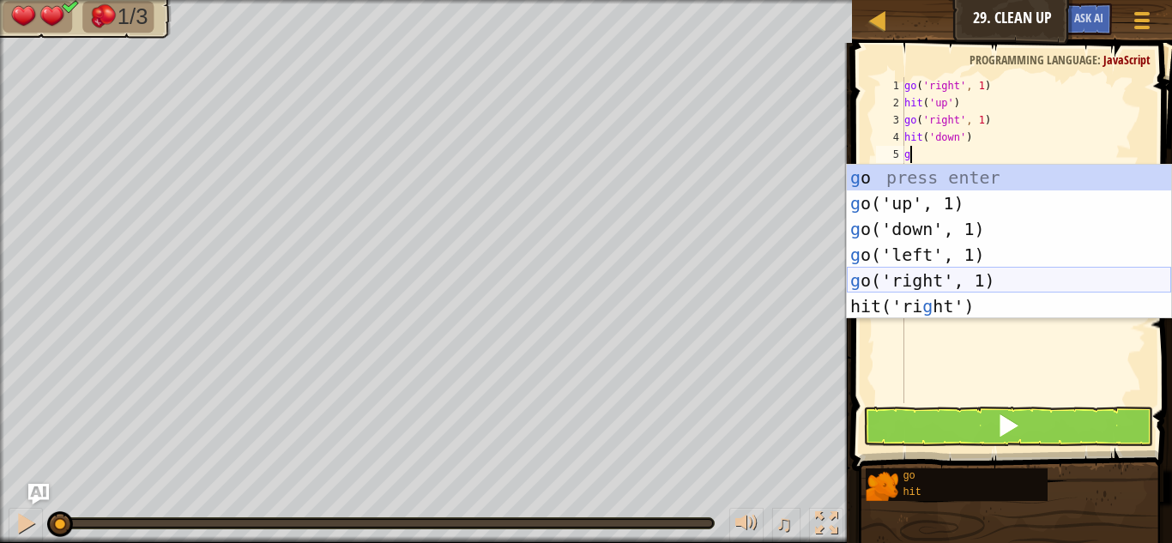
click at [969, 279] on div "g o press enter g o('up', 1) press enter g o('down', 1) press enter g o('left',…" at bounding box center [1009, 268] width 324 height 206
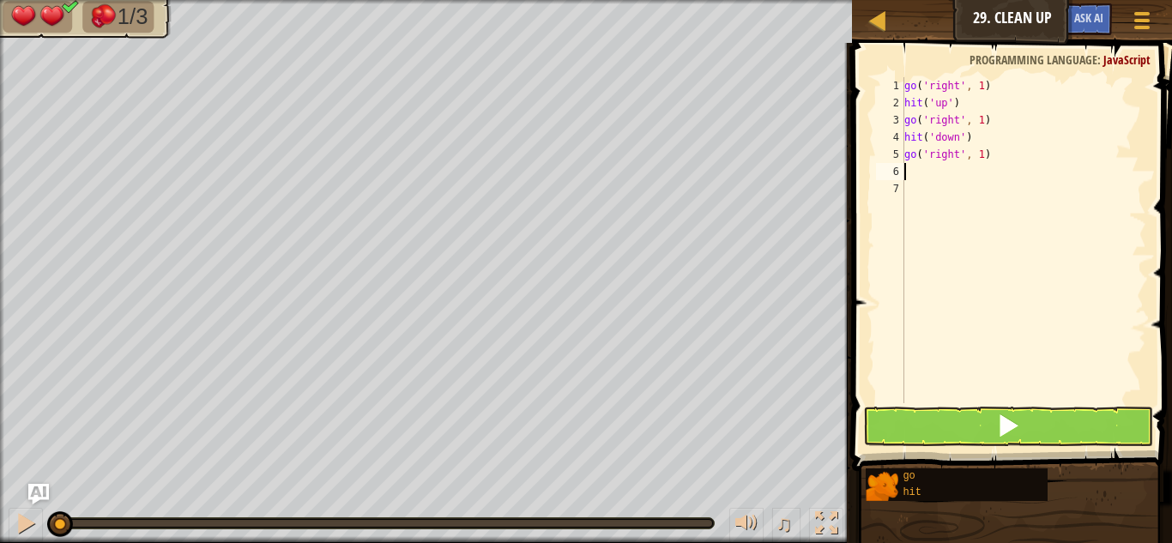
type textarea "h"
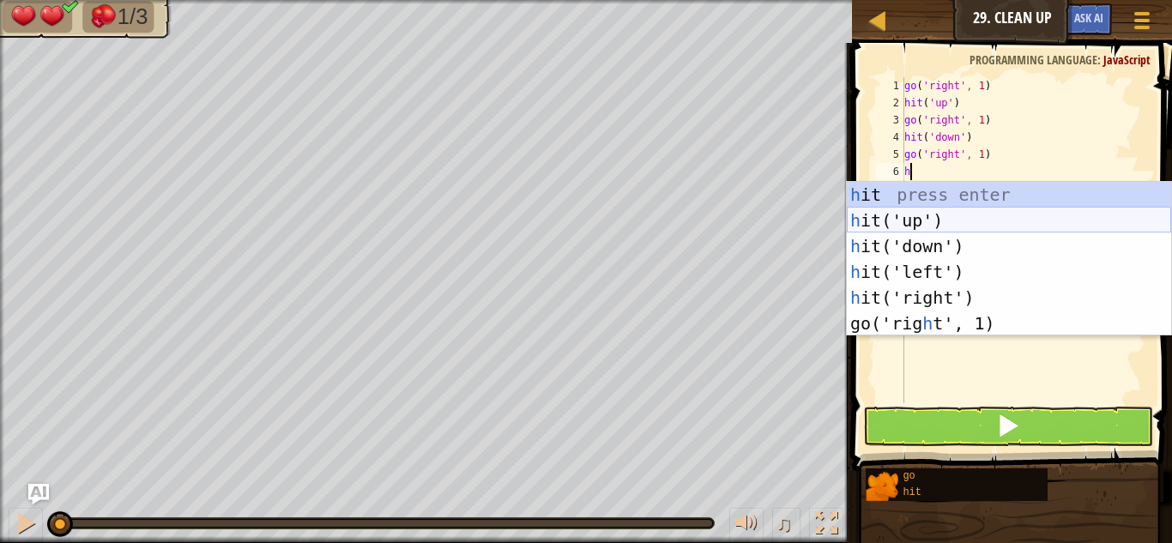
click at [931, 220] on div "h it press enter h it('up') press enter h it('down') press enter h it('left') p…" at bounding box center [1009, 285] width 324 height 206
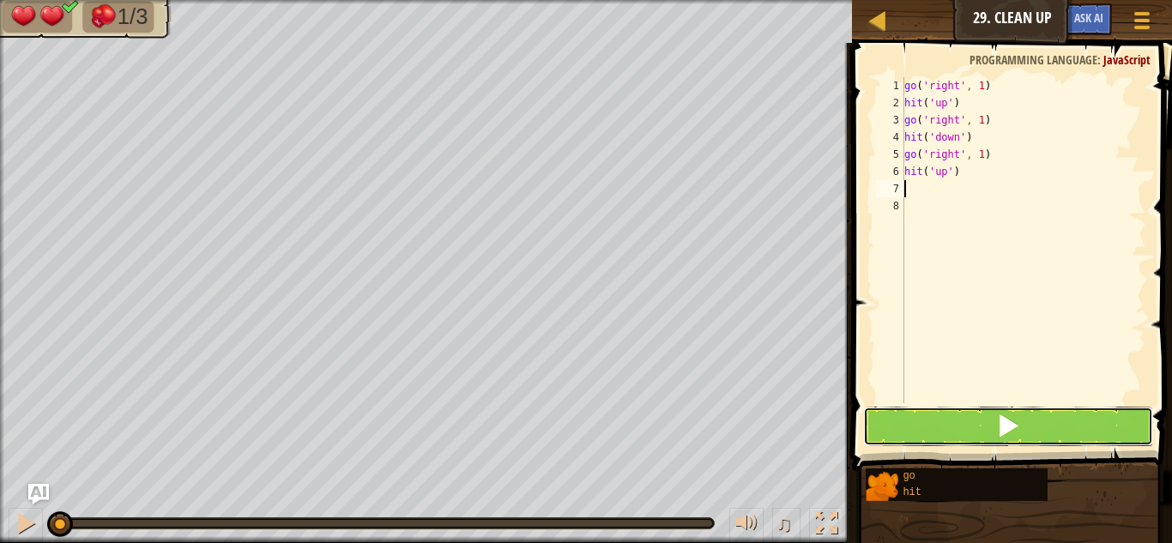
click at [936, 421] on button at bounding box center [1008, 426] width 290 height 39
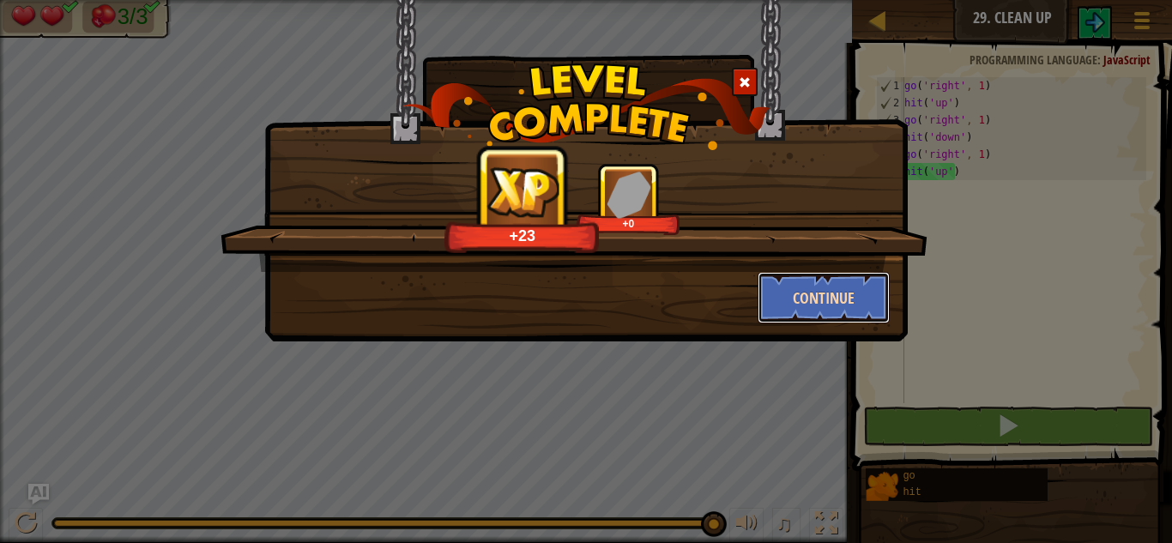
click at [851, 305] on button "Continue" at bounding box center [823, 297] width 133 height 51
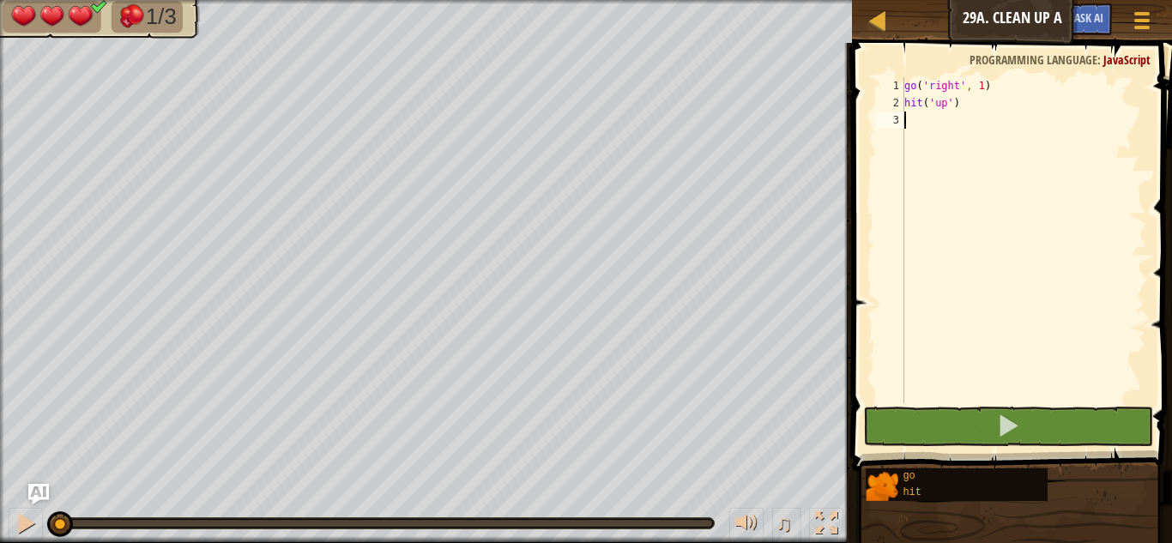
click at [946, 132] on div "go ( 'right' , 1 ) hit ( 'up' )" at bounding box center [1023, 257] width 245 height 360
drag, startPoint x: 954, startPoint y: 105, endPoint x: 901, endPoint y: 83, distance: 56.9
click at [901, 83] on div "1 2 3 go ( 'right' , 1 ) hit ( 'up' ) ההההההההההההההההההההההההההההההההההההההההה…" at bounding box center [1009, 240] width 274 height 326
type textarea "go('right', 1) hit('up')"
click at [907, 118] on div "go ( 'right' , 1 ) hit ( 'up' )" at bounding box center [1023, 257] width 245 height 360
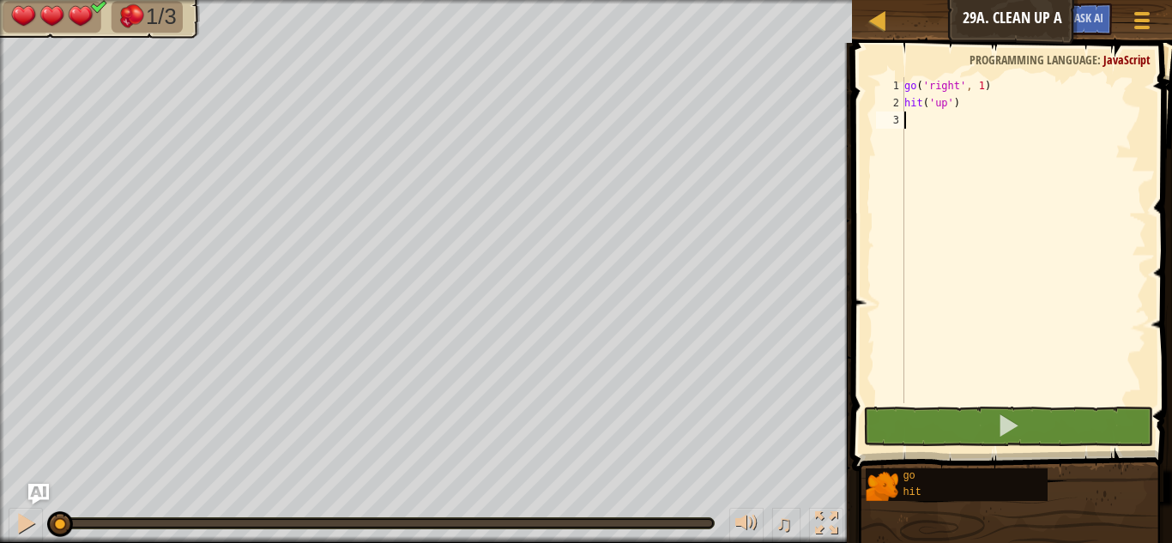
type textarea "hit('up')"
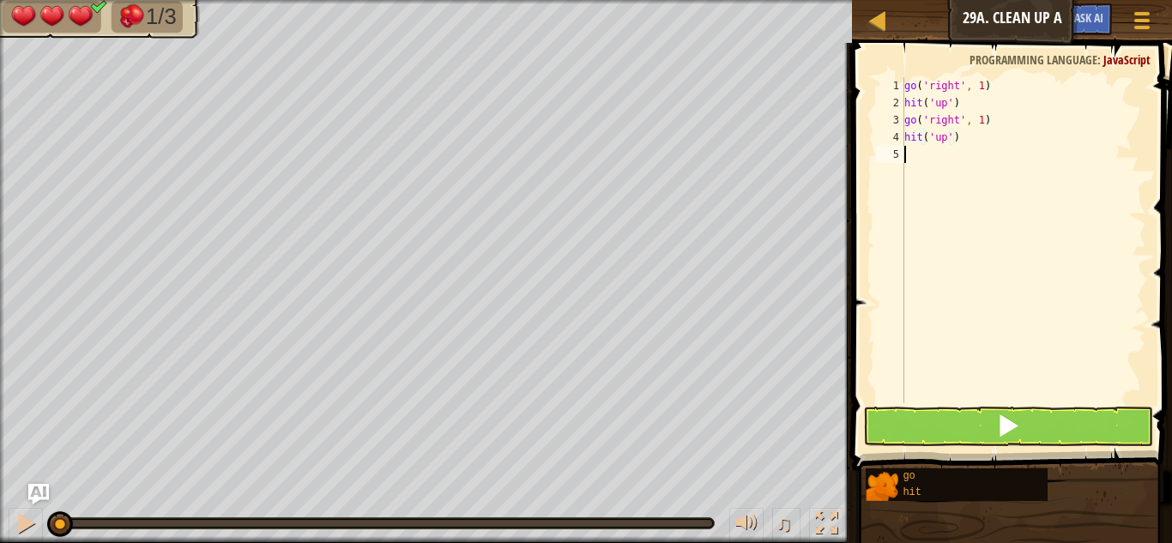
click at [923, 159] on div "go ( 'right' , 1 ) hit ( 'up' ) go ( 'right' , 1 ) hit ( 'up' )" at bounding box center [1023, 257] width 245 height 360
click at [943, 173] on div "go ( 'right' , 1 ) hit ( 'up' ) go ( 'right' , 1 ) hit ( 'up' ) go ( 'right' , …" at bounding box center [1023, 257] width 245 height 360
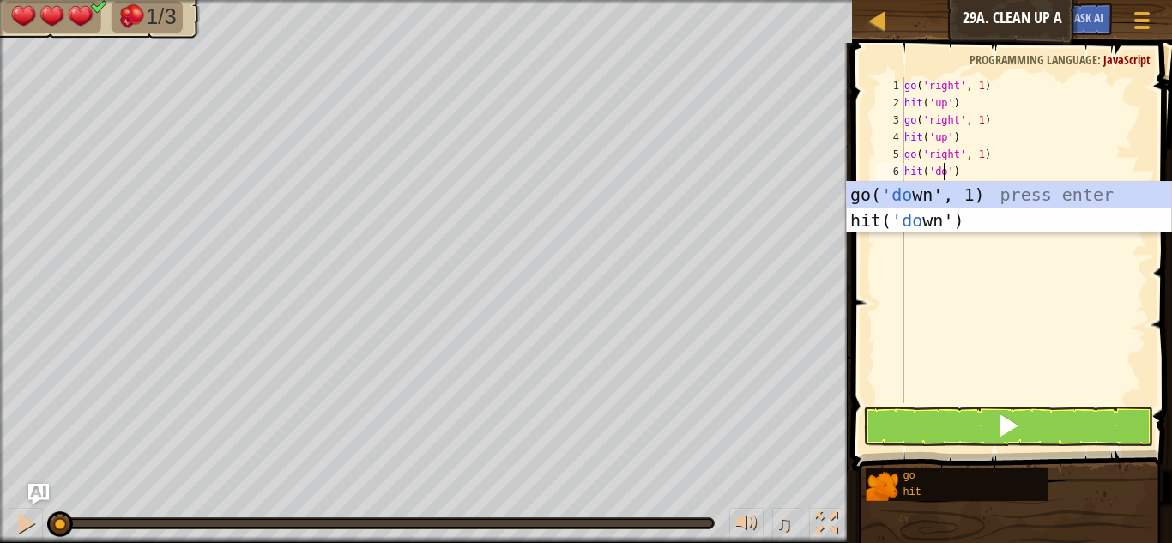
scroll to position [8, 4]
click at [1004, 225] on div "go( 'down ', 1) press enter hit( 'down ') press enter" at bounding box center [1009, 233] width 324 height 103
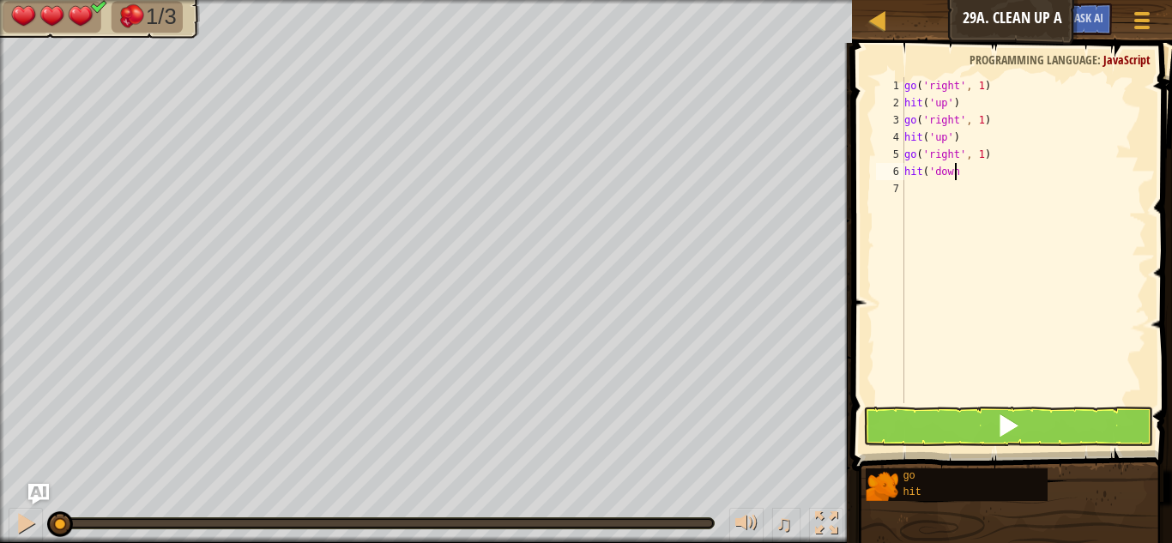
scroll to position [8, 3]
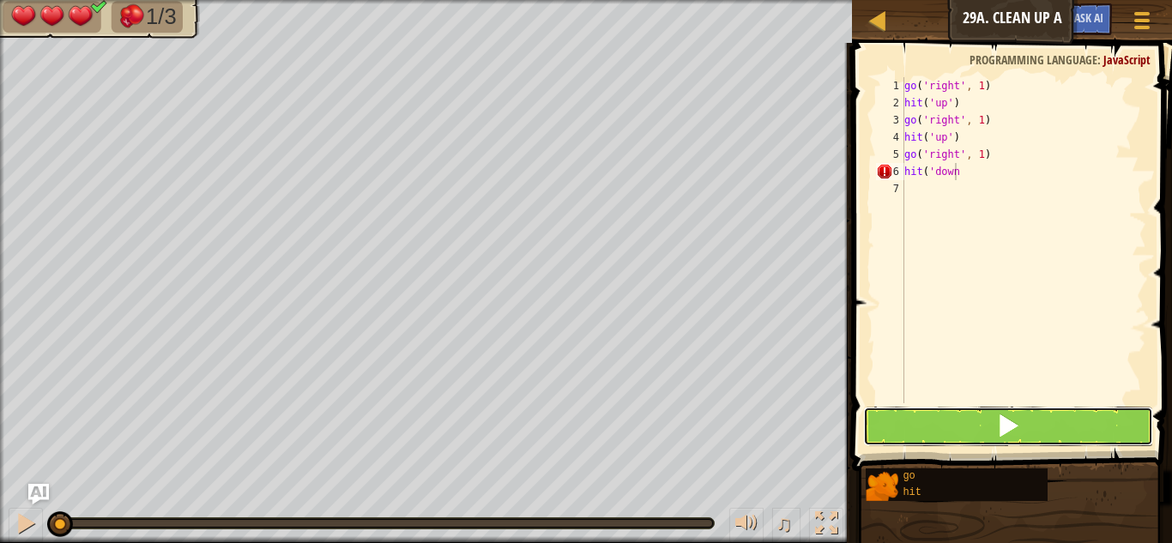
click at [930, 437] on button at bounding box center [1008, 426] width 290 height 39
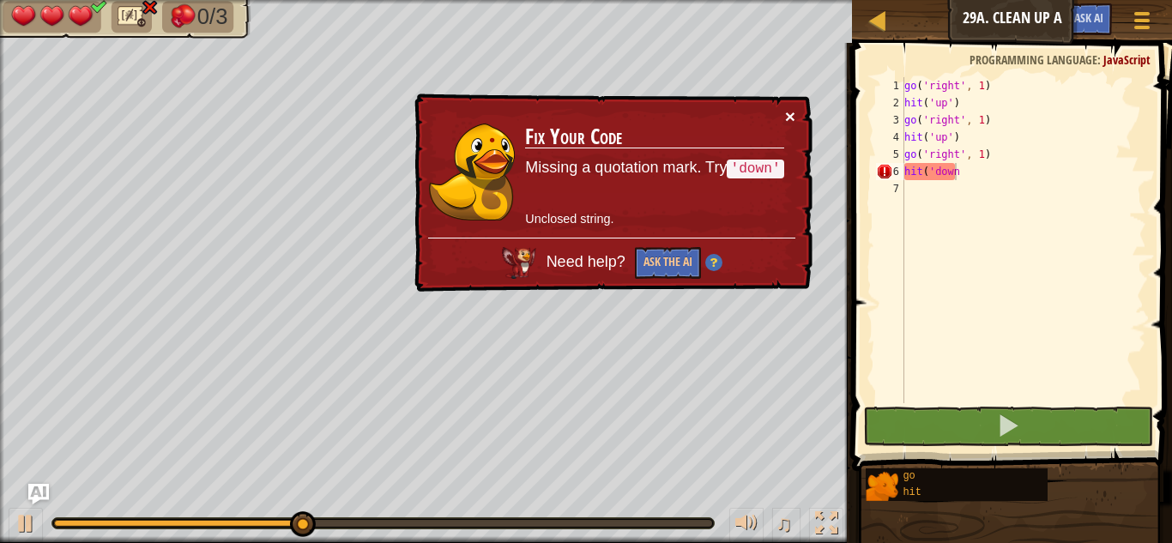
drag, startPoint x: 793, startPoint y: 115, endPoint x: 900, endPoint y: 165, distance: 117.4
click at [793, 116] on button "×" at bounding box center [790, 116] width 10 height 18
click at [1009, 178] on div "go ( 'right' , 1 ) hit ( 'up' ) go ( 'right' , 1 ) hit ( 'up' ) go ( 'right' , …" at bounding box center [1023, 257] width 245 height 360
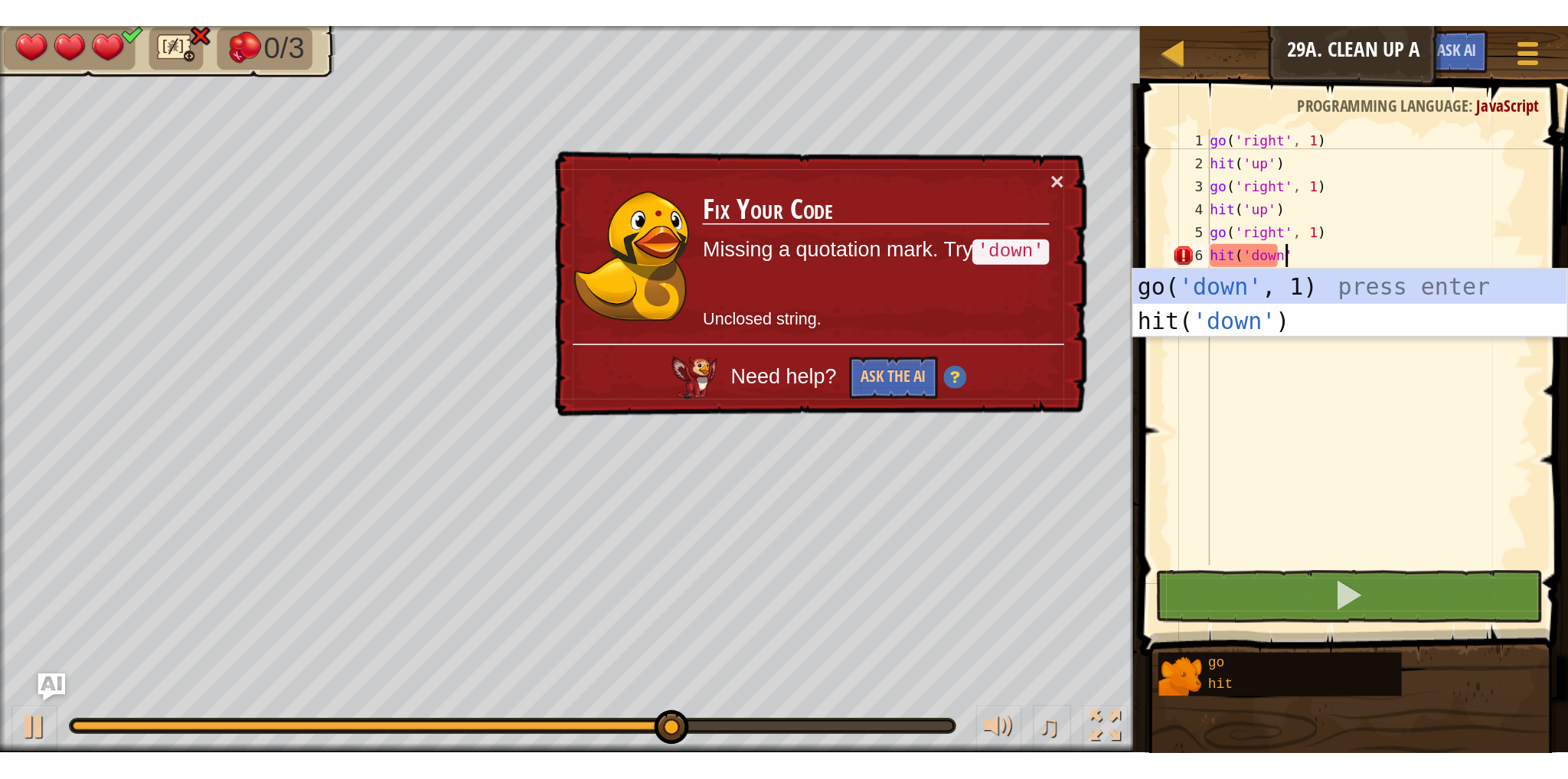
scroll to position [7, 4]
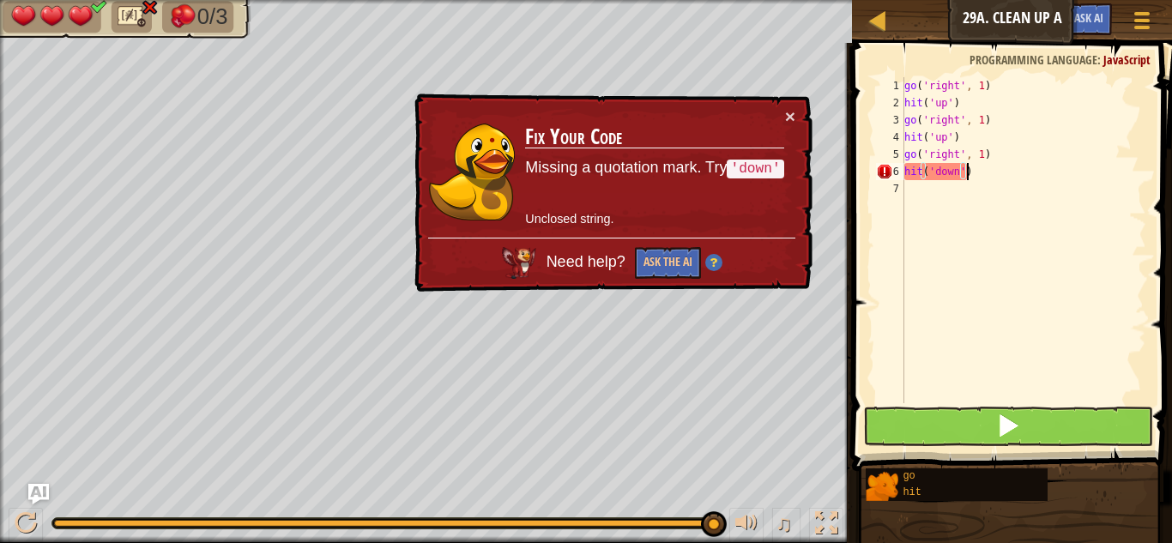
type textarea "hit('down')"
click at [974, 410] on button at bounding box center [1008, 426] width 290 height 39
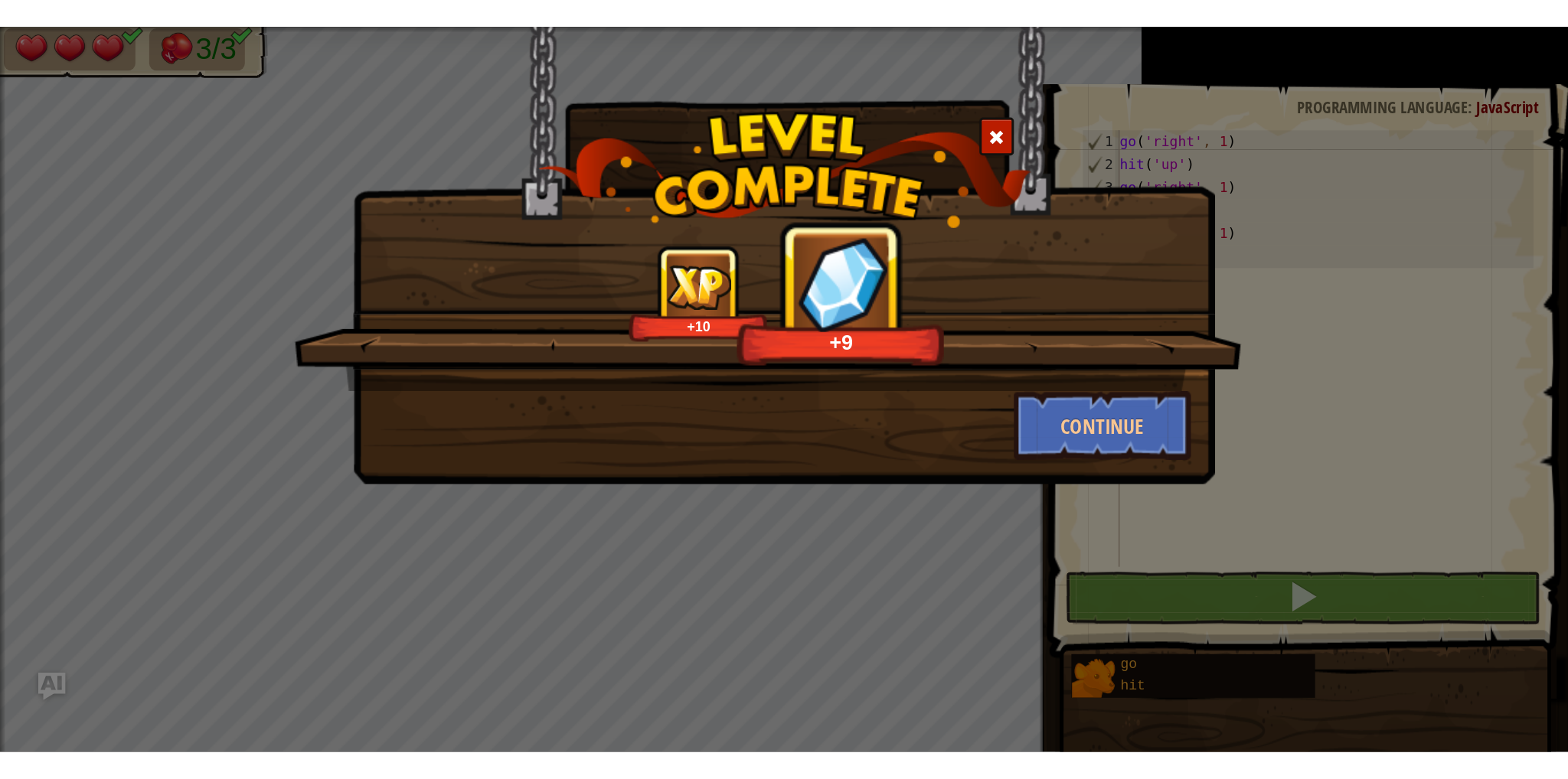
scroll to position [6, 3]
